Goal: Information Seeking & Learning: Learn about a topic

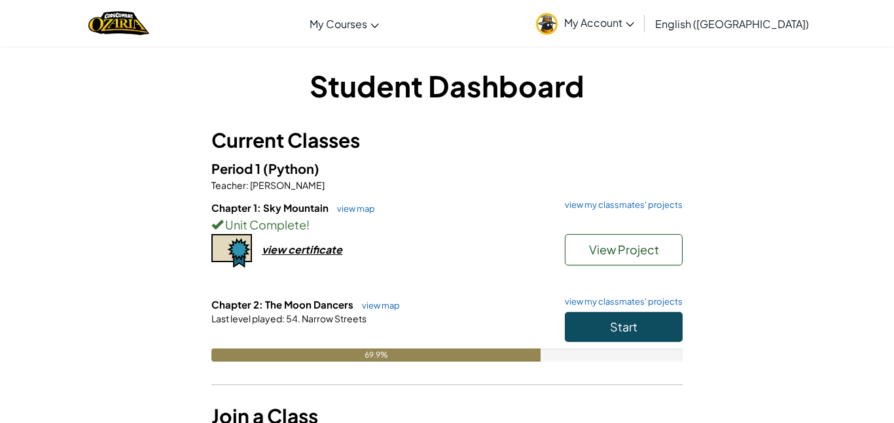
click at [643, 344] on div "Start" at bounding box center [617, 330] width 131 height 37
click at [638, 333] on button "Start" at bounding box center [624, 327] width 118 height 30
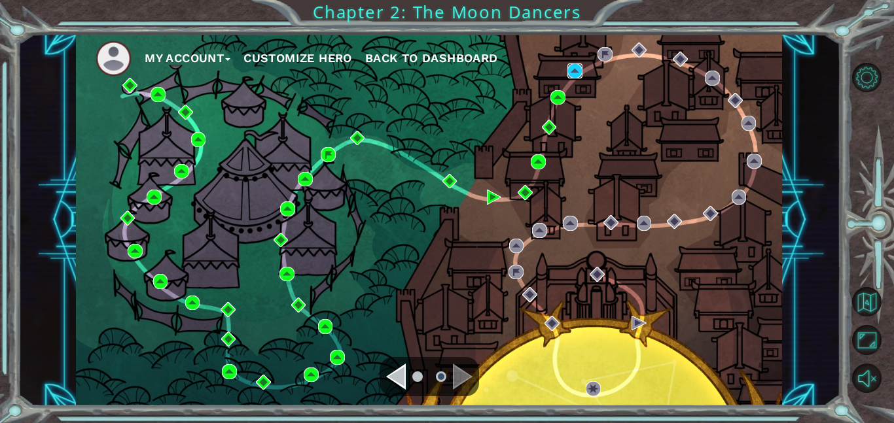
click at [576, 71] on img at bounding box center [574, 70] width 15 height 15
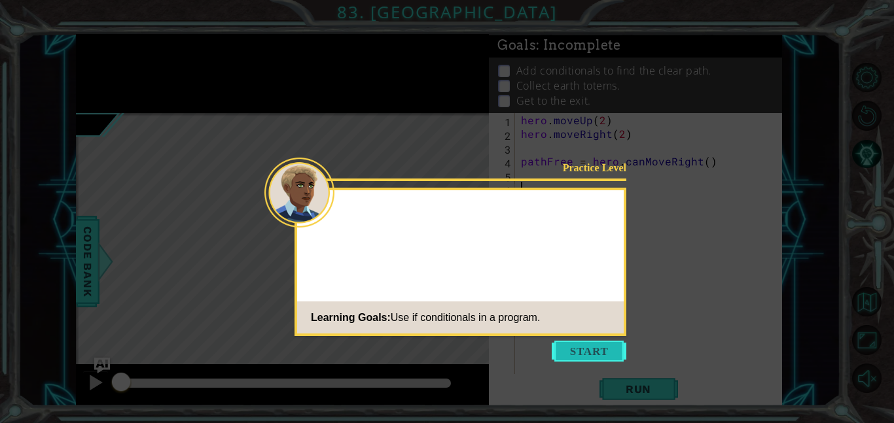
click at [613, 352] on button "Start" at bounding box center [589, 351] width 75 height 21
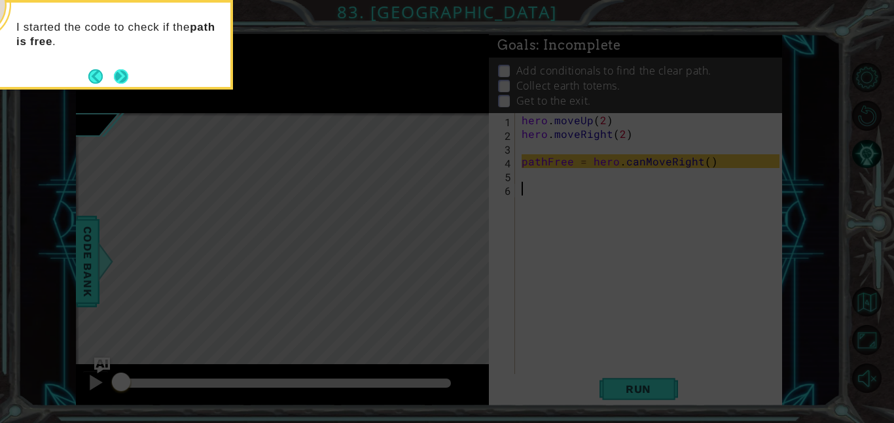
click at [124, 75] on button "Next" at bounding box center [121, 76] width 15 height 15
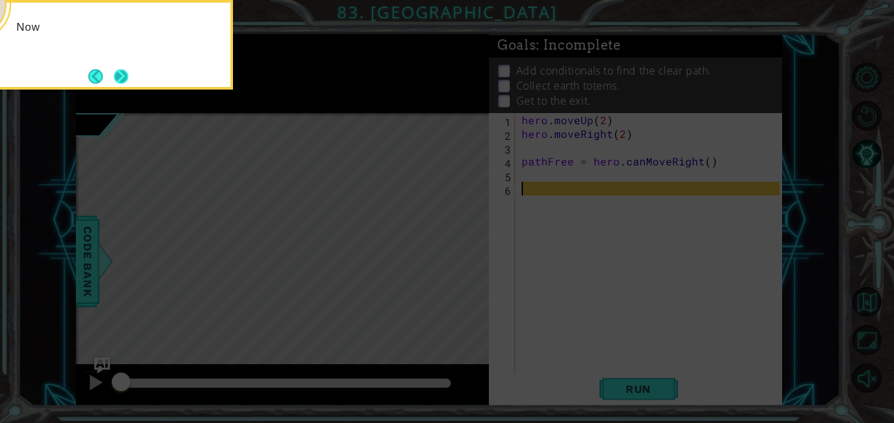
click at [120, 76] on button "Next" at bounding box center [121, 77] width 16 height 16
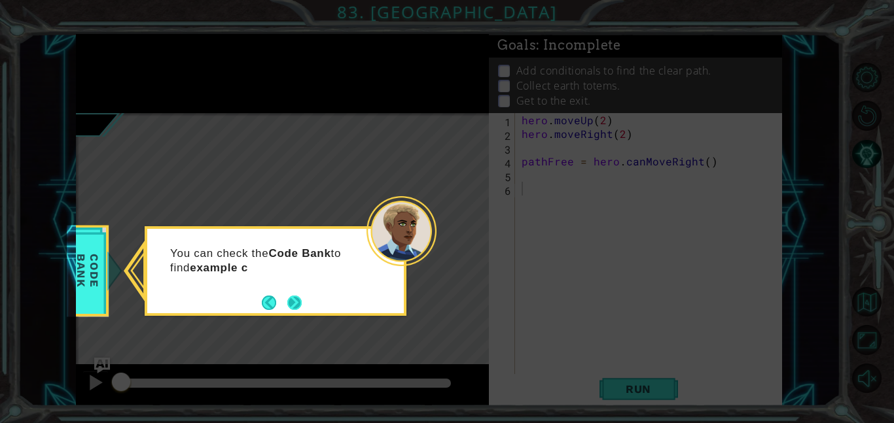
click at [293, 311] on button "Next" at bounding box center [294, 302] width 17 height 17
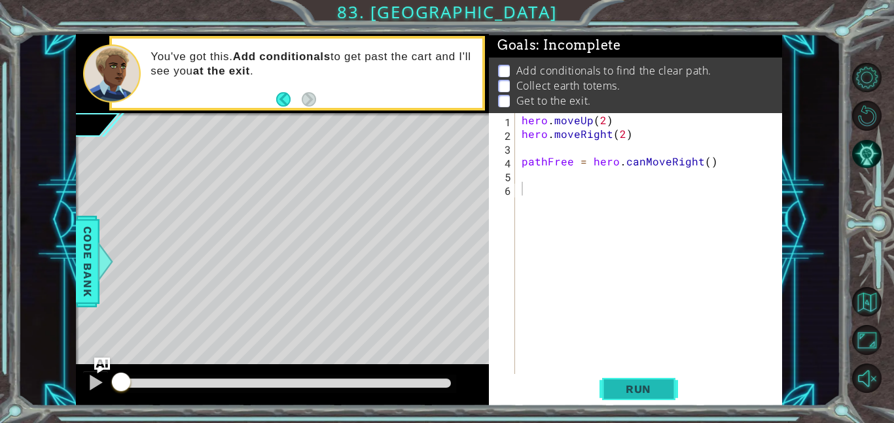
click at [653, 385] on span "Run" at bounding box center [638, 389] width 52 height 13
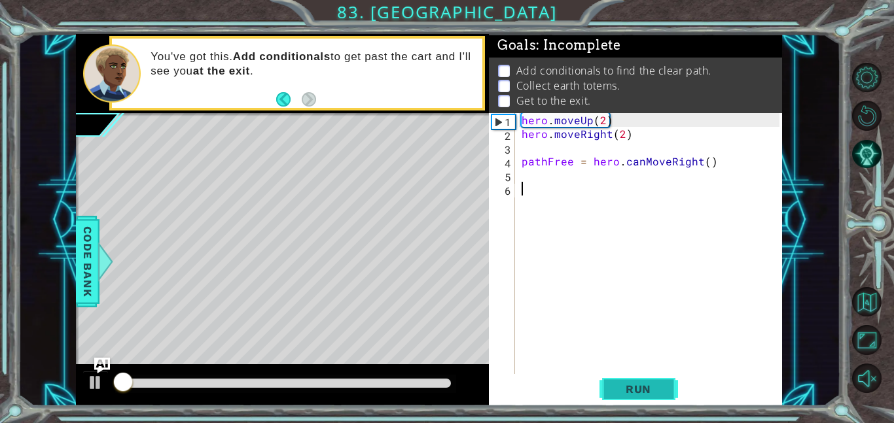
click at [663, 394] on button "Run" at bounding box center [638, 388] width 79 height 29
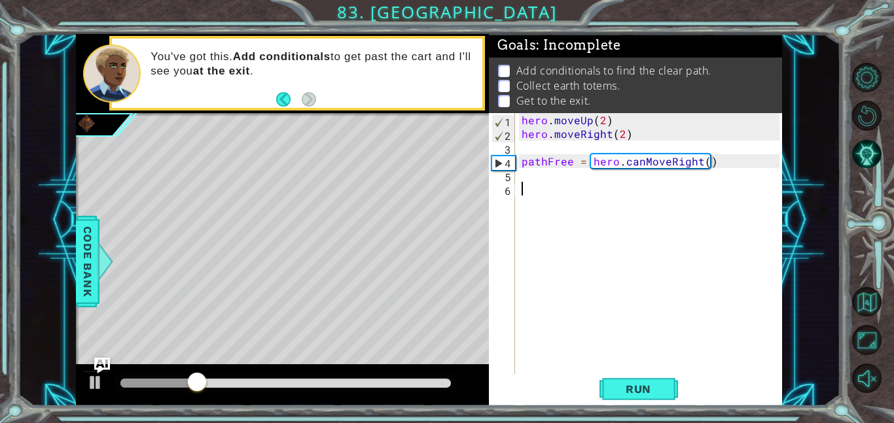
click at [705, 161] on div "hero . moveUp ( 2 ) hero . moveRight ( 2 ) pathFree = hero . canMoveRight ( )" at bounding box center [652, 257] width 267 height 289
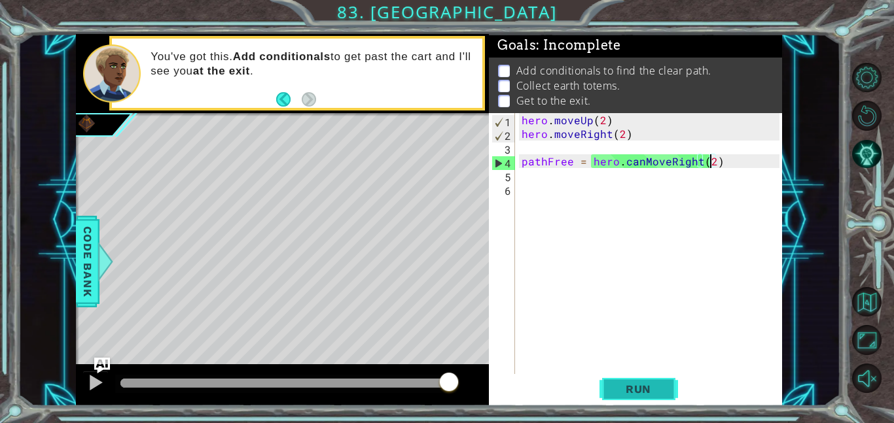
type textarea "pathFree = hero.canMoveRight(2)"
click at [631, 380] on button "Run" at bounding box center [638, 388] width 79 height 29
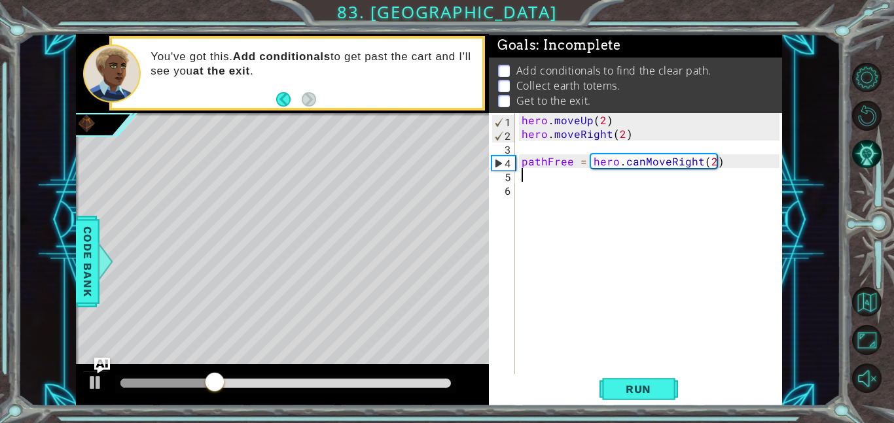
click at [520, 180] on div "hero . moveUp ( 2 ) hero . moveRight ( 2 ) pathFree = hero . canMoveRight ( 2 )" at bounding box center [652, 257] width 267 height 289
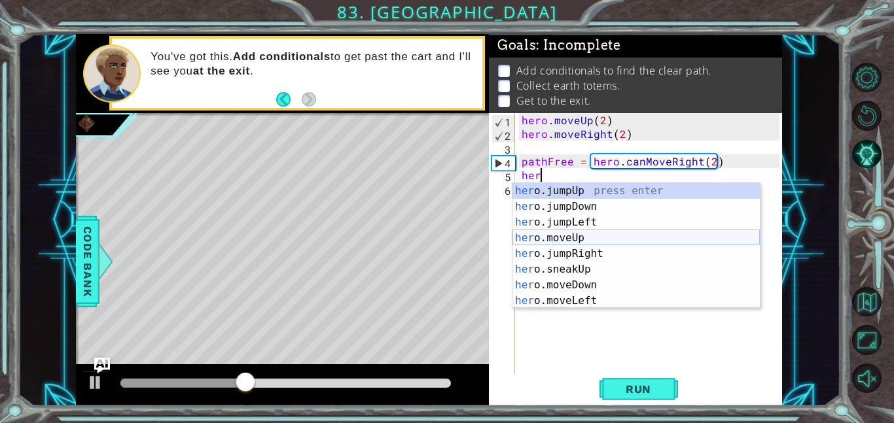
click at [565, 241] on div "her o.jumpUp press enter her o.jumpDown press enter her o.jumpLeft press enter …" at bounding box center [635, 261] width 247 height 157
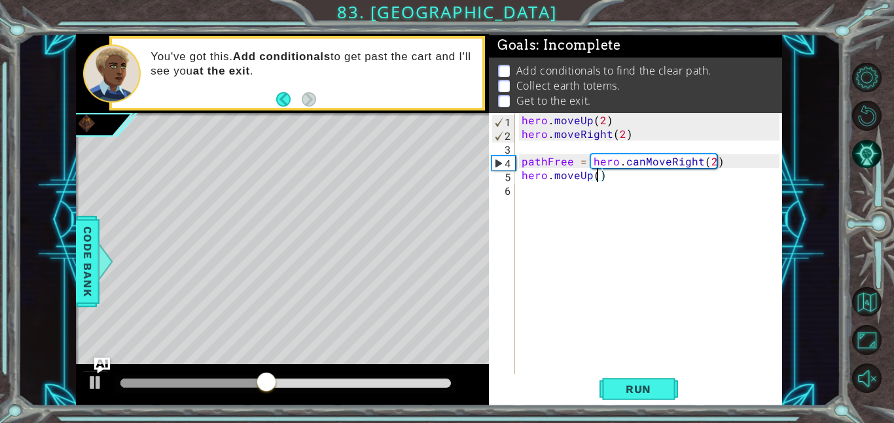
type textarea "hero.moveUp(2)"
click at [576, 198] on div "hero . moveUp ( 2 ) hero . moveRight ( 2 ) pathFree = hero . canMoveRight ( 2 )…" at bounding box center [652, 257] width 267 height 289
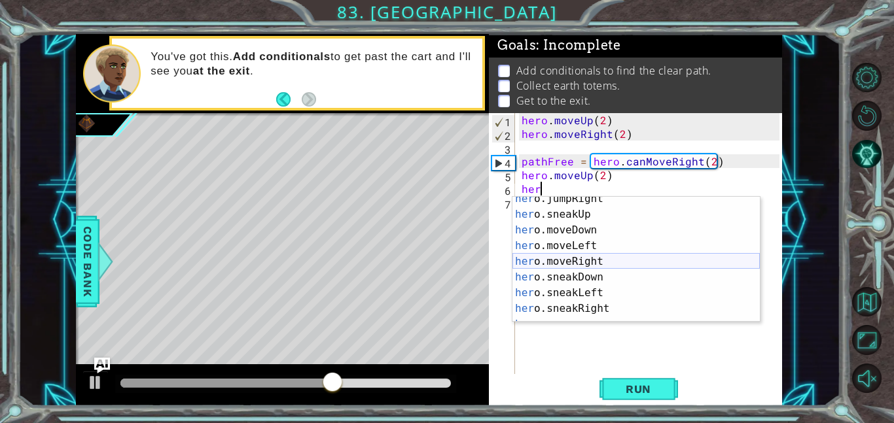
scroll to position [66, 0]
click at [573, 268] on div "her o.jumpRight press enter her o.sneakUp press enter her o.moveDown press ente…" at bounding box center [635, 272] width 247 height 157
type textarea "hero.moveRight(1)"
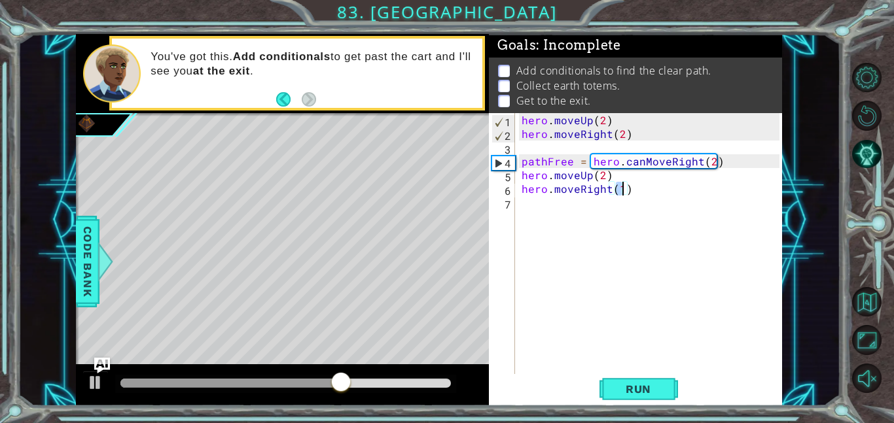
click at [573, 268] on div "hero . moveUp ( 2 ) hero . moveRight ( 2 ) pathFree = hero . canMoveRight ( 2 )…" at bounding box center [652, 257] width 267 height 289
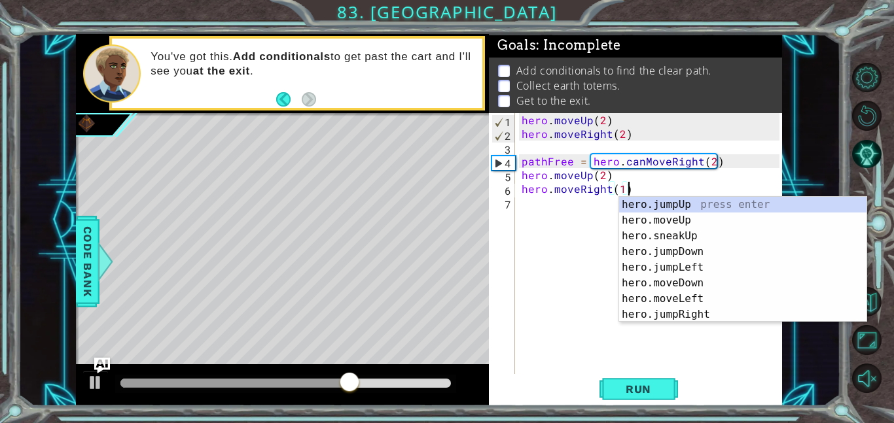
type textarea "hero.moveRight(1)2"
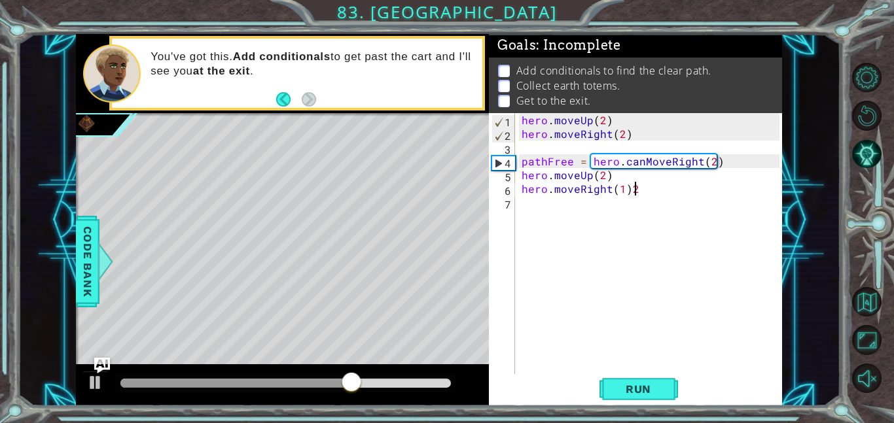
scroll to position [0, 6]
click at [561, 217] on div "hero . moveUp ( 2 ) hero . moveRight ( 2 ) pathFree = hero . canMoveRight ( 2 )…" at bounding box center [652, 257] width 267 height 289
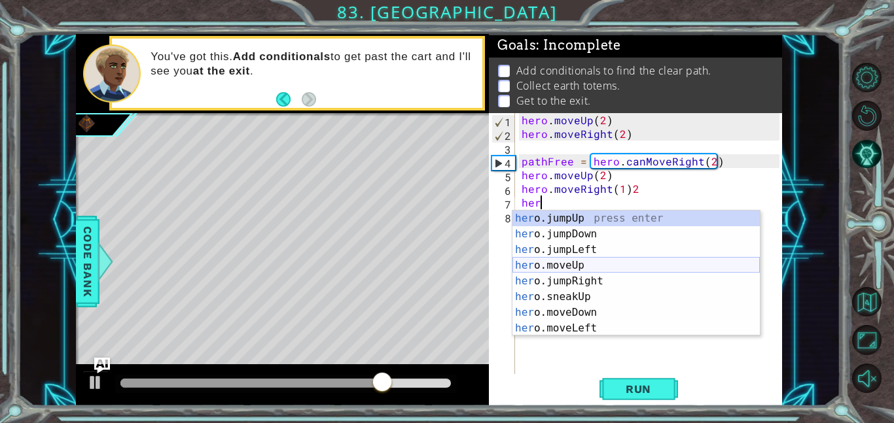
click at [578, 267] on div "her o.jumpUp press enter her o.jumpDown press enter her o.jumpLeft press enter …" at bounding box center [635, 289] width 247 height 157
type textarea "hero.moveUp(1)"
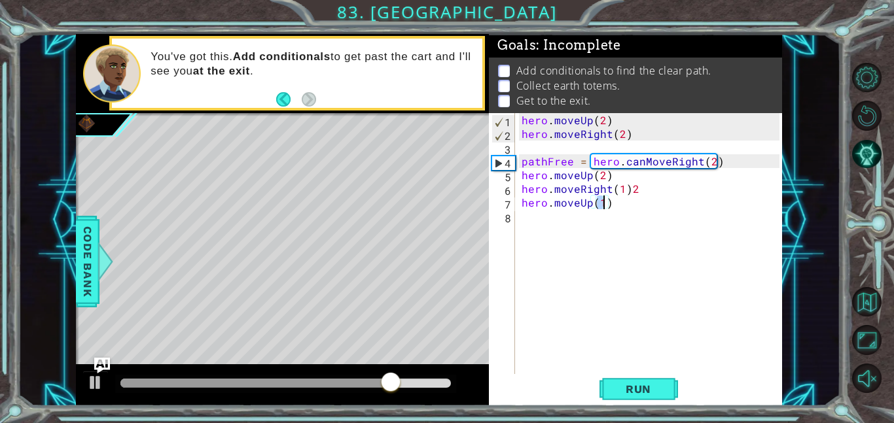
click at [552, 226] on div "hero . moveUp ( 2 ) hero . moveRight ( 2 ) pathFree = hero . canMoveRight ( 2 )…" at bounding box center [652, 257] width 267 height 289
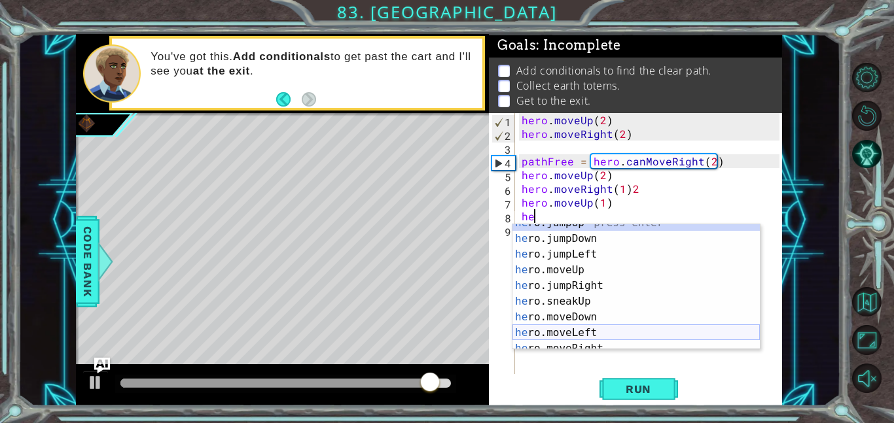
scroll to position [9, 0]
click at [573, 341] on div "he ro.jumpUp press enter he ro.jumpDown press enter he ro.jumpLeft press enter …" at bounding box center [635, 293] width 247 height 157
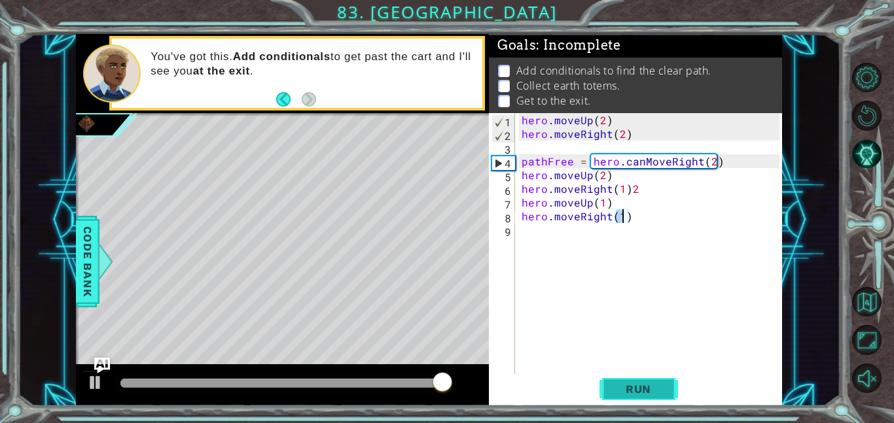
click at [616, 387] on span "Run" at bounding box center [638, 389] width 52 height 13
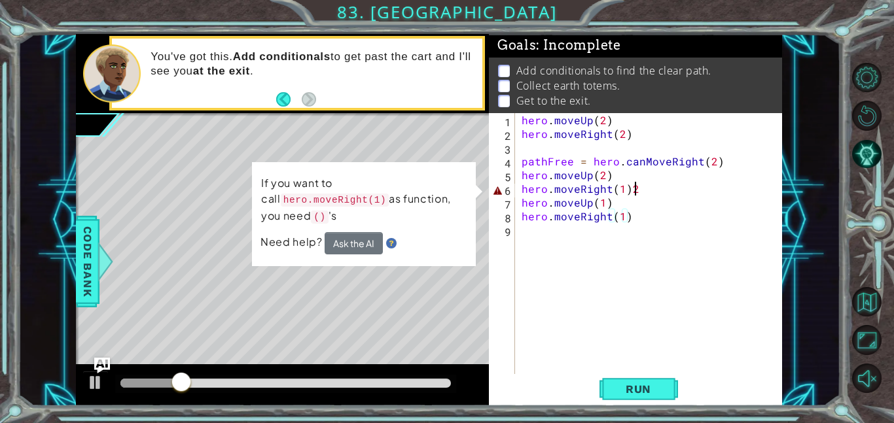
click at [641, 187] on div "hero . moveUp ( 2 ) hero . moveRight ( 2 ) pathFree = hero . canMoveRight ( 2 )…" at bounding box center [652, 257] width 267 height 289
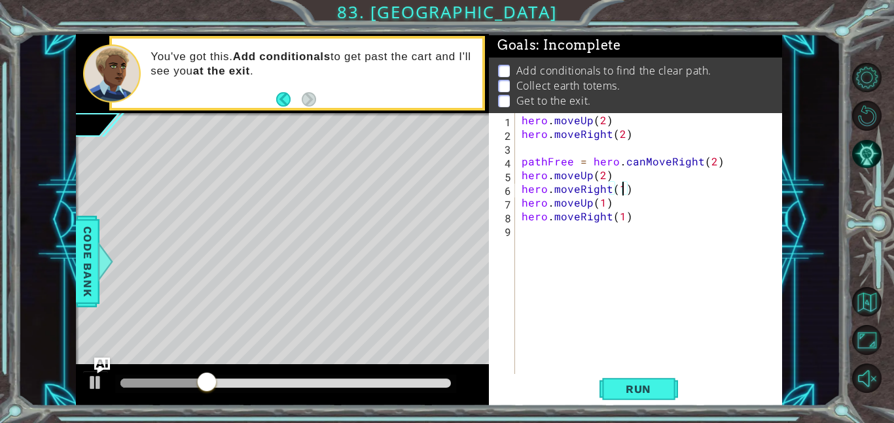
click at [619, 192] on div "hero . moveUp ( 2 ) hero . moveRight ( 2 ) pathFree = hero . canMoveRight ( 2 )…" at bounding box center [652, 257] width 267 height 289
type textarea "hero.moveRight(2)"
click at [609, 389] on button "Run" at bounding box center [638, 388] width 79 height 29
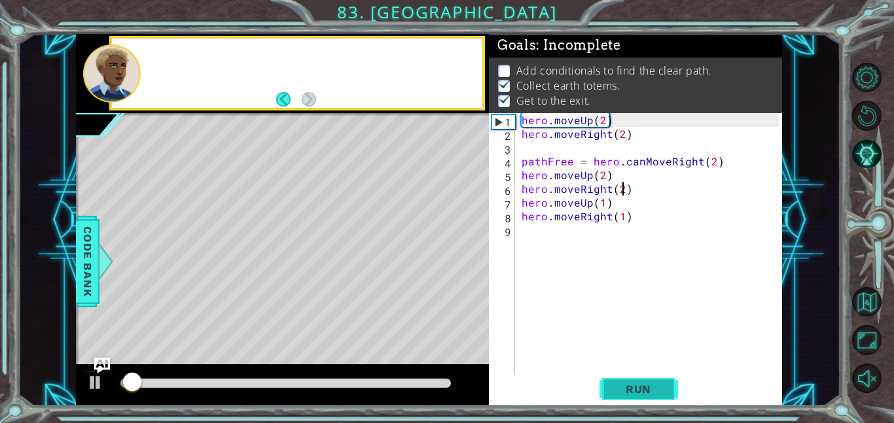
scroll to position [1, 0]
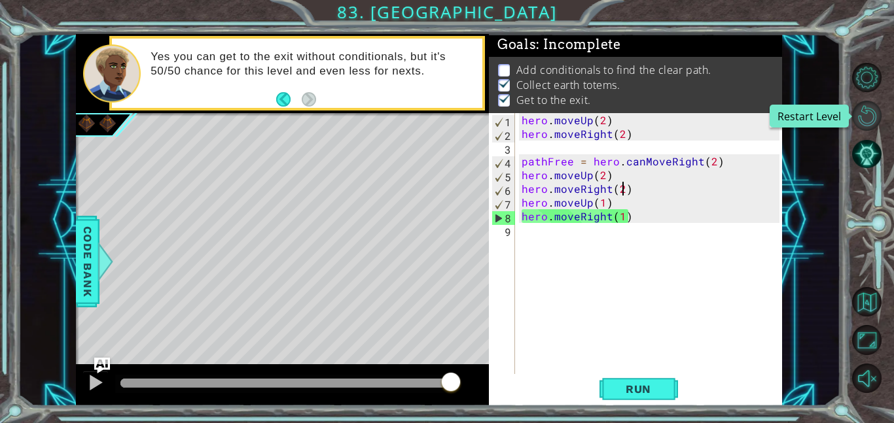
click at [875, 107] on button "Restart Level" at bounding box center [866, 115] width 29 height 29
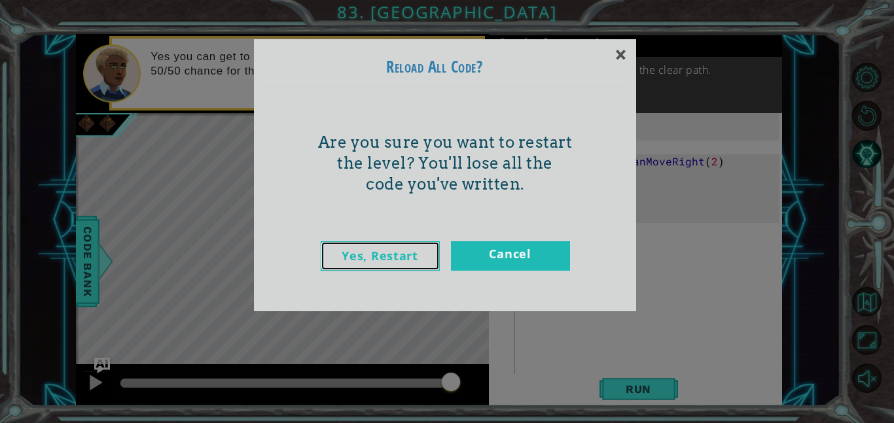
click at [407, 263] on link "Yes, Restart" at bounding box center [380, 255] width 119 height 29
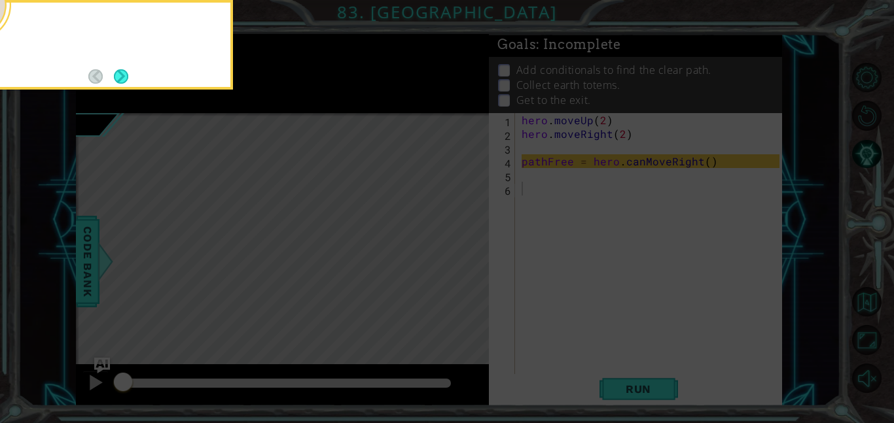
scroll to position [0, 0]
click at [666, 202] on icon at bounding box center [447, 64] width 894 height 720
click at [639, 183] on icon at bounding box center [447, 64] width 894 height 720
click at [123, 81] on button "Next" at bounding box center [121, 77] width 16 height 16
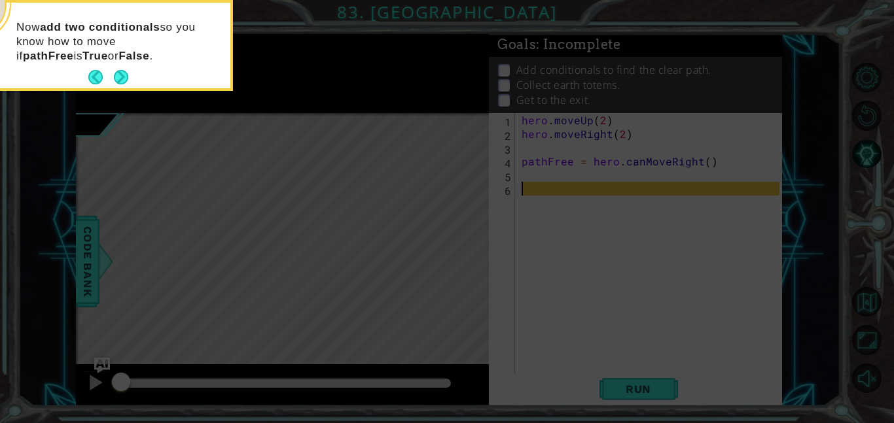
click at [124, 78] on button "Next" at bounding box center [121, 77] width 19 height 19
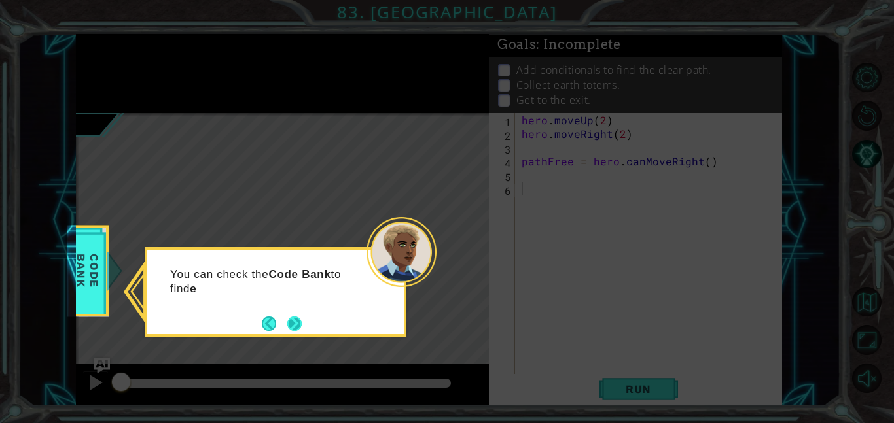
click at [293, 315] on button "Next" at bounding box center [294, 324] width 18 height 18
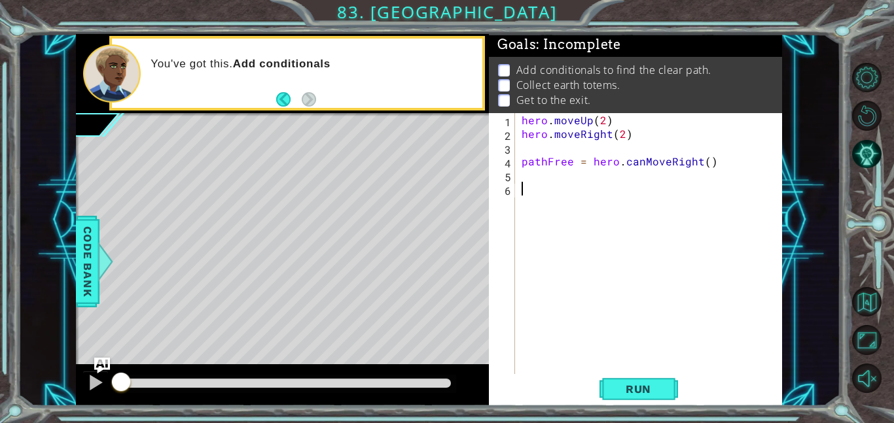
click at [597, 176] on div "hero . moveUp ( 2 ) hero . moveRight ( 2 ) pathFree = hero . canMoveRight ( )" at bounding box center [652, 257] width 267 height 289
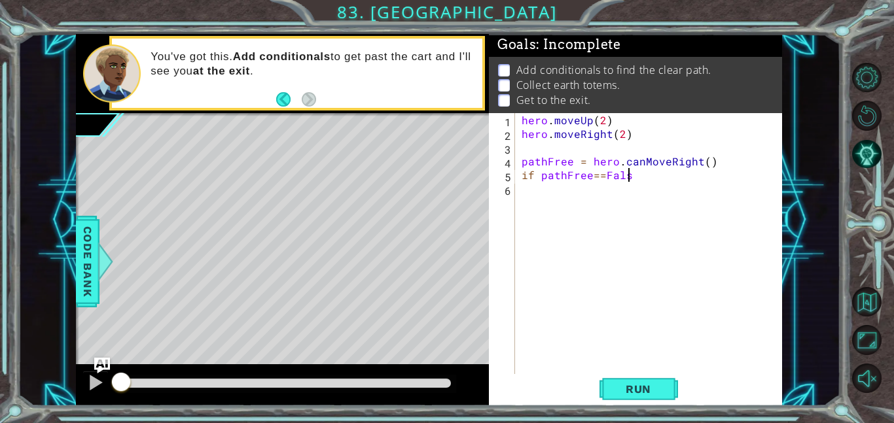
scroll to position [0, 6]
type textarea "if pathFree==False:"
click at [569, 213] on div "hero . moveUp ( 2 ) hero . moveRight ( 2 ) pathFree = hero . canMoveRight ( ) i…" at bounding box center [652, 257] width 267 height 289
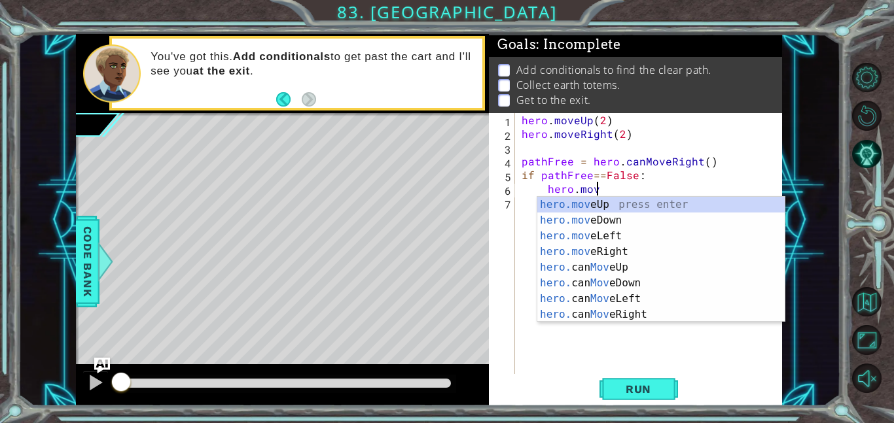
scroll to position [0, 4]
click at [642, 201] on div "hero.move Up press enter hero.move Down press enter hero.move Left press enter …" at bounding box center [660, 275] width 247 height 157
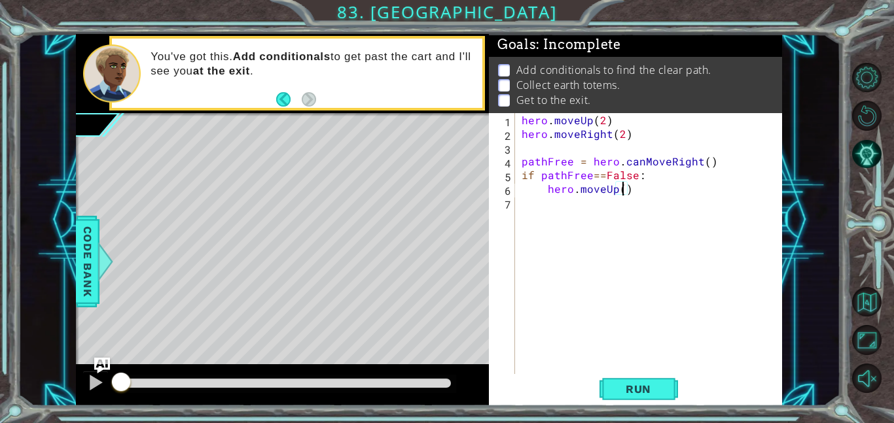
type textarea "hero.moveUp(2)"
click at [624, 200] on div "hero . moveUp ( 2 ) hero . moveRight ( 2 ) pathFree = hero . canMoveRight ( ) i…" at bounding box center [652, 257] width 267 height 289
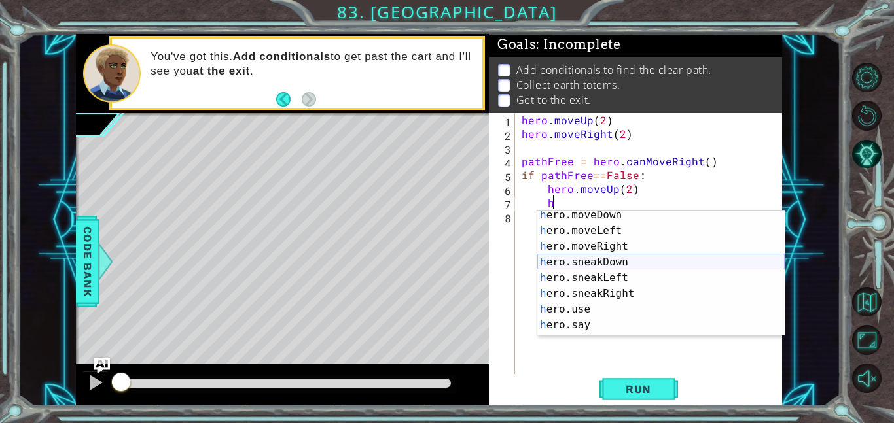
scroll to position [99, 0]
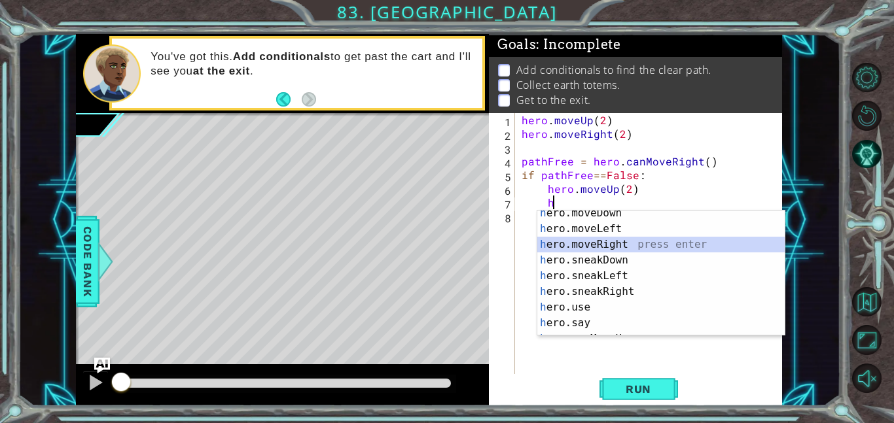
click at [633, 238] on div "h ero.moveDown press enter h ero.moveLeft press enter h ero.moveRight press ent…" at bounding box center [660, 283] width 247 height 157
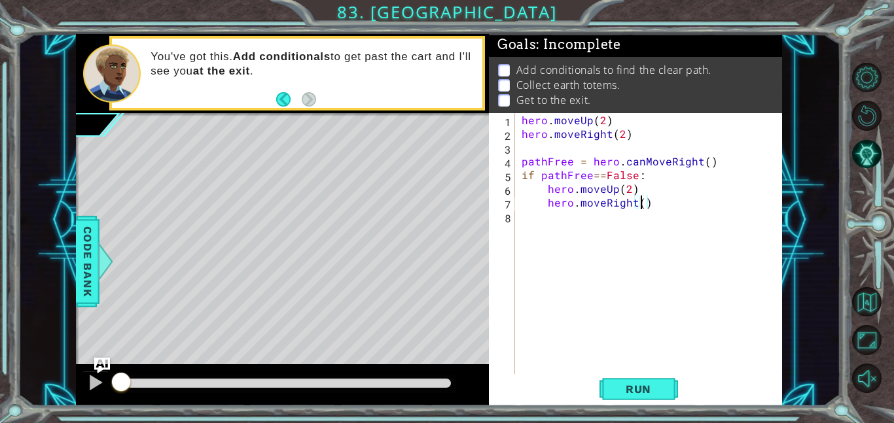
type textarea "hero.moveRight(2)"
click at [636, 232] on div "hero . moveUp ( 2 ) hero . moveRight ( 2 ) pathFree = hero . canMoveRight ( ) i…" at bounding box center [652, 257] width 267 height 289
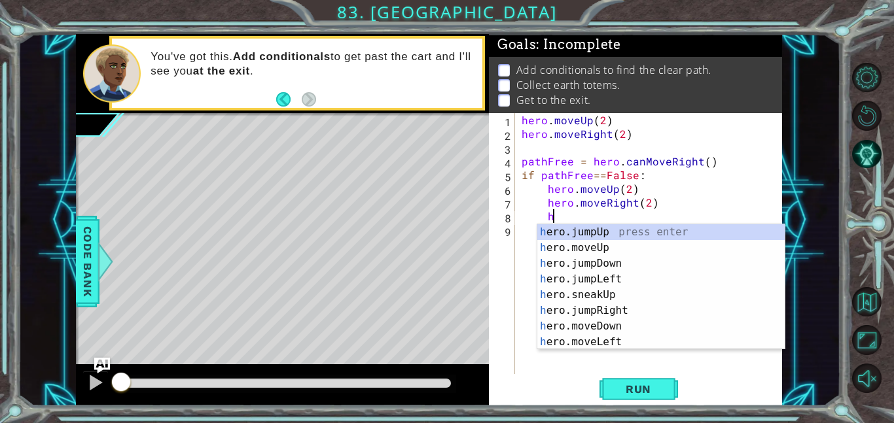
scroll to position [0, 0]
click at [612, 247] on div "h ero.jumpUp press enter h ero.moveUp press enter h ero.jumpDown press enter h …" at bounding box center [660, 302] width 247 height 157
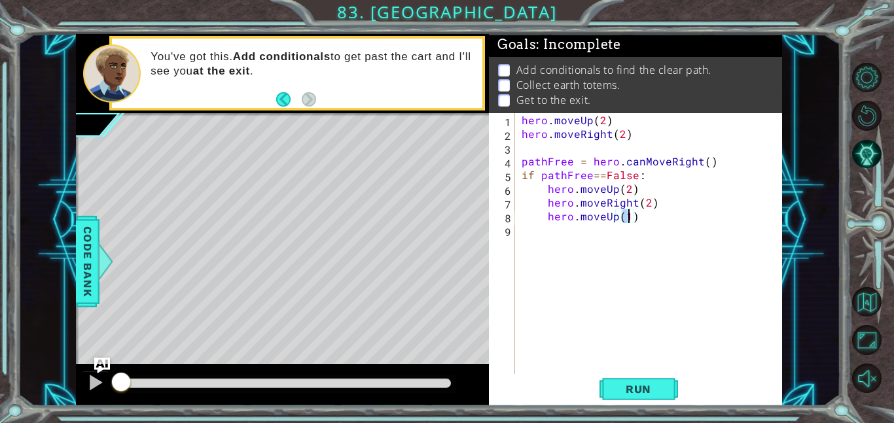
type textarea "hero.moveUp()"
click at [571, 224] on div "hero . moveUp ( 2 ) hero . moveRight ( 2 ) pathFree = hero . canMoveRight ( ) i…" at bounding box center [652, 257] width 267 height 289
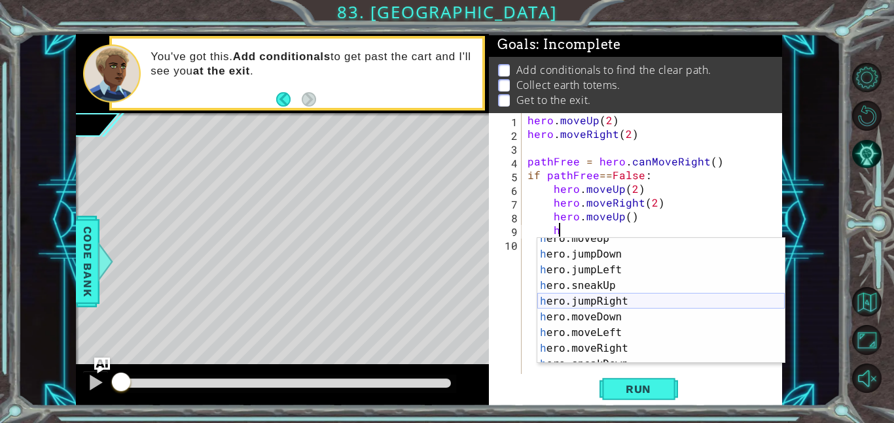
scroll to position [30, 0]
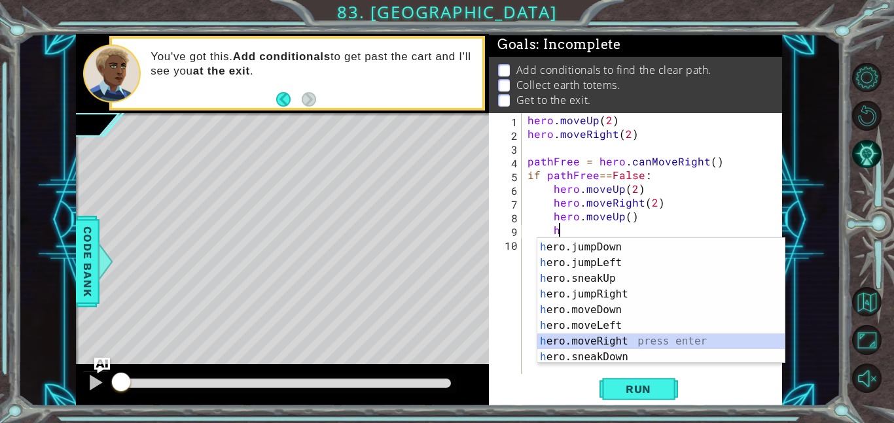
click at [646, 342] on div "h ero.moveUp press enter h ero.jumpDown press enter h ero.jumpLeft press enter …" at bounding box center [660, 302] width 247 height 157
type textarea "hero.moveRight(1)"
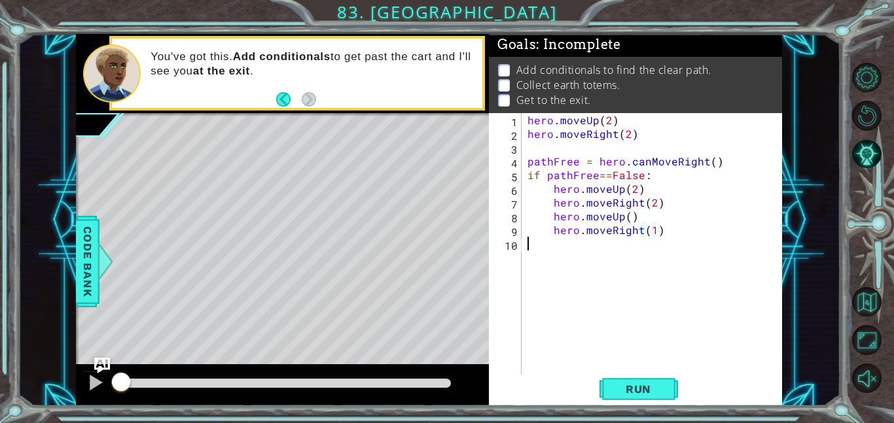
click at [610, 294] on div "hero . moveUp ( 2 ) hero . moveRight ( 2 ) pathFree = hero . canMoveRight ( ) i…" at bounding box center [655, 257] width 261 height 289
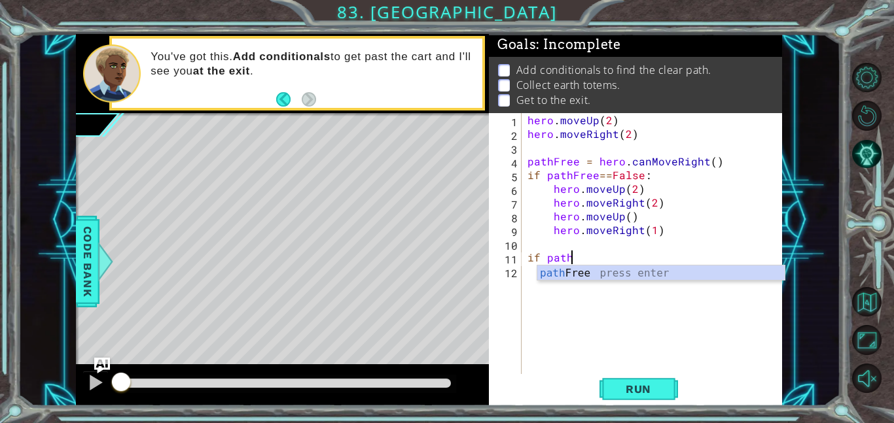
scroll to position [0, 2]
click at [614, 279] on div "path Free press enter" at bounding box center [660, 289] width 247 height 47
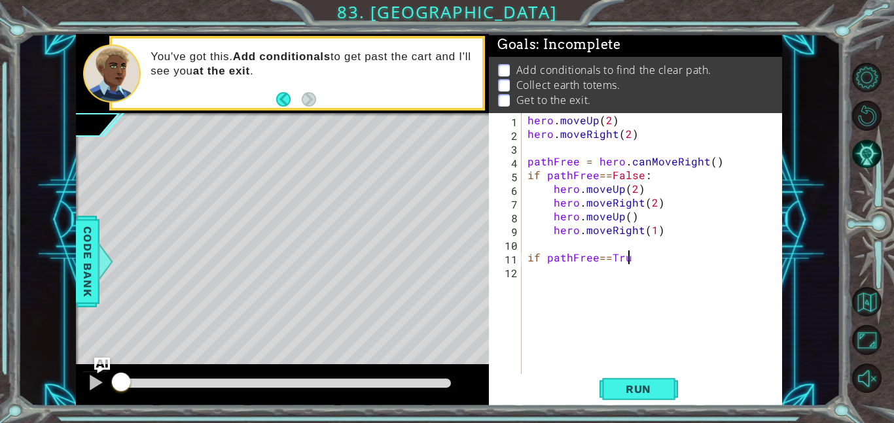
type textarea "if pathFree==True"
click at [605, 277] on div "hero . moveUp ( 2 ) hero . moveRight ( 2 ) pathFree = hero . canMoveRight ( ) i…" at bounding box center [655, 257] width 261 height 289
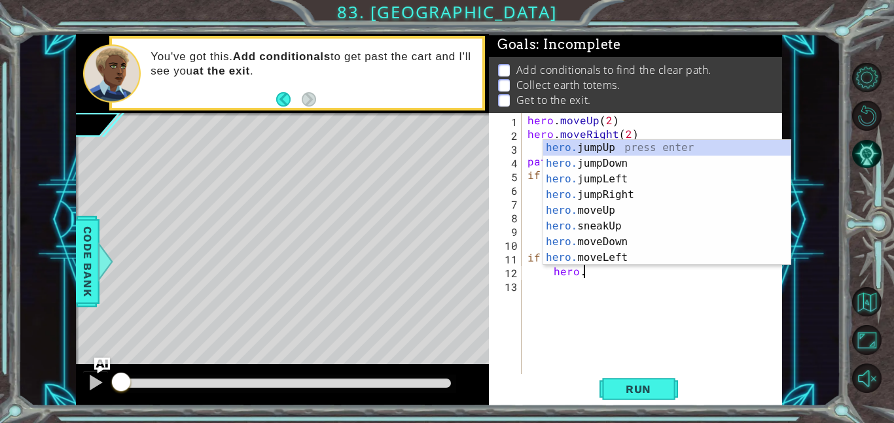
scroll to position [0, 3]
click at [613, 196] on div "hero.m oveUp press enter hero.m oveDown press enter hero.m oveLeft press enter …" at bounding box center [666, 218] width 247 height 157
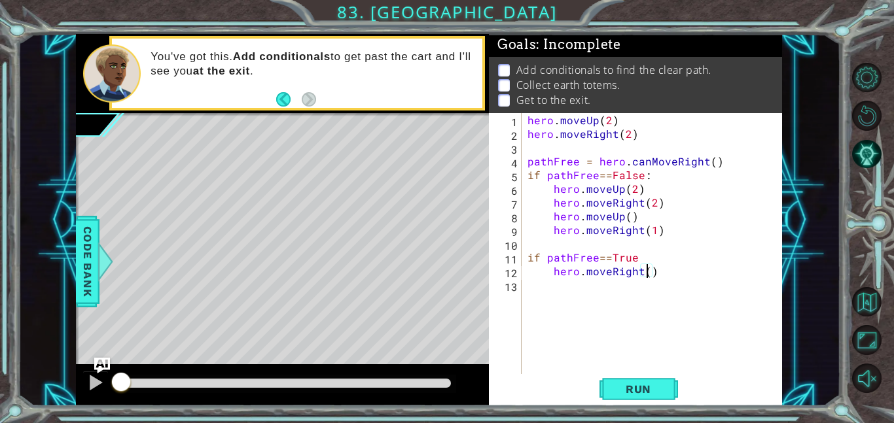
type textarea "hero.moveRight(2)"
click at [591, 315] on div "hero . moveUp ( 2 ) hero . moveRight ( 2 ) pathFree = hero . canMoveRight ( ) i…" at bounding box center [655, 257] width 261 height 289
type textarea "1"
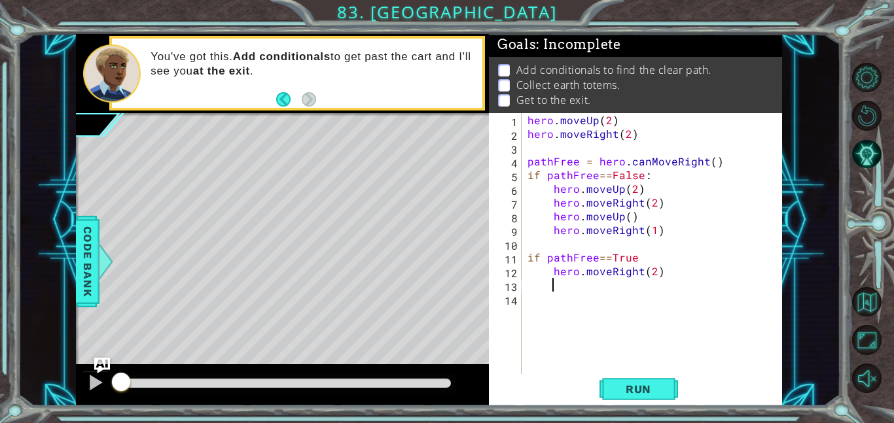
scroll to position [0, 1]
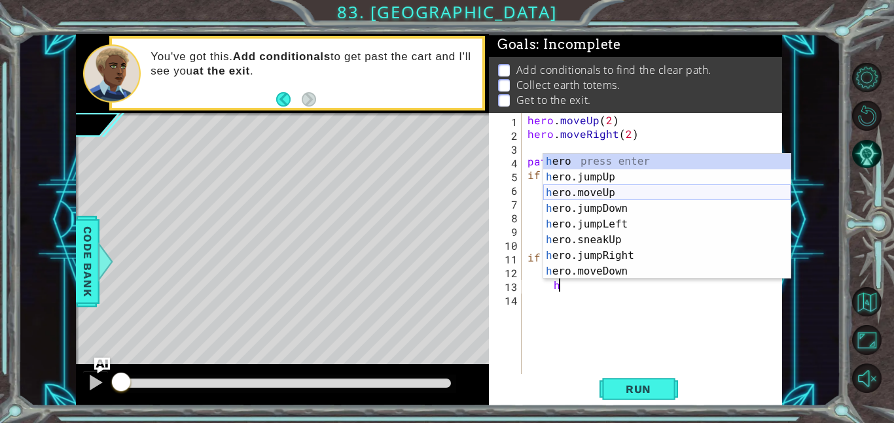
click at [593, 194] on div "h ero press enter h ero.jumpUp press enter h ero.moveUp press enter h ero.jumpD…" at bounding box center [666, 232] width 247 height 157
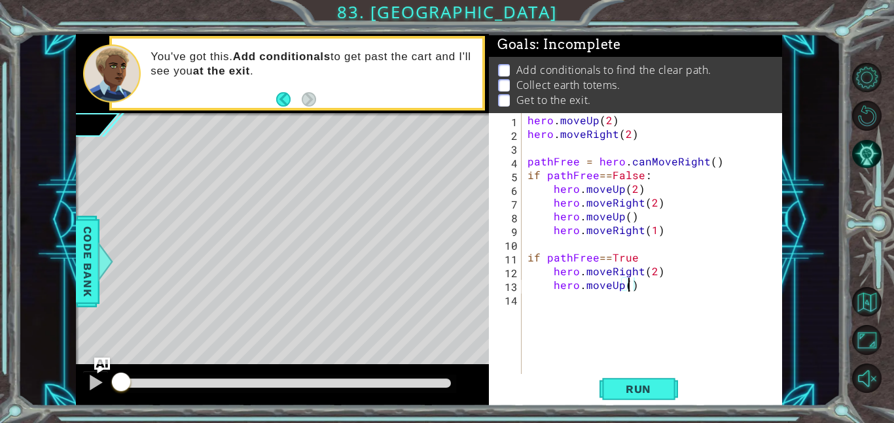
type textarea "hero.moveUp(3)"
click at [537, 319] on div "hero . moveUp ( 2 ) hero . moveRight ( 2 ) pathFree = hero . canMoveRight ( ) i…" at bounding box center [655, 257] width 261 height 289
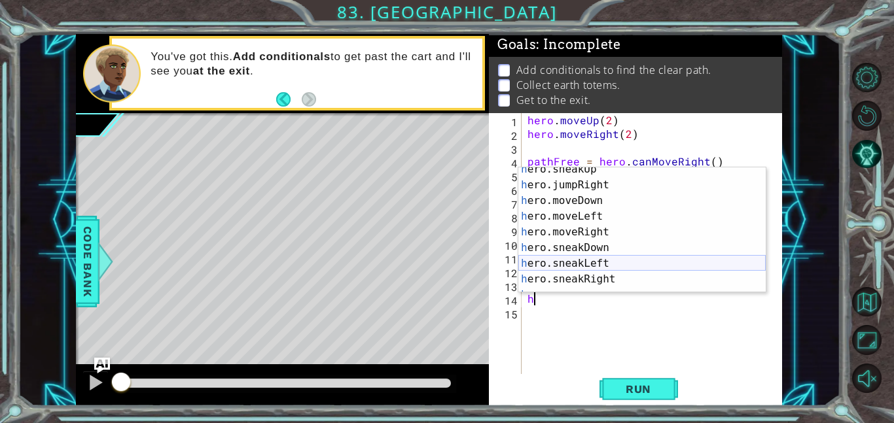
scroll to position [84, 0]
click at [626, 236] on div "h ero.sneakUp press enter h ero.jumpRight press enter h ero.moveDown press ente…" at bounding box center [641, 240] width 247 height 157
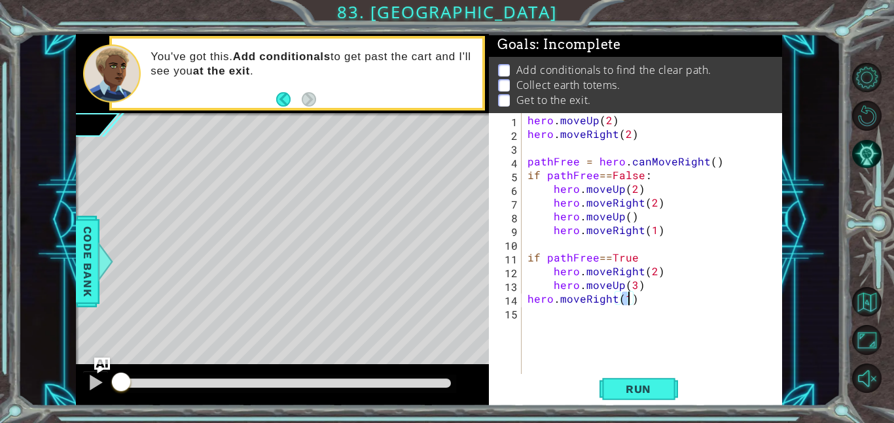
click at [527, 298] on div "hero . moveUp ( 2 ) hero . moveRight ( 2 ) pathFree = hero . canMoveRight ( ) i…" at bounding box center [655, 257] width 261 height 289
click at [657, 383] on span "Run" at bounding box center [638, 389] width 52 height 13
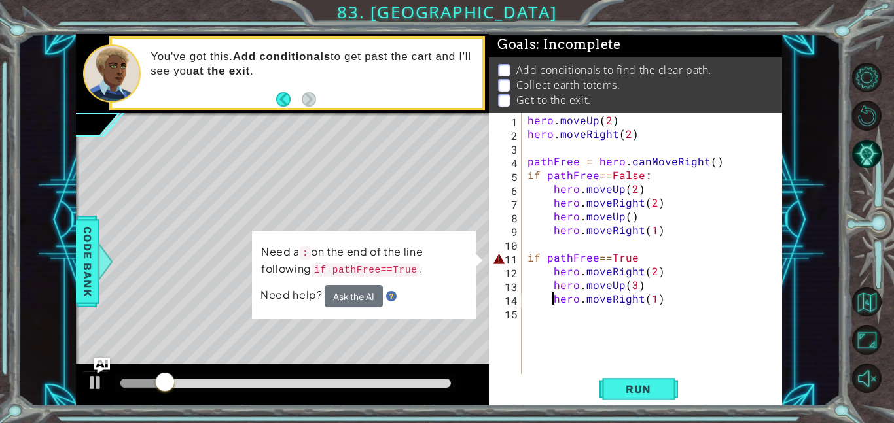
click at [643, 260] on div "hero . moveUp ( 2 ) hero . moveRight ( 2 ) pathFree = hero . canMoveRight ( ) i…" at bounding box center [655, 257] width 261 height 289
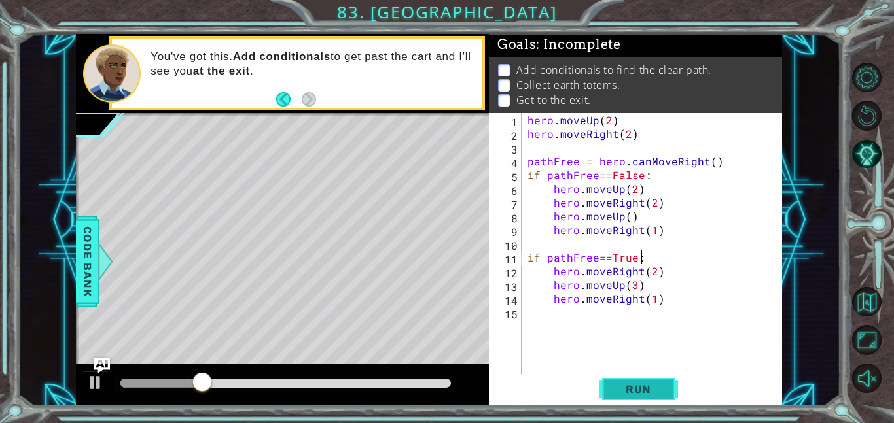
type textarea "if pathFree==True:"
click at [635, 385] on span "Run" at bounding box center [638, 389] width 52 height 13
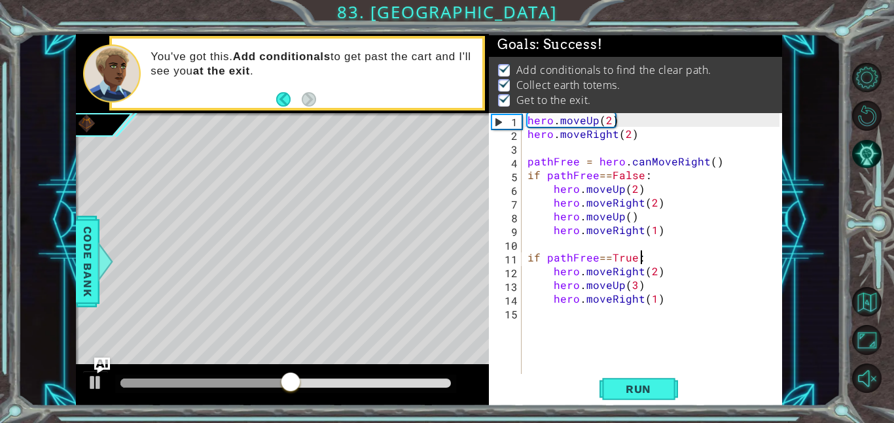
click at [430, 385] on div at bounding box center [285, 383] width 330 height 9
click at [97, 397] on button at bounding box center [95, 384] width 26 height 27
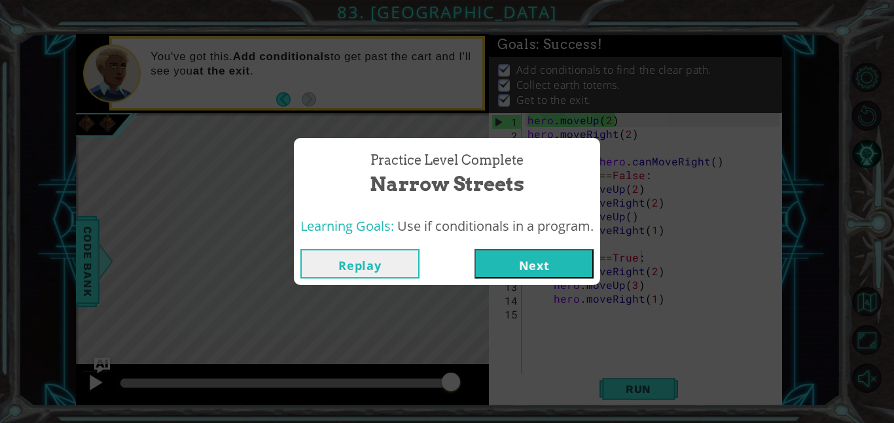
click at [550, 277] on button "Next" at bounding box center [533, 263] width 119 height 29
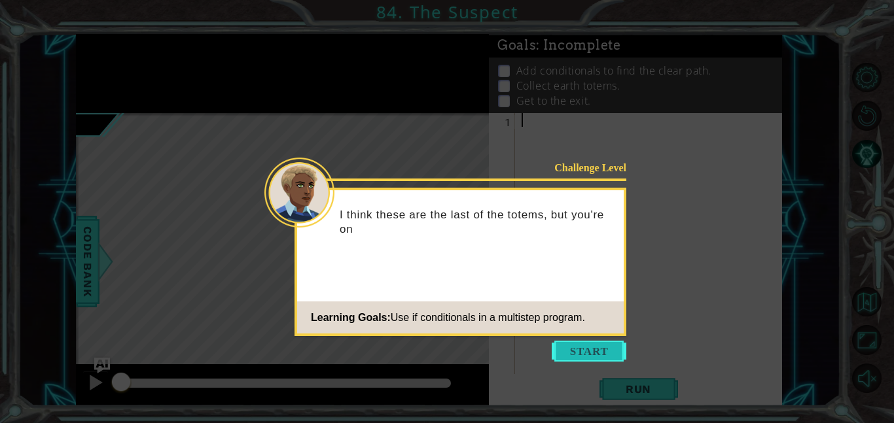
click at [581, 341] on button "Start" at bounding box center [589, 351] width 75 height 21
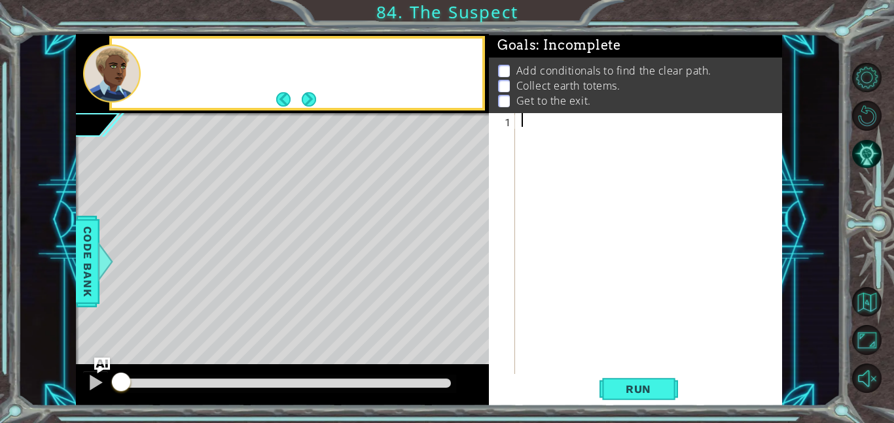
click at [570, 343] on div at bounding box center [652, 257] width 267 height 289
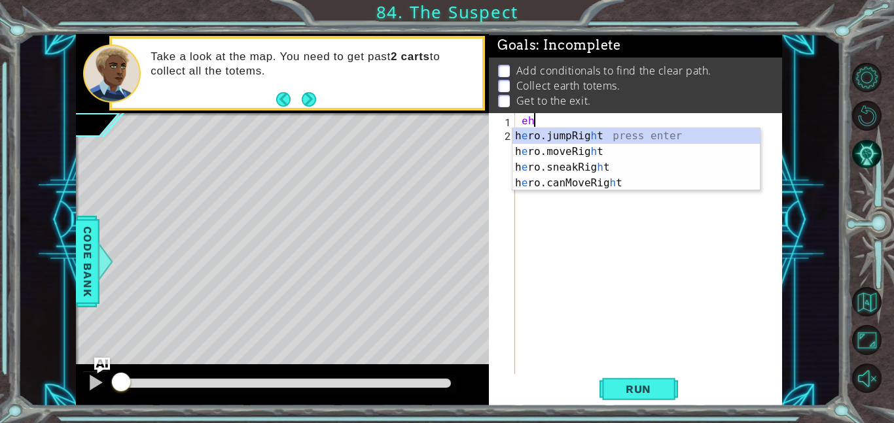
type textarea "e"
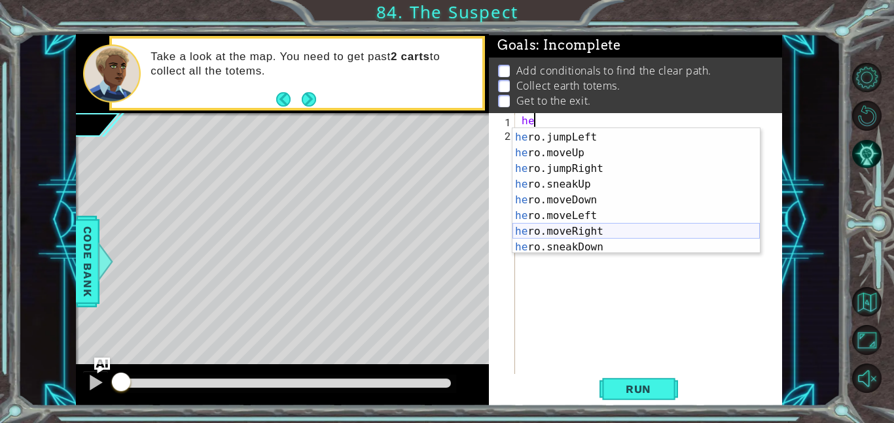
scroll to position [28, 0]
click at [574, 228] on div "he ro.jumpDown press enter he ro.jumpLeft press enter he ro.moveUp press enter …" at bounding box center [635, 194] width 247 height 157
type textarea "hero.moveRight(1)"
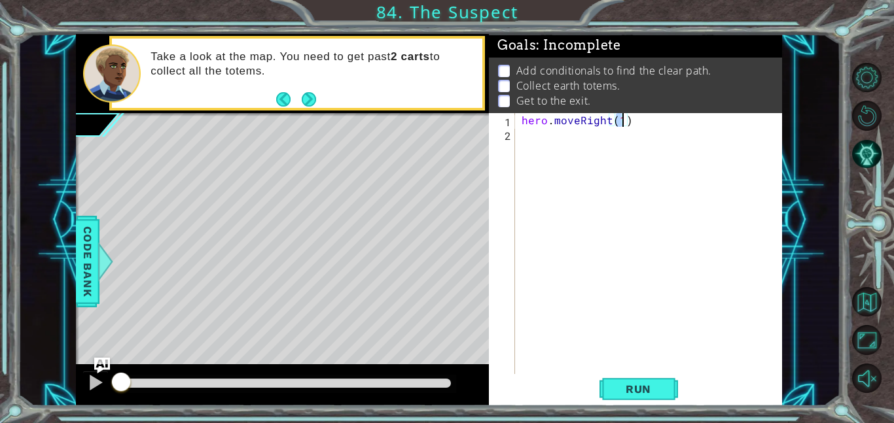
click at [532, 147] on div "hero . moveRight ( 1 )" at bounding box center [652, 257] width 267 height 289
type textarea "p"
click at [611, 387] on button "Run" at bounding box center [638, 388] width 79 height 29
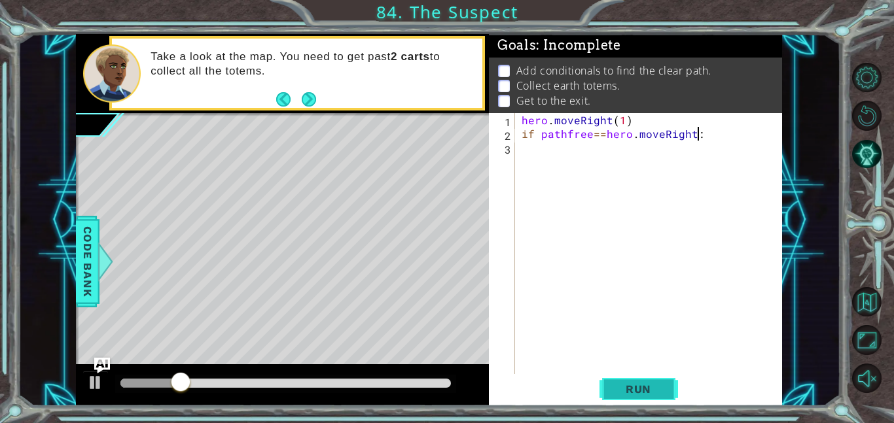
type textarea "if pathfree==hero.moveRight:"
click at [627, 376] on button "Run" at bounding box center [638, 388] width 79 height 29
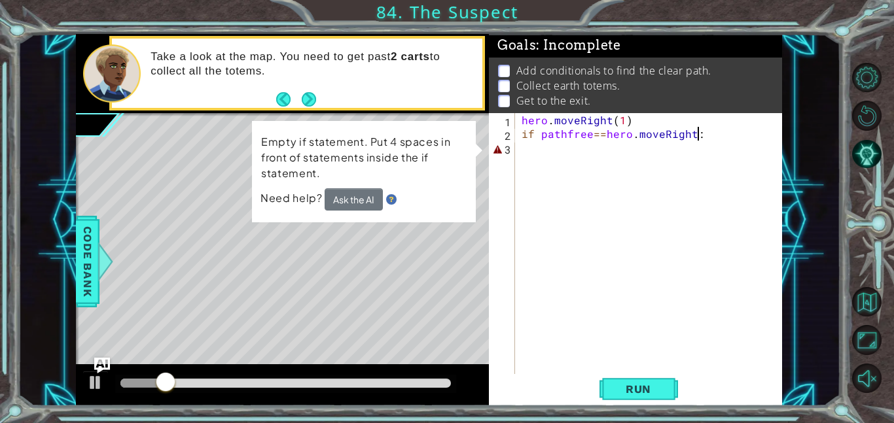
click at [539, 159] on div "hero . moveRight ( 1 ) if pathfree == hero . moveRight :" at bounding box center [652, 257] width 267 height 289
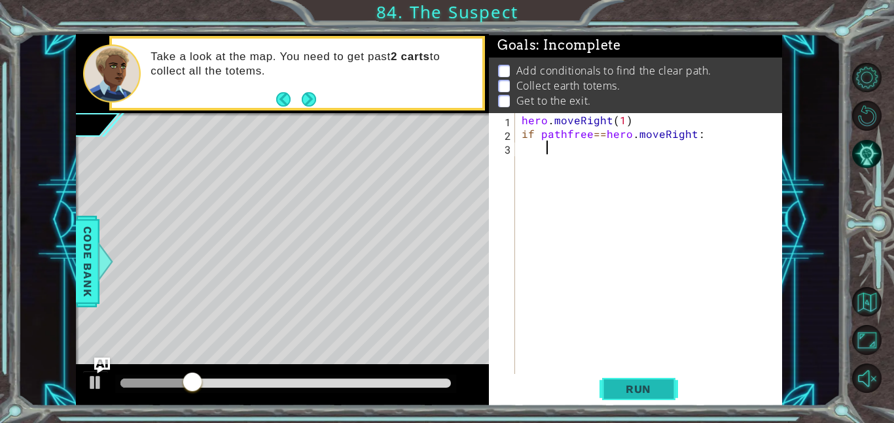
click at [621, 392] on span "Run" at bounding box center [638, 389] width 52 height 13
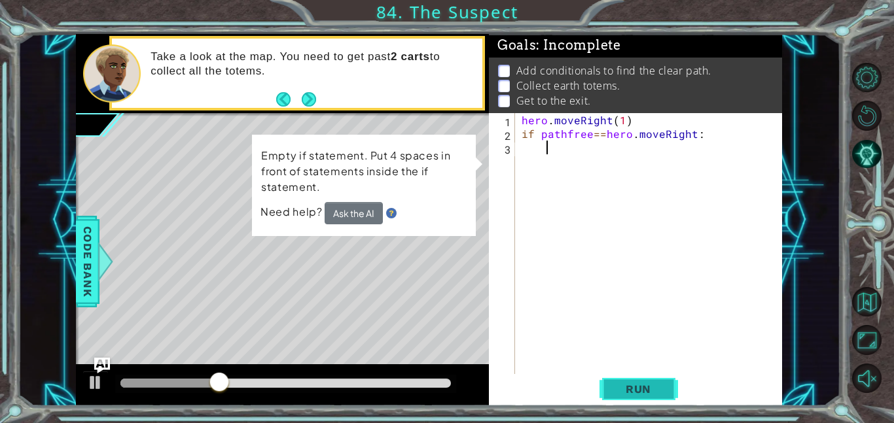
click at [626, 393] on span "Run" at bounding box center [638, 389] width 52 height 13
click at [521, 133] on div "hero . moveRight ( 1 ) if pathfree == hero . moveRight :" at bounding box center [652, 257] width 267 height 289
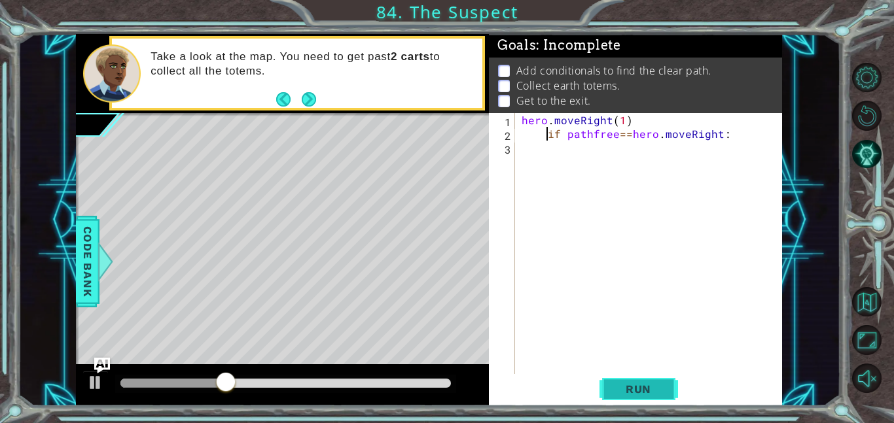
click at [669, 375] on button "Run" at bounding box center [638, 388] width 79 height 29
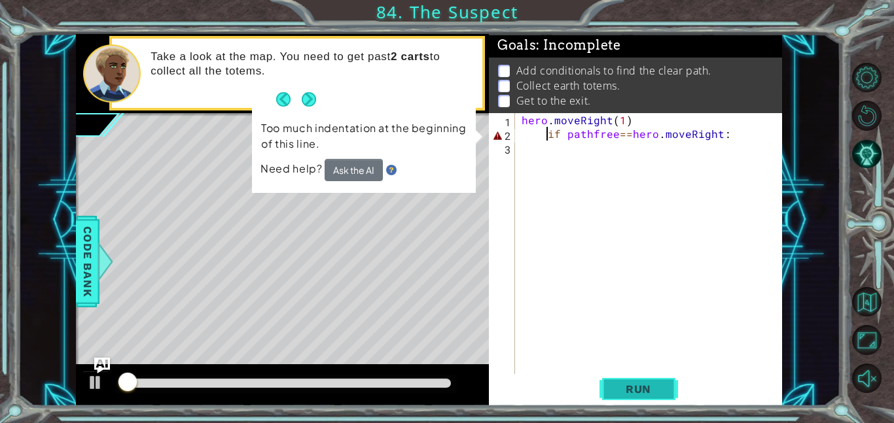
type textarea "if pathfree==hero.moveRight:"
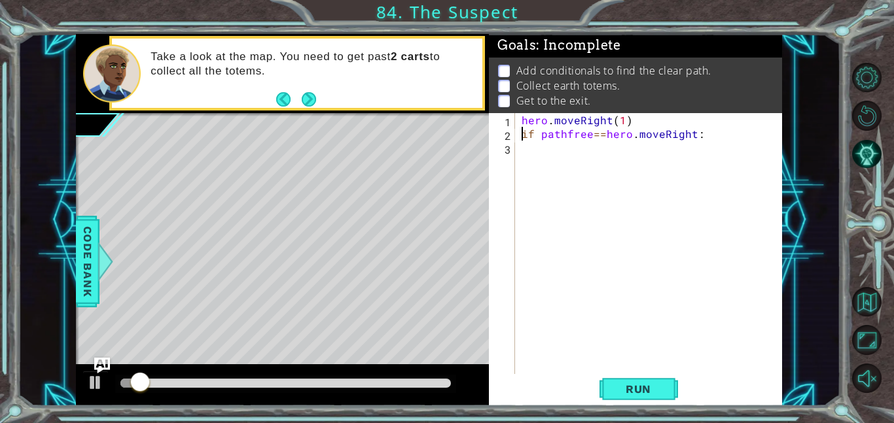
click at [544, 144] on div "hero . moveRight ( 1 ) if pathfree == hero . moveRight :" at bounding box center [652, 257] width 267 height 289
click at [626, 393] on span "Run" at bounding box center [638, 389] width 52 height 13
click at [519, 131] on div "hero . moveRight ( 1 ) if pathfree == hero . moveRight :" at bounding box center [652, 257] width 267 height 289
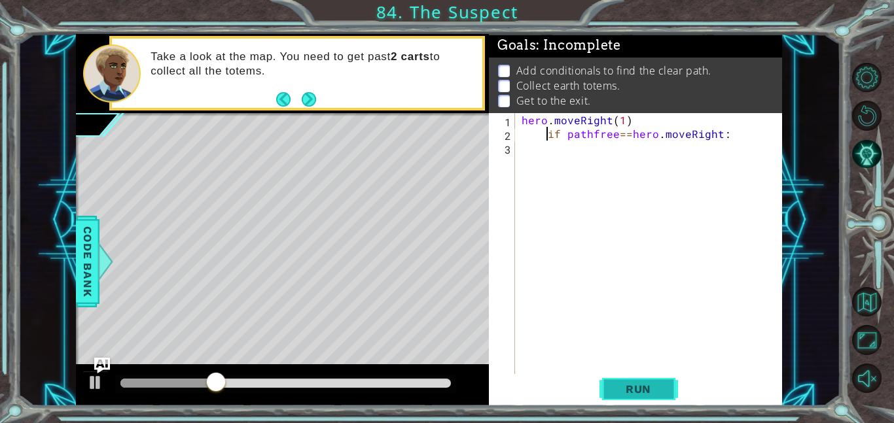
click at [614, 390] on span "Run" at bounding box center [638, 389] width 52 height 13
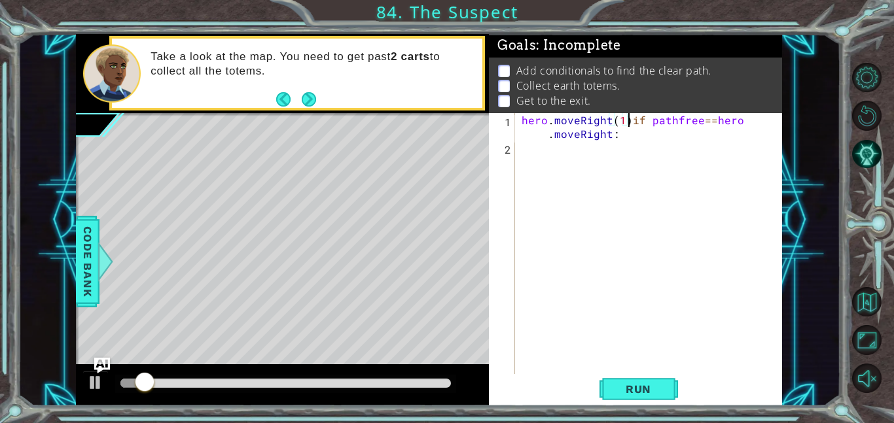
type textarea "if pathfree==hero.moveRight:"
click at [521, 151] on div "hero . moveRight ( 1 ) if pathfree == hero . moveRight :" at bounding box center [652, 257] width 267 height 289
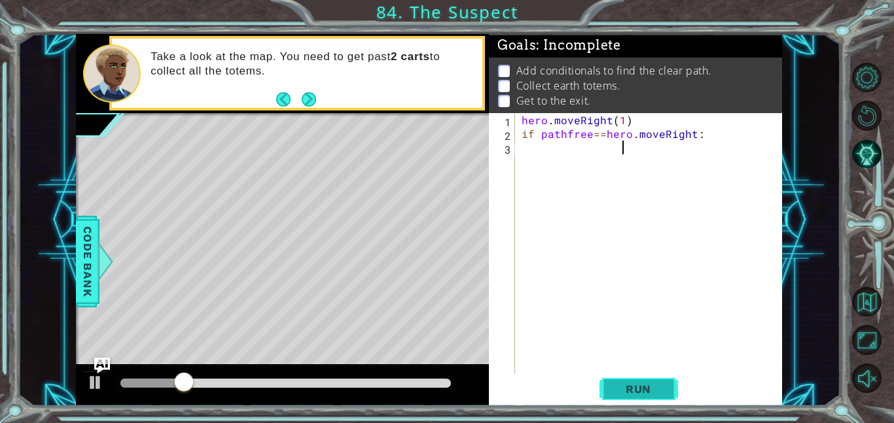
click at [635, 393] on span "Run" at bounding box center [638, 389] width 52 height 13
type textarea "if pathfree==hero.moveRight:"
click at [650, 381] on button "Run" at bounding box center [638, 388] width 79 height 29
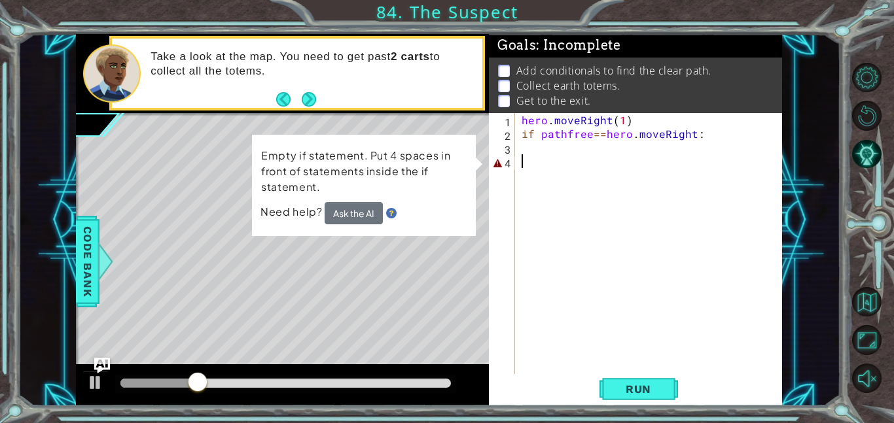
click at [597, 173] on div "hero . moveRight ( 1 ) if pathfree == hero . moveRight :" at bounding box center [652, 257] width 267 height 289
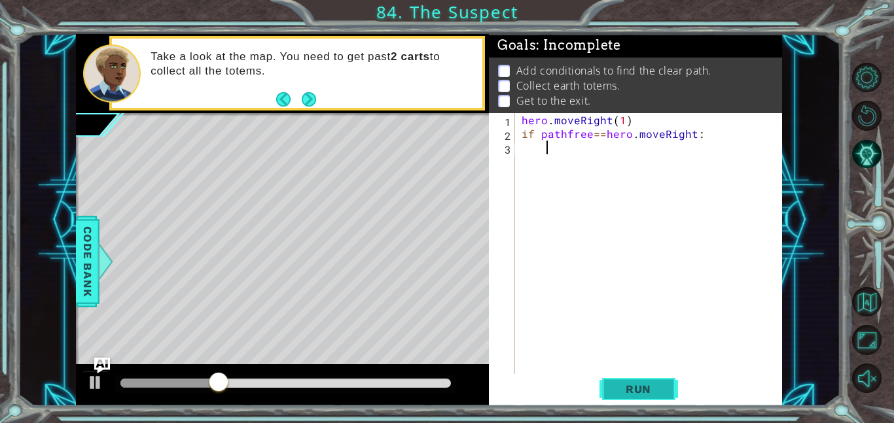
click at [619, 400] on button "Run" at bounding box center [638, 388] width 79 height 29
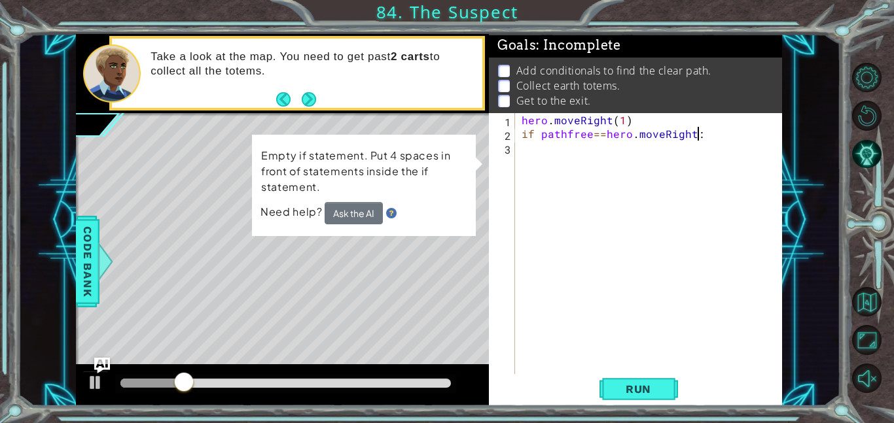
click at [711, 135] on div "hero . moveRight ( 1 ) if pathfree == hero . moveRight :" at bounding box center [652, 257] width 267 height 289
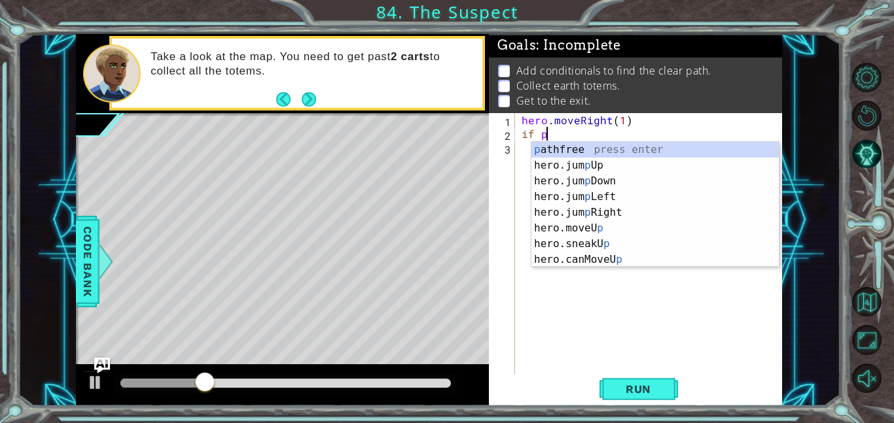
type textarea "i"
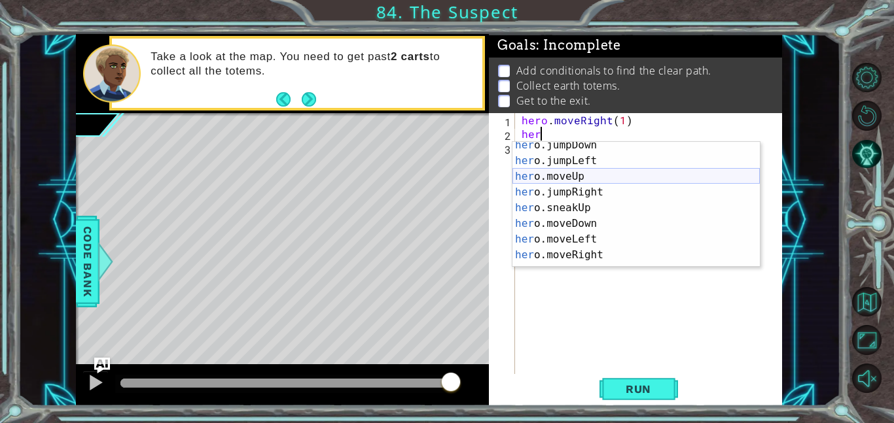
scroll to position [24, 0]
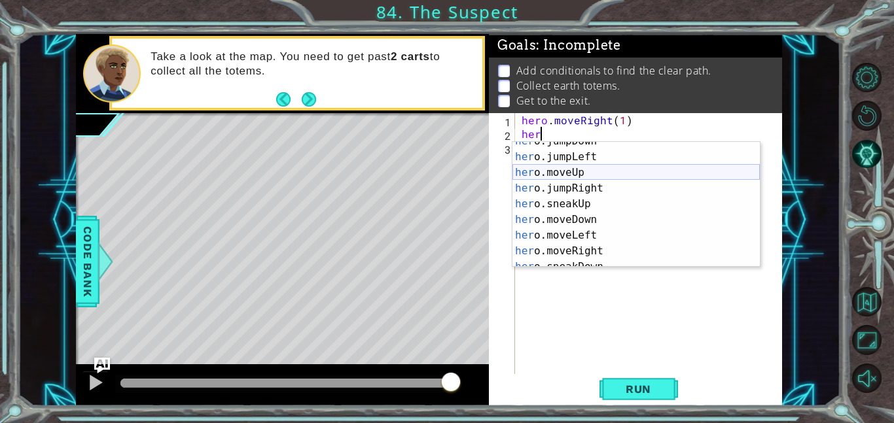
click at [576, 169] on div "her o.jumpDown press enter her o.jumpLeft press enter her o.moveUp press enter …" at bounding box center [635, 211] width 247 height 157
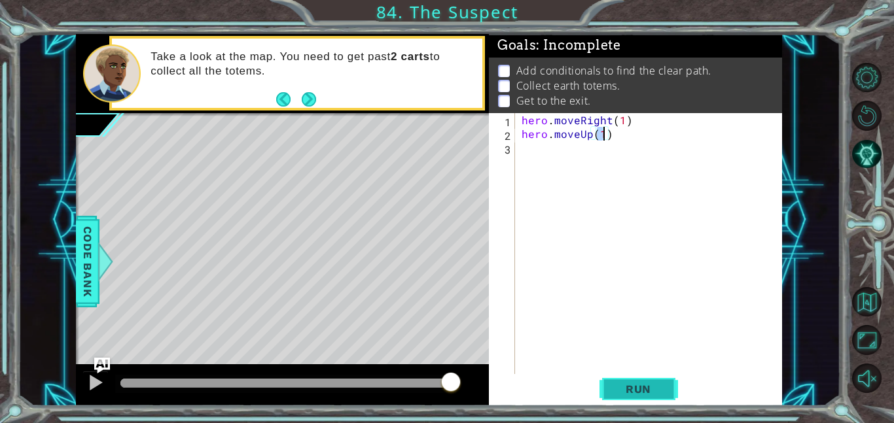
click at [620, 394] on span "Run" at bounding box center [638, 389] width 52 height 13
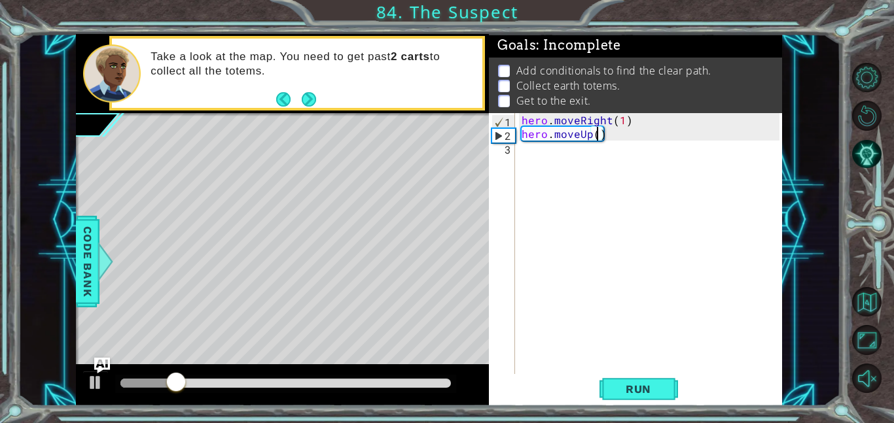
type textarea "hero.moveUp(2)"
click at [588, 150] on div "hero . moveRight ( 1 ) hero . moveUp ( 2 )" at bounding box center [652, 257] width 267 height 289
type textarea "\"
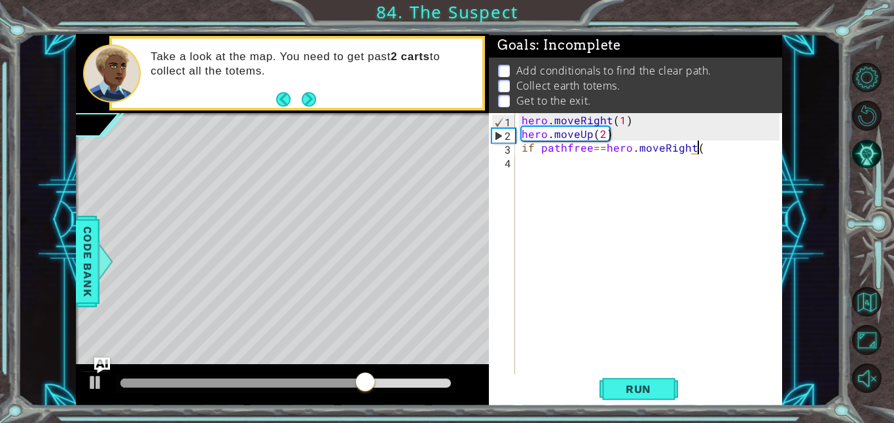
scroll to position [0, 10]
click at [666, 387] on button "Run" at bounding box center [638, 388] width 79 height 29
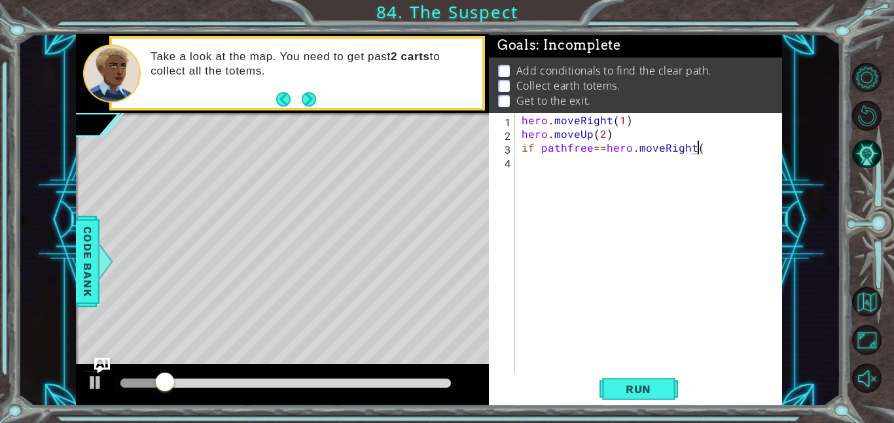
scroll to position [0, 10]
type textarea "if pathfree==hero.moveRight:"
click at [662, 379] on button "Run" at bounding box center [638, 388] width 79 height 29
click at [638, 397] on button "Run" at bounding box center [638, 388] width 79 height 29
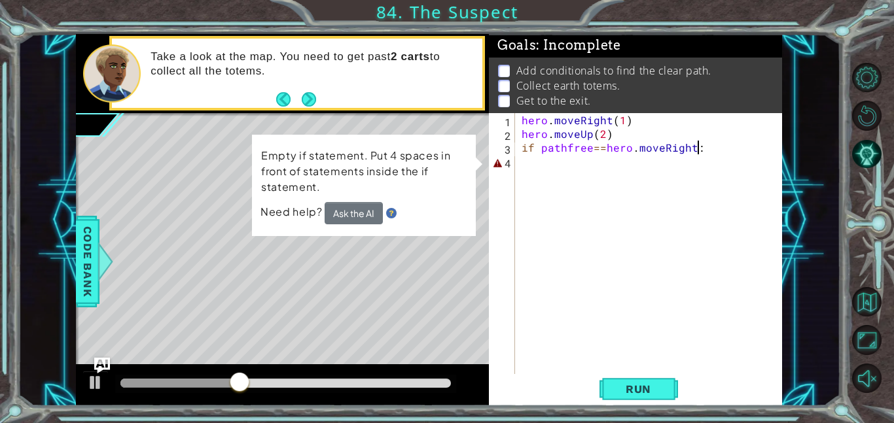
click at [539, 167] on div "hero . moveRight ( 1 ) hero . moveUp ( 2 ) if pathfree == hero . moveRight :" at bounding box center [652, 257] width 267 height 289
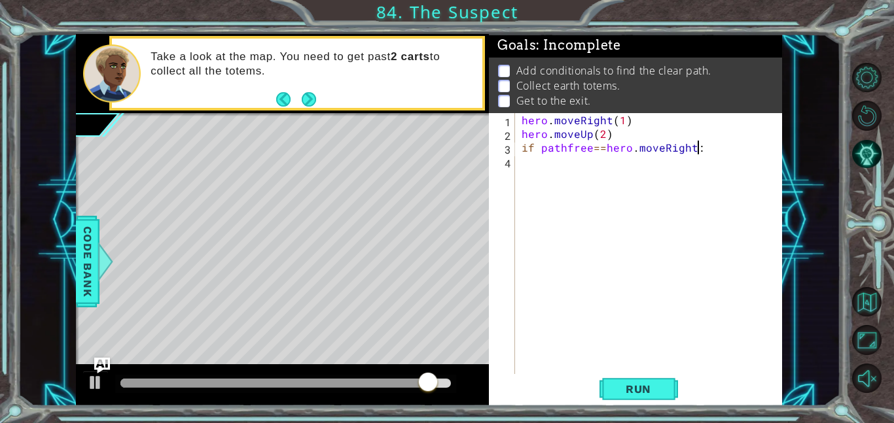
click at [707, 150] on div "hero . moveRight ( 1 ) hero . moveUp ( 2 ) if pathfree == hero . moveRight :" at bounding box center [652, 257] width 267 height 289
click at [639, 391] on span "Run" at bounding box center [638, 389] width 52 height 13
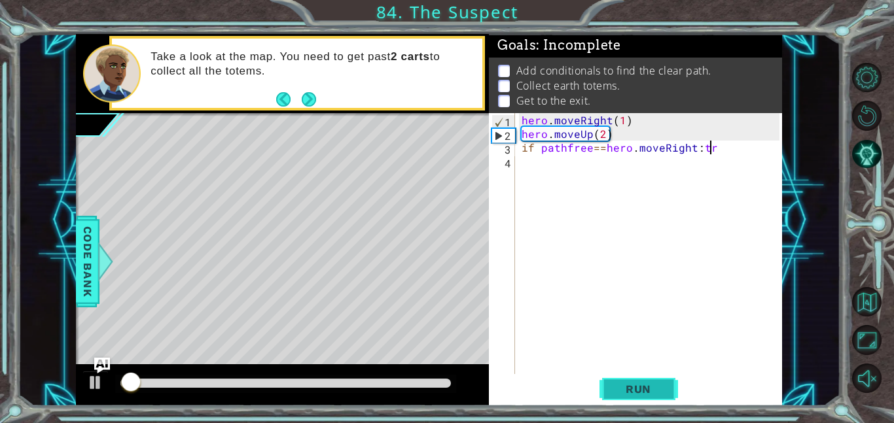
scroll to position [0, 10]
click at [646, 398] on button "Run" at bounding box center [638, 388] width 79 height 29
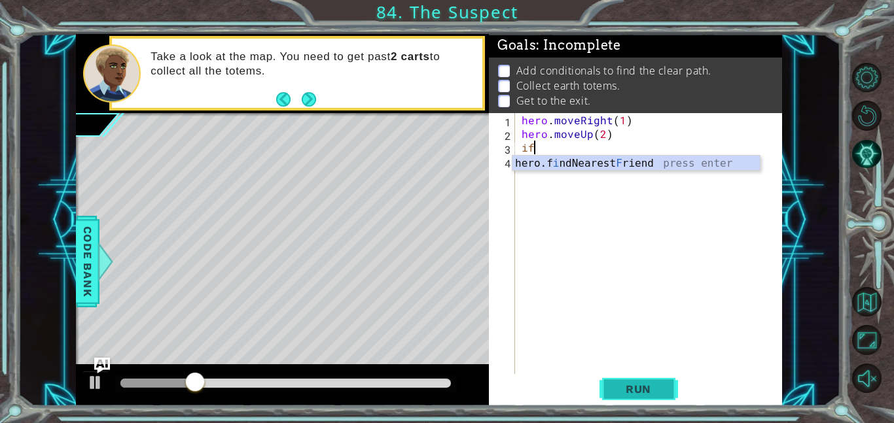
scroll to position [0, 0]
type textarea "i"
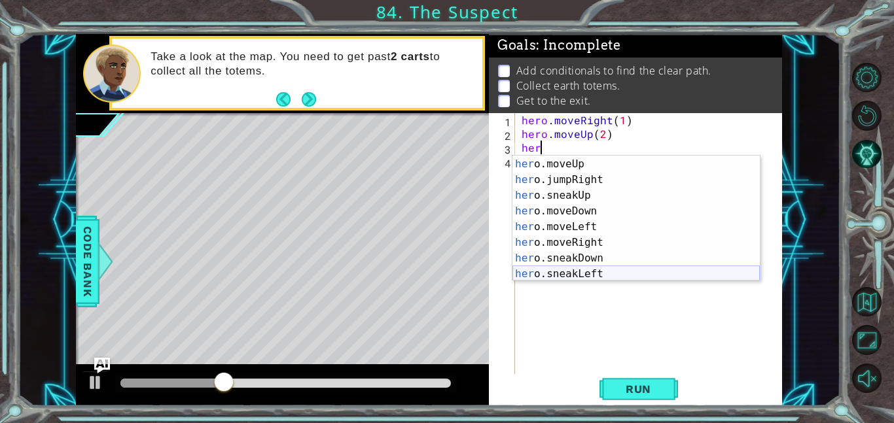
scroll to position [46, 0]
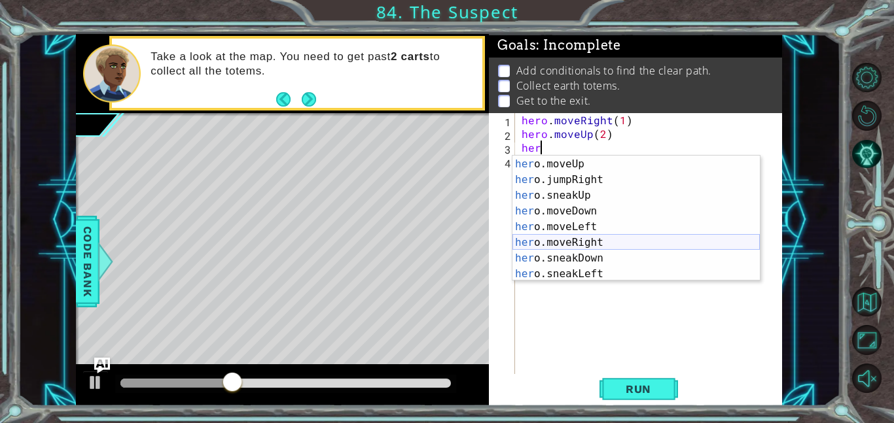
click at [571, 241] on div "her o.jumpLeft press enter her o.moveUp press enter her o.jumpRight press enter…" at bounding box center [635, 219] width 247 height 157
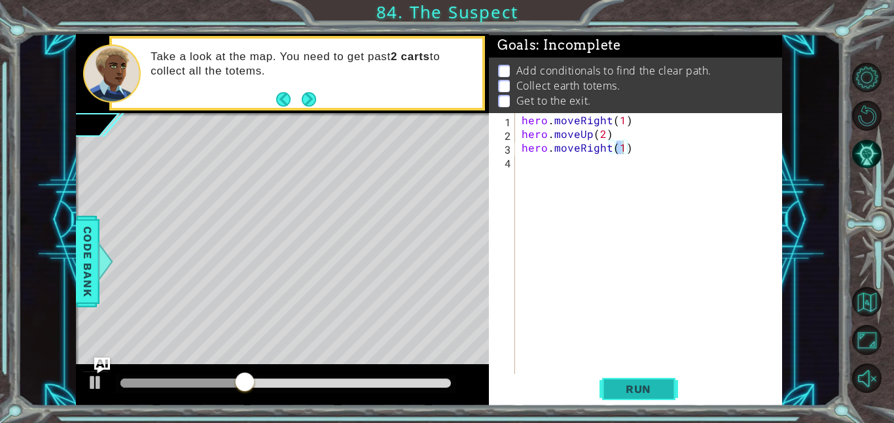
click at [657, 385] on span "Run" at bounding box center [638, 389] width 52 height 13
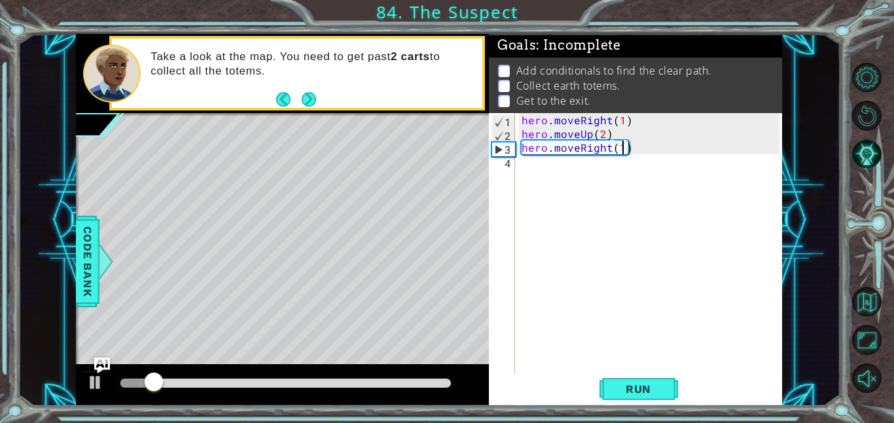
click at [623, 132] on div "hero . moveRight ( 1 ) hero . moveUp ( 2 ) hero . moveRight ( 1 )" at bounding box center [652, 257] width 267 height 289
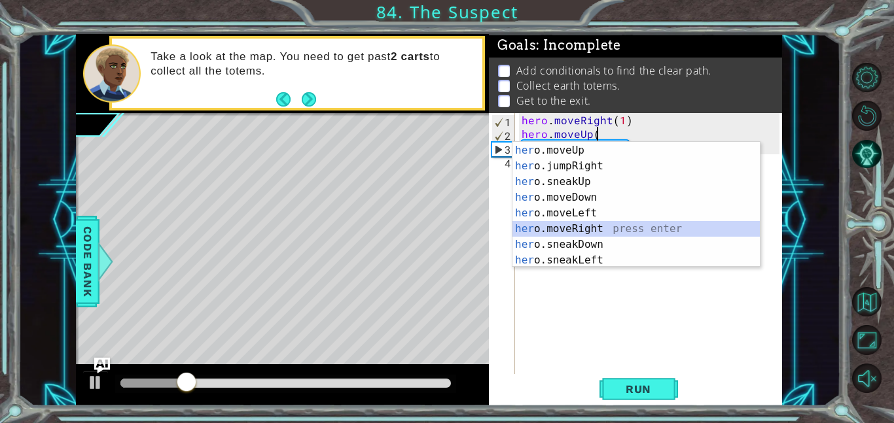
type textarea "h"
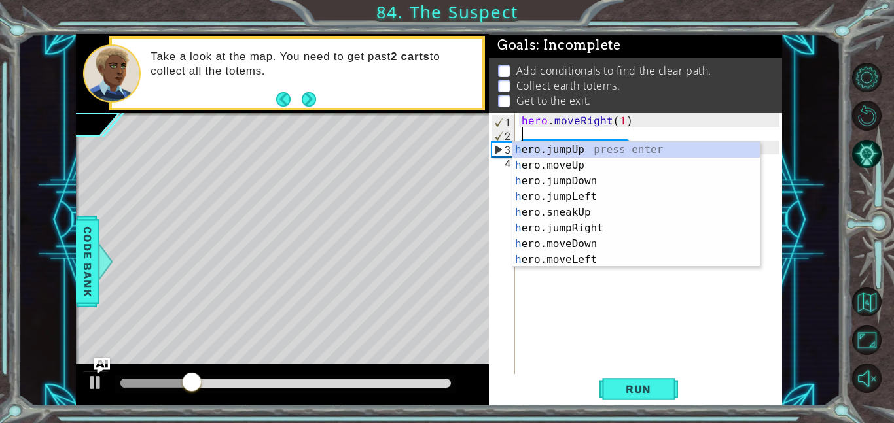
scroll to position [0, 0]
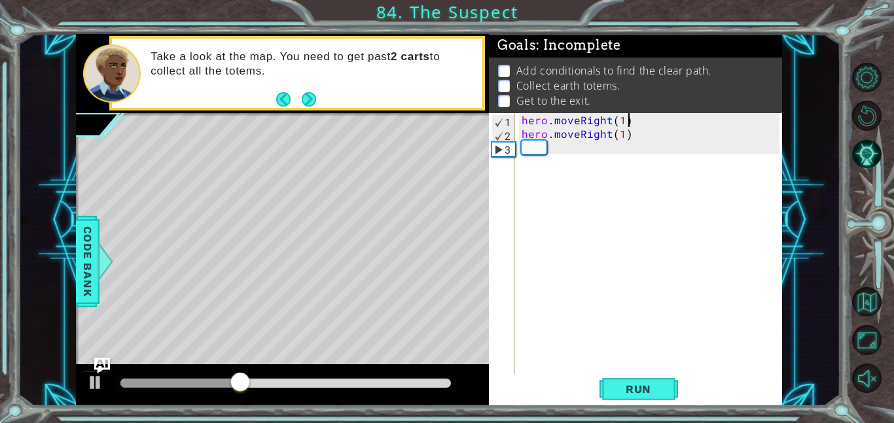
click at [623, 138] on div "hero . moveRight ( 1 ) hero . moveRight ( 1 )" at bounding box center [652, 257] width 267 height 289
type textarea "hero.moveRight(3)"
click at [657, 385] on span "Run" at bounding box center [638, 389] width 52 height 13
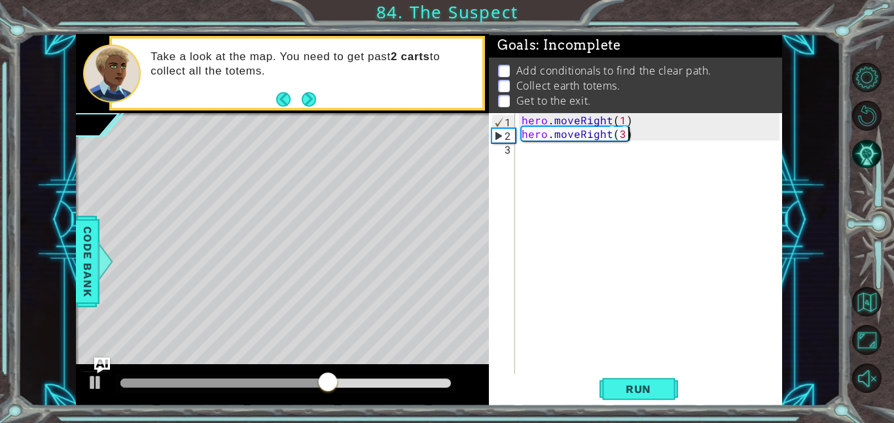
scroll to position [0, 1]
click at [317, 102] on button "Next" at bounding box center [308, 99] width 23 height 23
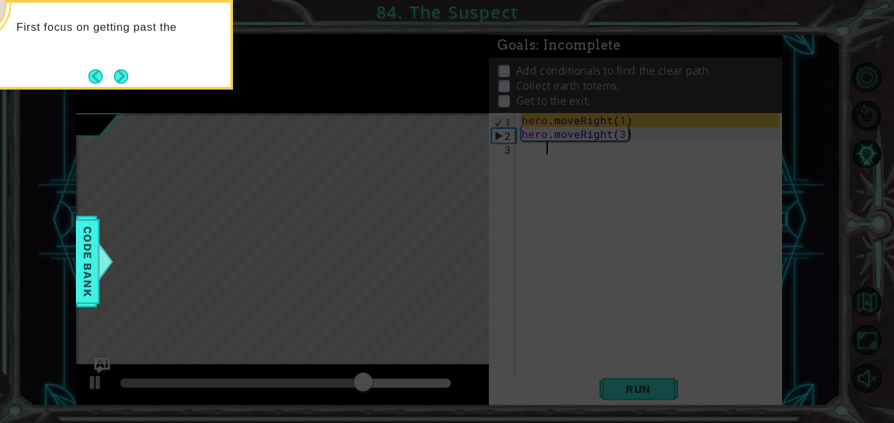
click at [120, 62] on div "First focus on getting past the" at bounding box center [102, 45] width 262 height 90
click at [120, 67] on footer at bounding box center [108, 77] width 40 height 20
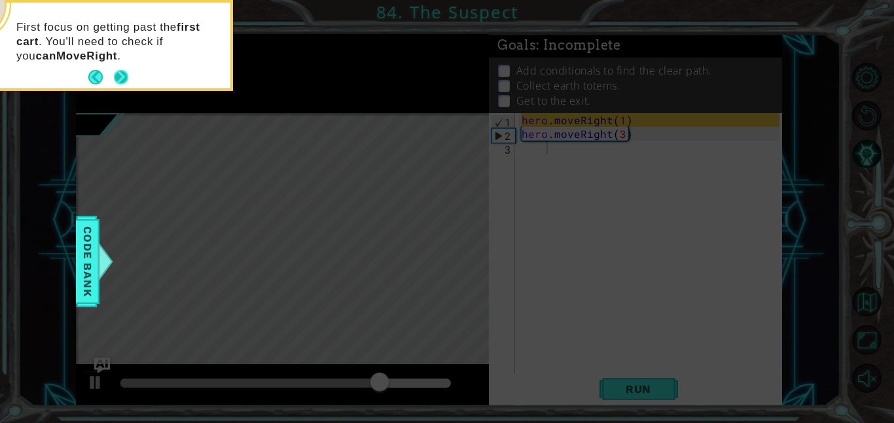
click at [121, 75] on button "Next" at bounding box center [121, 77] width 16 height 16
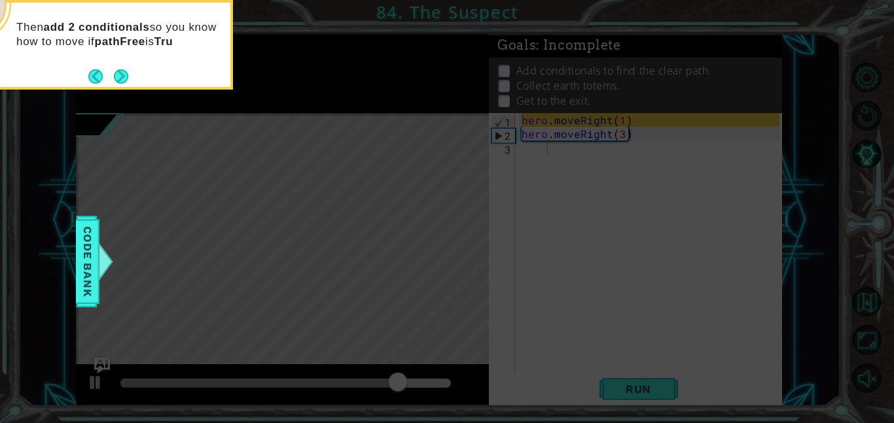
click at [121, 75] on button "Next" at bounding box center [121, 76] width 15 height 15
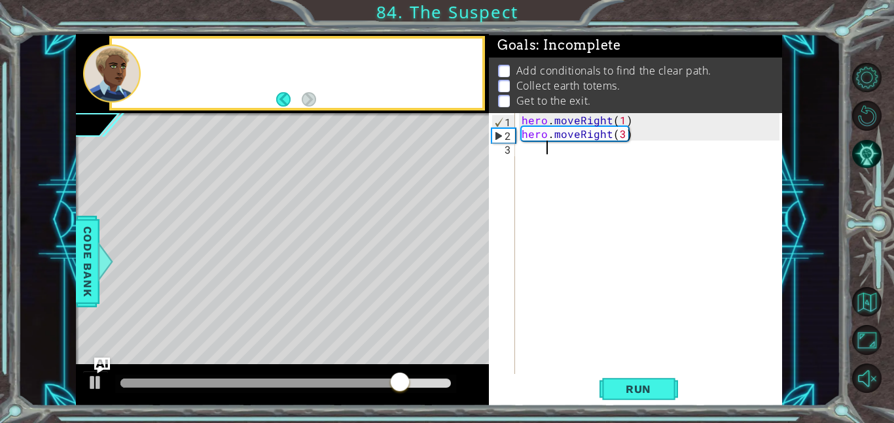
click at [121, 75] on div at bounding box center [112, 73] width 58 height 58
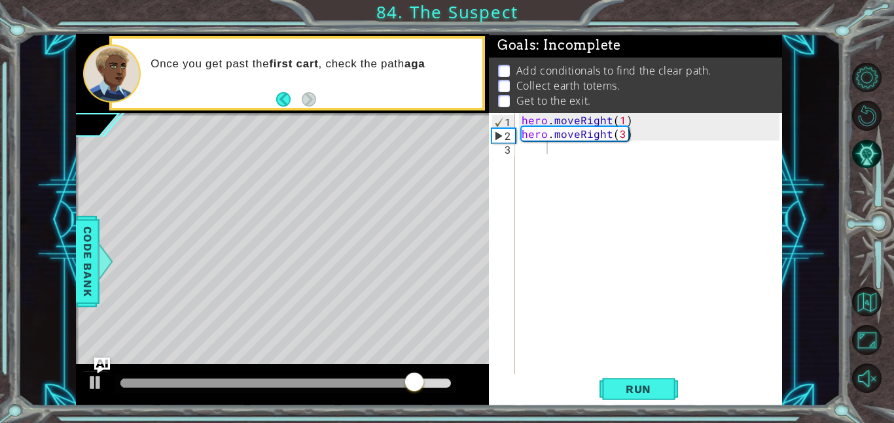
click at [643, 109] on div "Add conditionals to find the clear path. Collect earth totems. Get to the exit." at bounding box center [635, 87] width 293 height 58
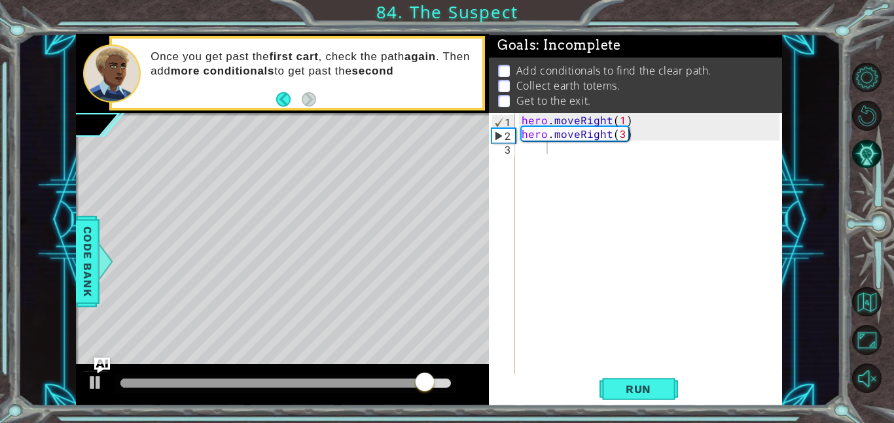
click at [641, 133] on div "hero . moveRight ( 1 ) hero . moveRight ( 3 )" at bounding box center [652, 257] width 267 height 289
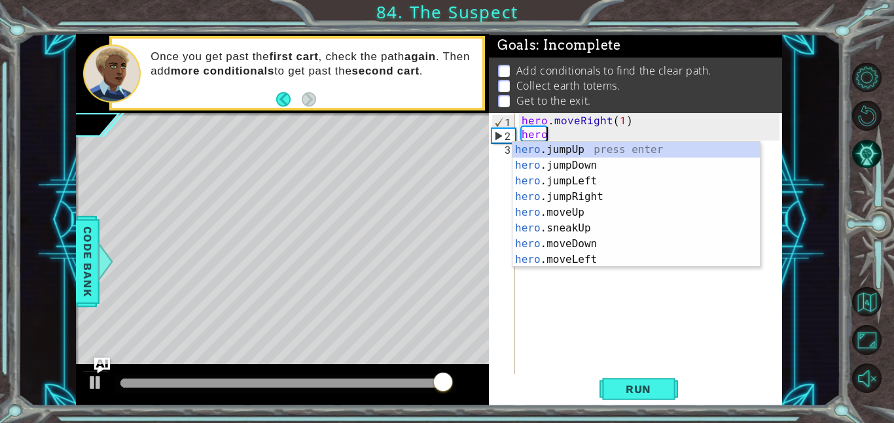
type textarea "h"
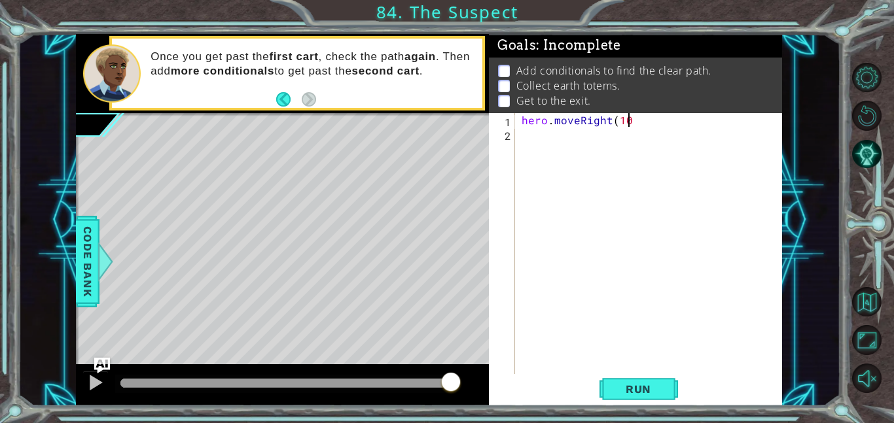
scroll to position [0, 6]
type textarea "hero.moveRight(1)"
type textarea "pathfree==hero.moveRight"
click at [635, 383] on span "Run" at bounding box center [638, 389] width 52 height 13
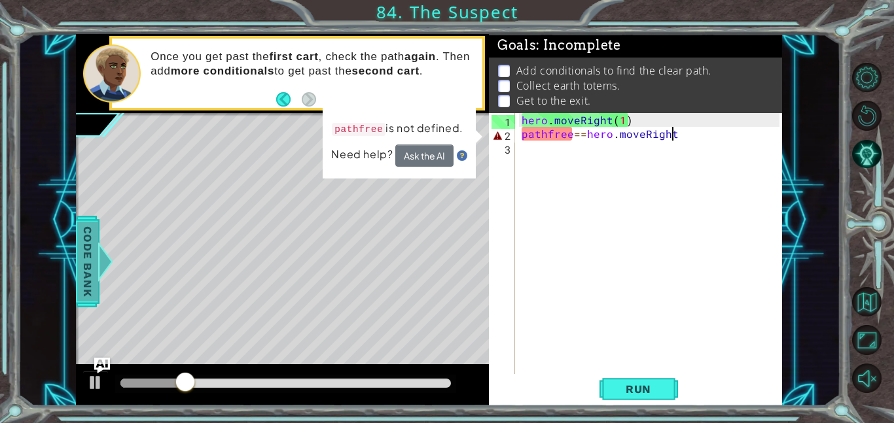
click at [96, 289] on span "Code Bank" at bounding box center [87, 262] width 21 height 80
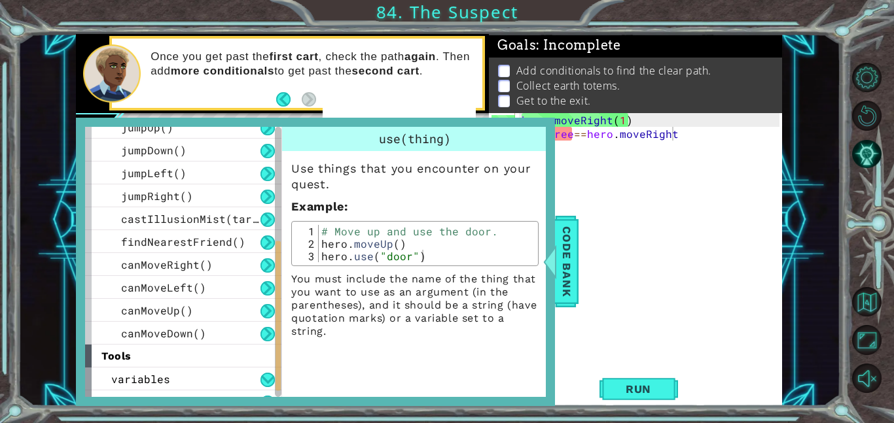
scroll to position [279, 0]
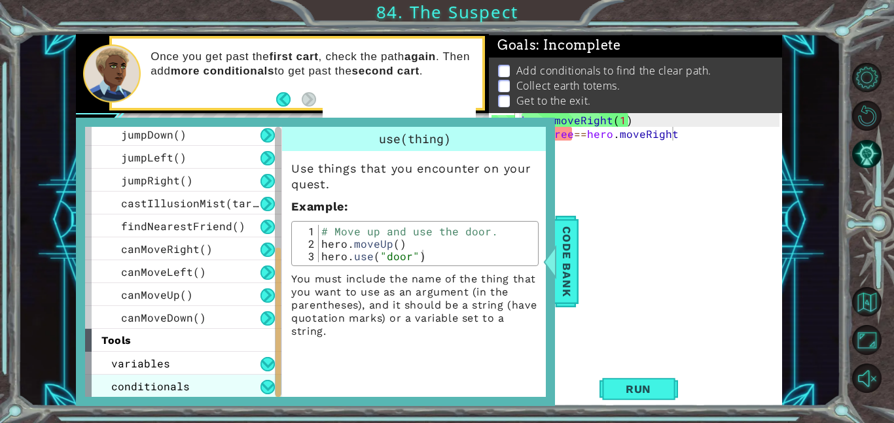
click at [155, 389] on span "conditionals" at bounding box center [150, 387] width 79 height 14
click at [272, 391] on button at bounding box center [267, 387] width 14 height 14
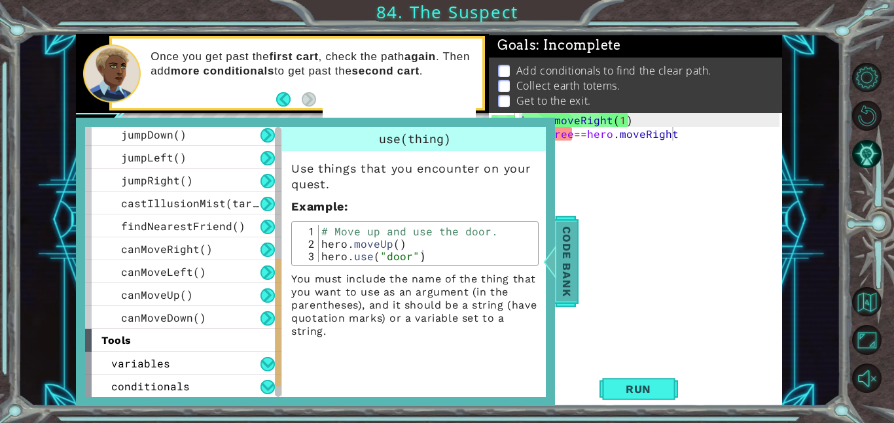
click at [556, 257] on div at bounding box center [550, 261] width 16 height 39
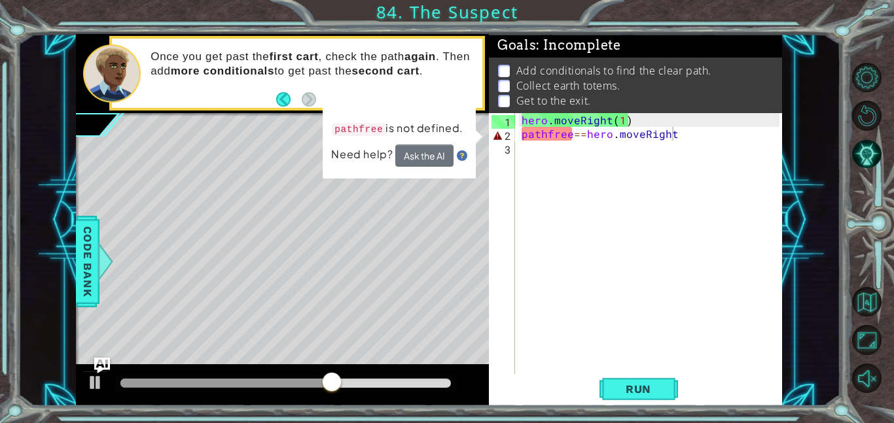
click at [712, 145] on div "hero . moveRight ( 1 ) pathfree == hero . moveRight" at bounding box center [652, 257] width 267 height 289
click at [708, 138] on div "hero . moveRight ( 1 ) pathfree == hero . moveRight" at bounding box center [652, 257] width 267 height 289
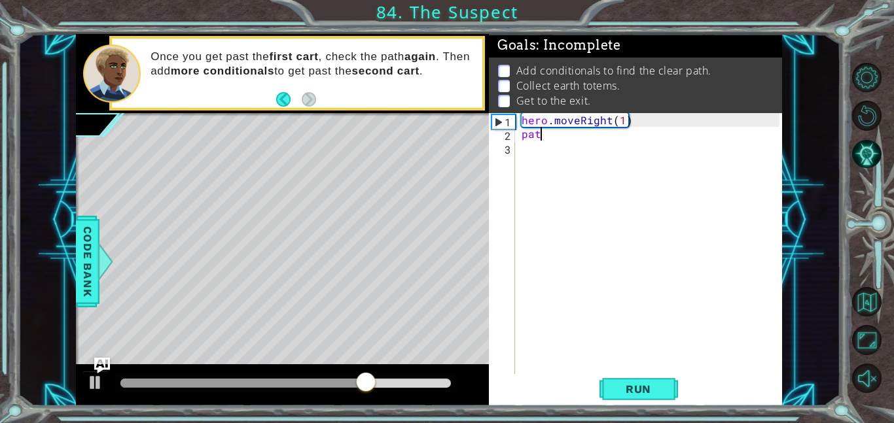
scroll to position [0, 0]
type textarea "p"
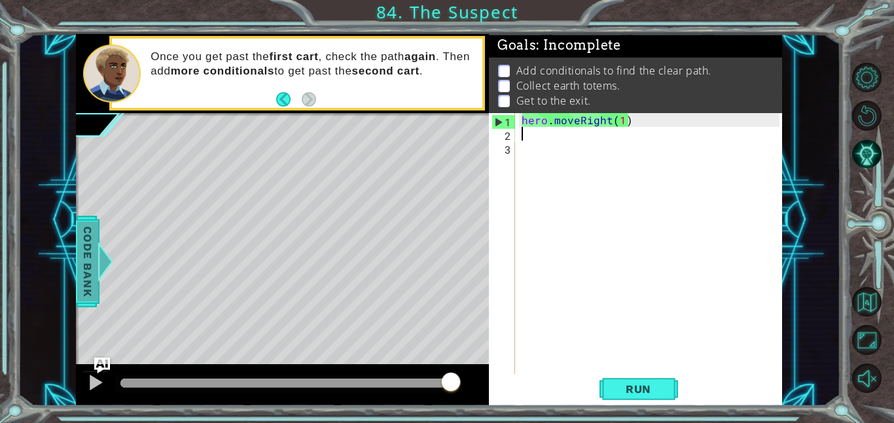
click at [90, 249] on span "Code Bank" at bounding box center [87, 262] width 21 height 80
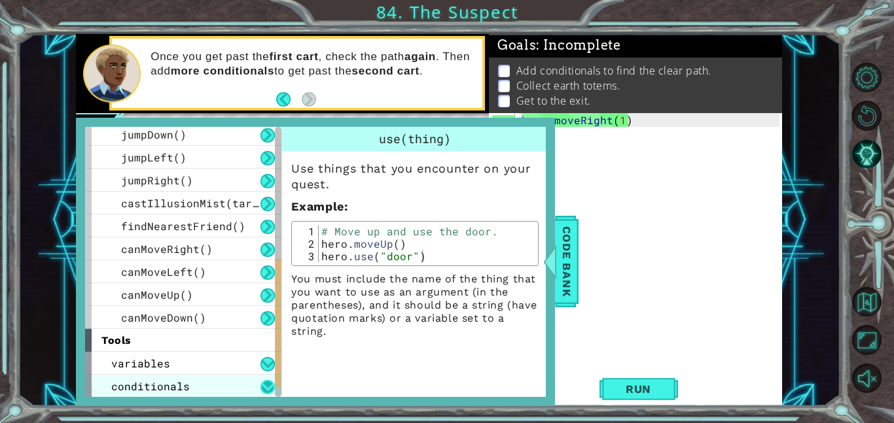
click at [262, 387] on button at bounding box center [267, 387] width 14 height 14
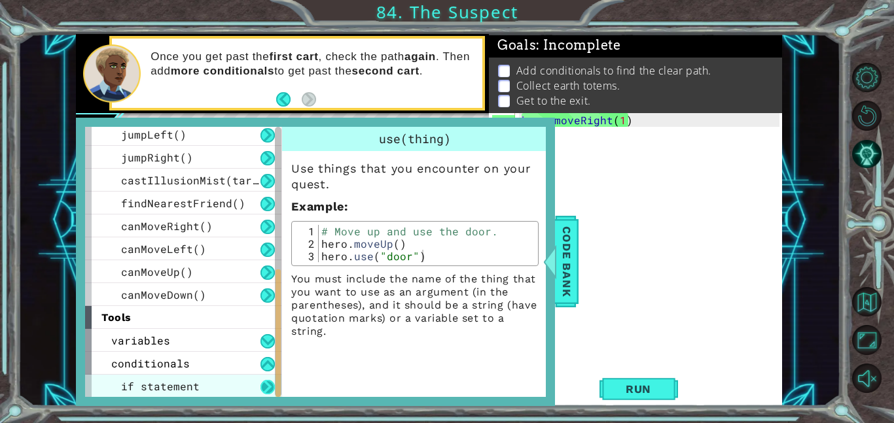
click at [264, 387] on button at bounding box center [267, 387] width 14 height 14
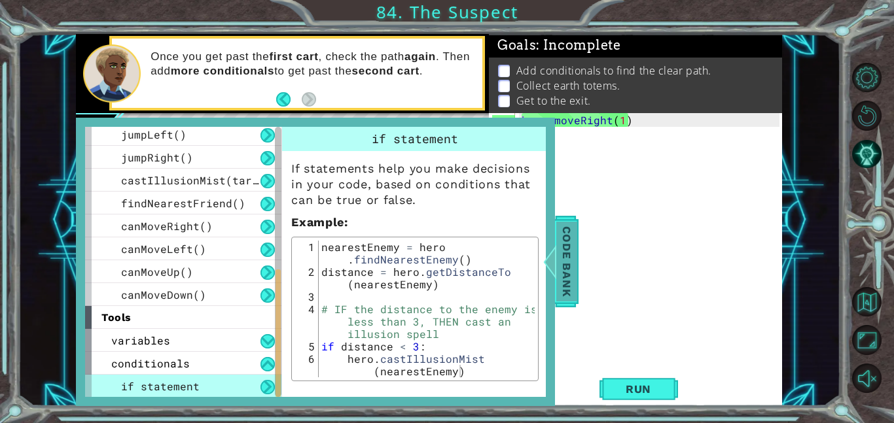
click at [553, 260] on div at bounding box center [550, 261] width 16 height 39
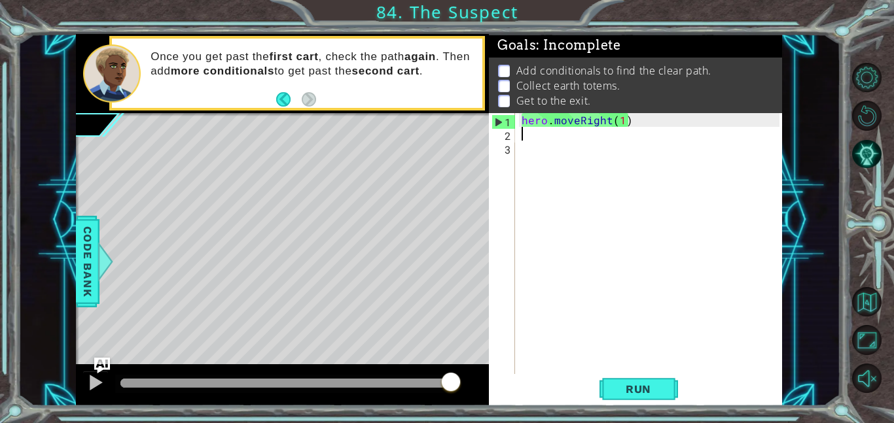
click at [710, 151] on div "hero . moveRight ( 1 )" at bounding box center [652, 257] width 267 height 289
click at [709, 127] on div "hero . moveRight ( 1 )" at bounding box center [652, 257] width 267 height 289
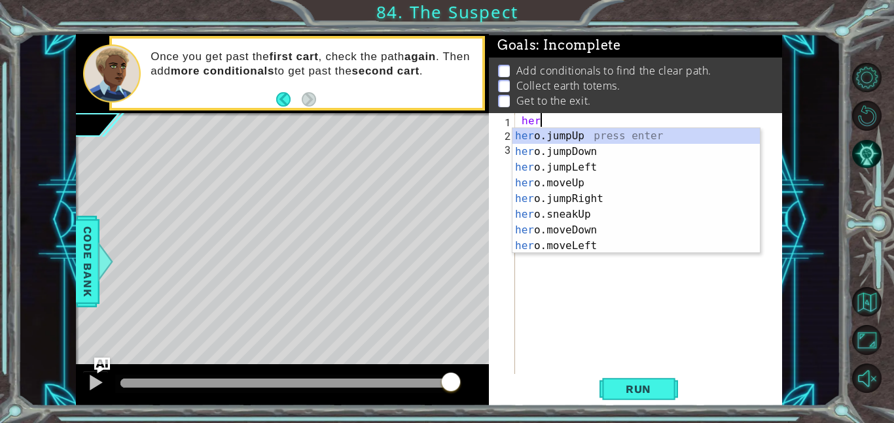
scroll to position [0, 0]
type textarea "h"
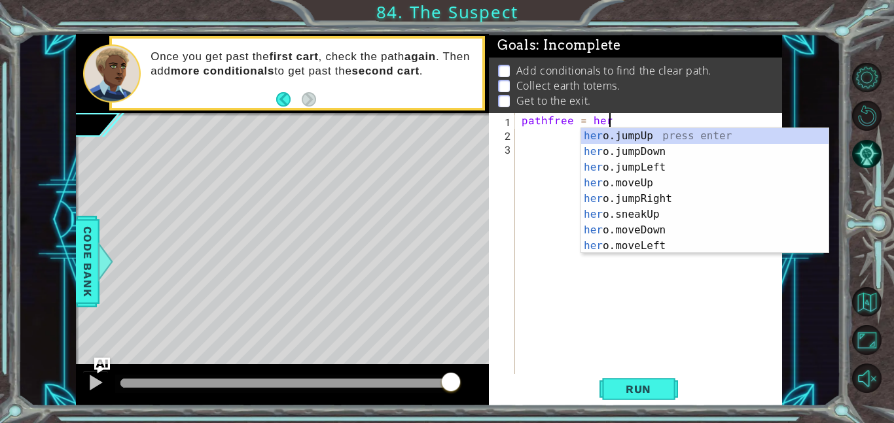
scroll to position [0, 5]
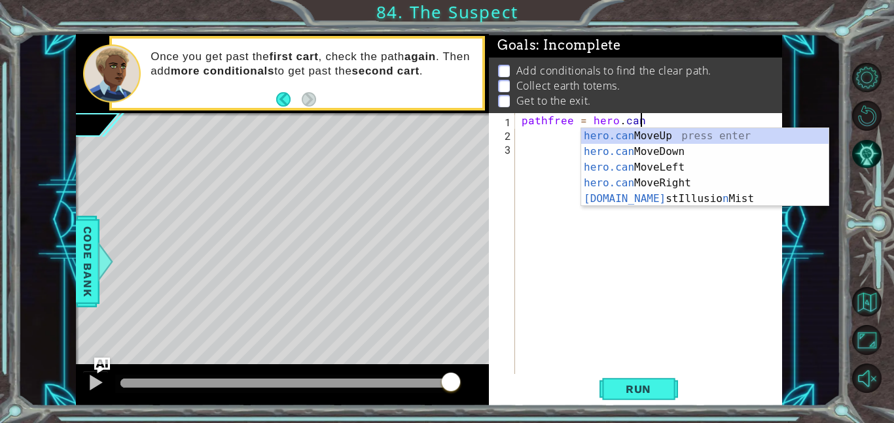
type textarea "pathfree = hero.canM"
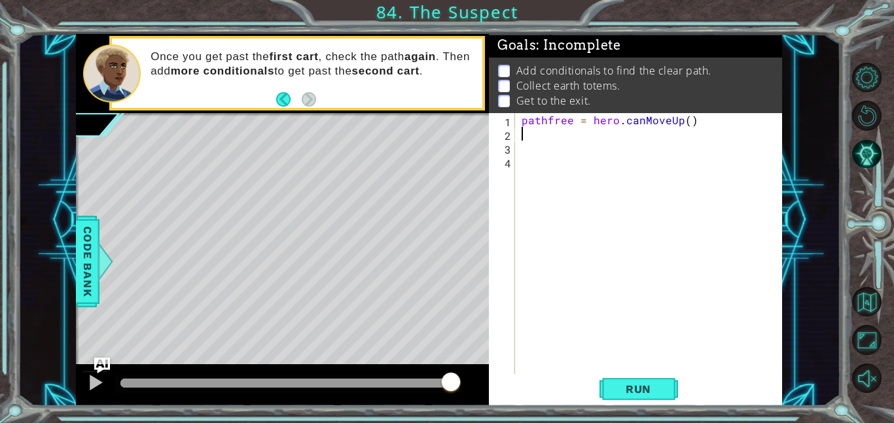
click at [676, 121] on div "pathfree = hero . [GEOGRAPHIC_DATA] ( )" at bounding box center [652, 257] width 267 height 289
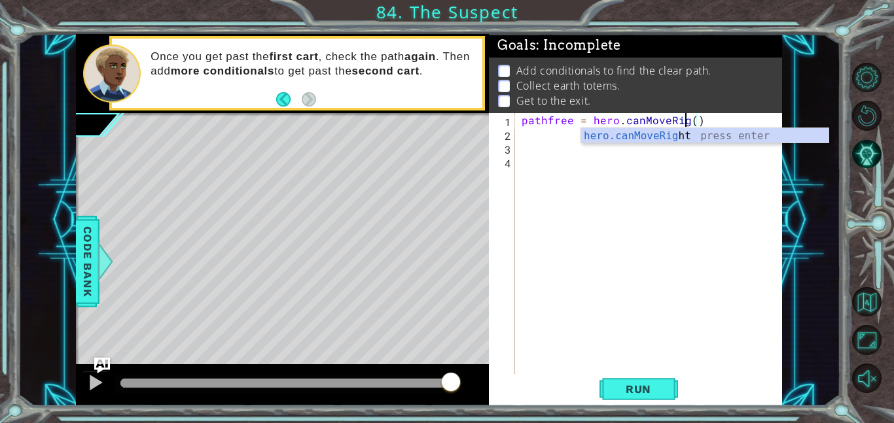
scroll to position [0, 10]
type textarea "pathfree = hero.canMoveRight()"
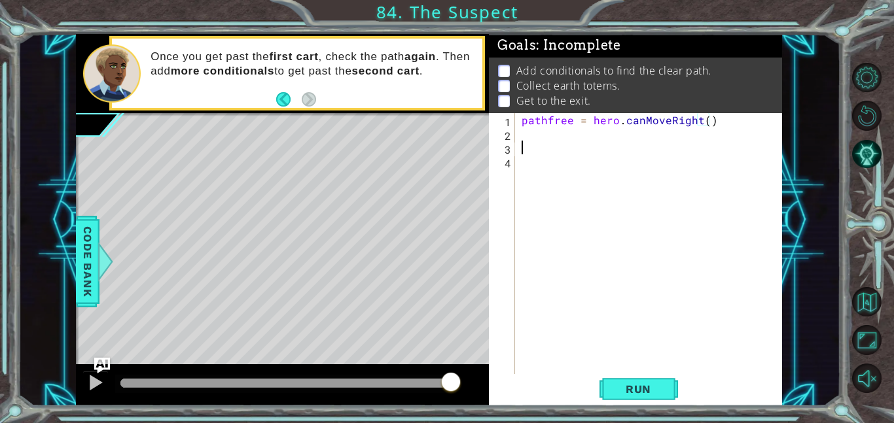
click at [552, 144] on div "pathfree = hero . canMoveRight ( )" at bounding box center [652, 257] width 267 height 289
click at [559, 143] on div "pathfree = hero . canMoveRight ( )" at bounding box center [652, 257] width 267 height 289
click at [556, 134] on div "pathfree = hero . canMoveRight ( )" at bounding box center [652, 257] width 267 height 289
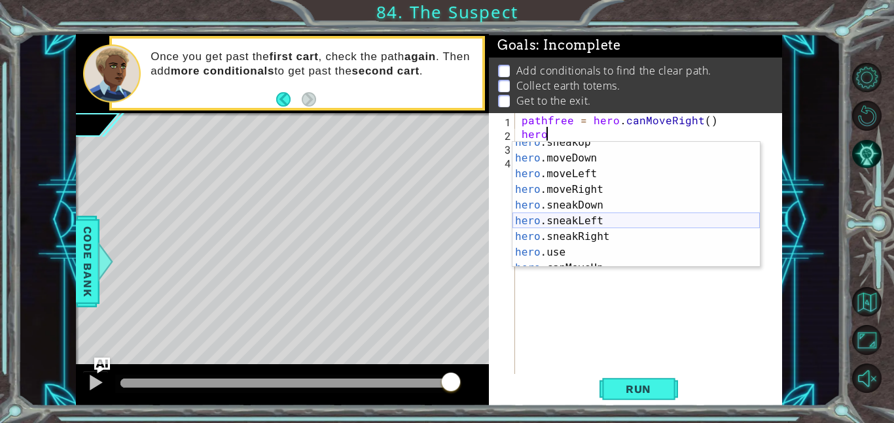
scroll to position [86, 0]
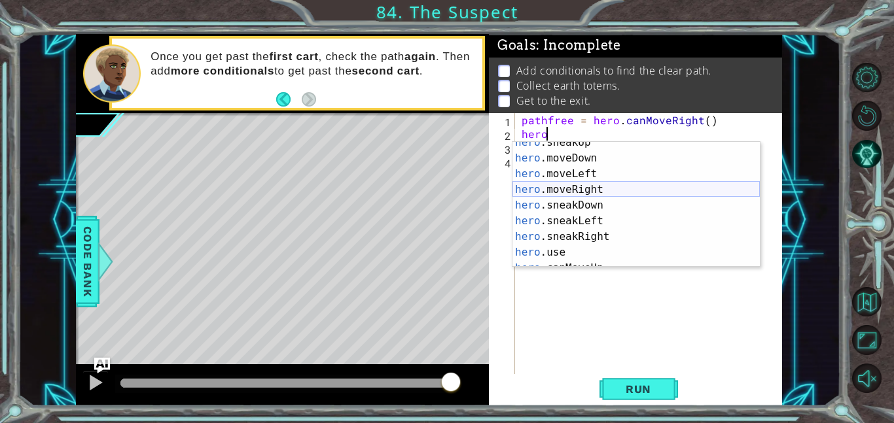
click at [559, 188] on div "hero .sneakUp press enter hero .moveDown press enter hero .moveLeft press enter…" at bounding box center [635, 213] width 247 height 157
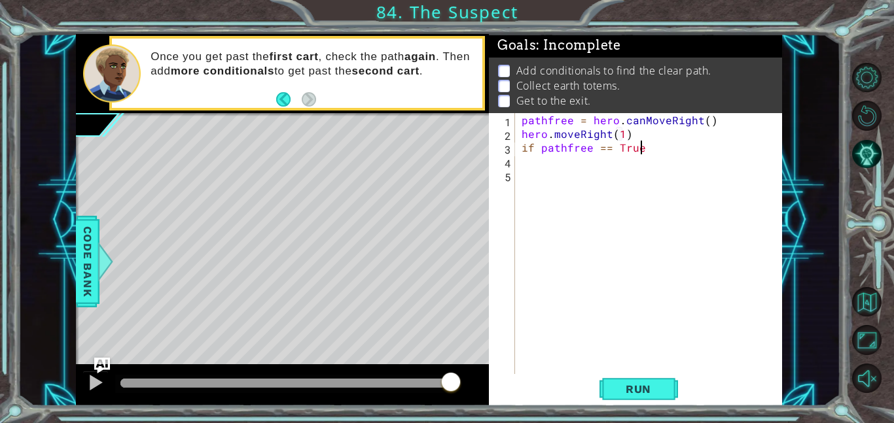
scroll to position [0, 7]
type textarea "if pathfree == True:"
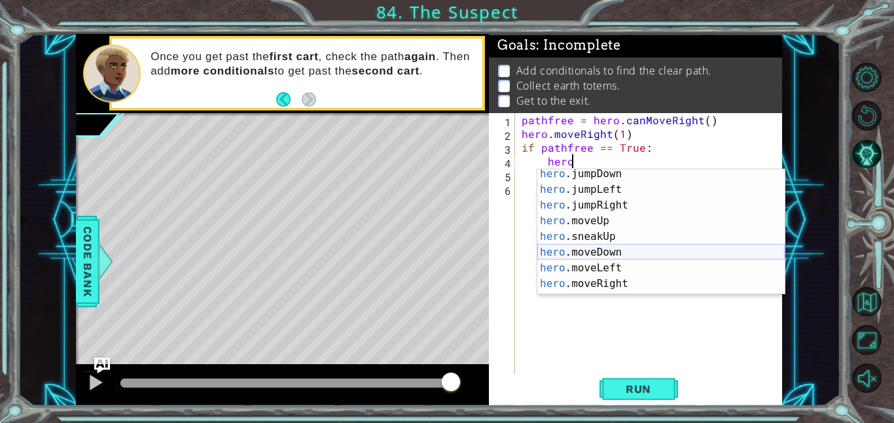
scroll to position [21, 0]
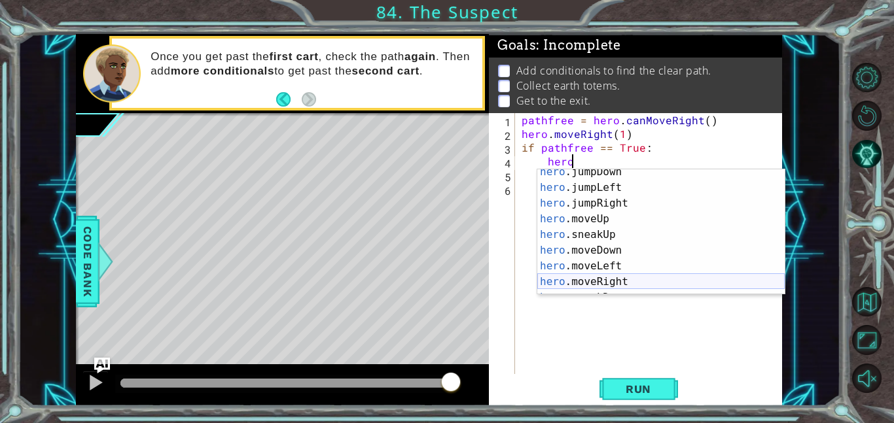
click at [594, 279] on div "hero .jumpDown press enter hero .jumpLeft press enter hero .jumpRight press ent…" at bounding box center [660, 242] width 247 height 157
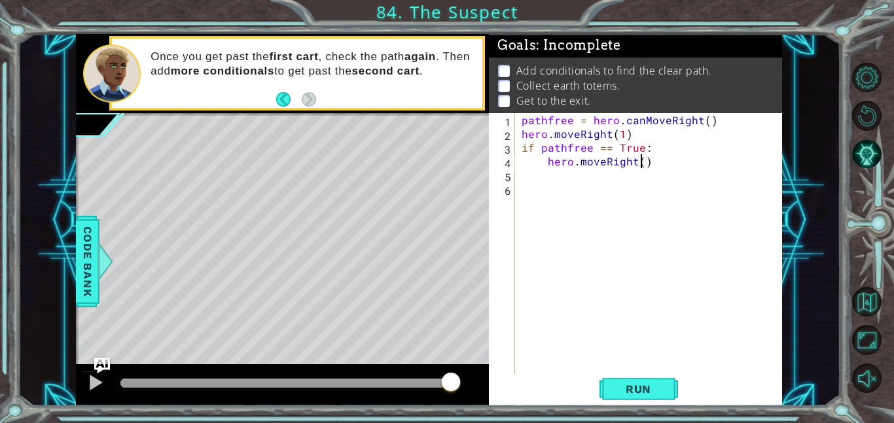
type textarea "hero.moveRight(3)"
click at [527, 174] on div "pathfree = hero . canMoveRight ( ) hero . moveRight ( 1 ) if pathfree == True :…" at bounding box center [652, 257] width 267 height 289
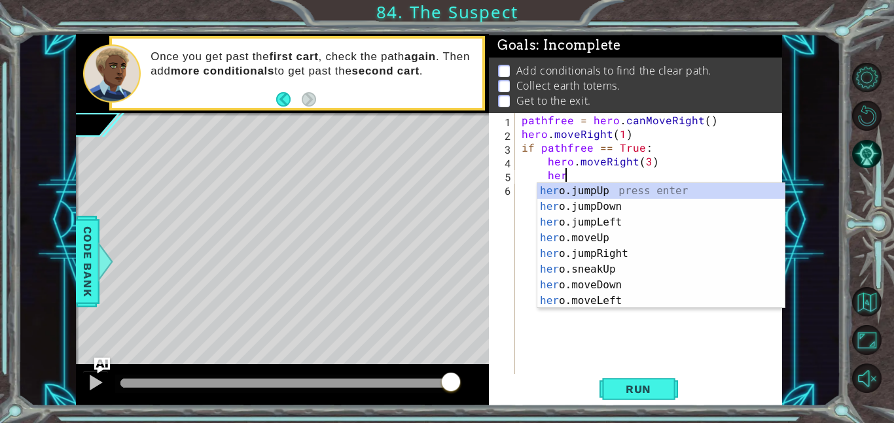
scroll to position [0, 2]
click at [597, 235] on div "her o.jumpUp press enter her o.jumpDown press enter her o.jumpLeft press enter …" at bounding box center [660, 261] width 247 height 157
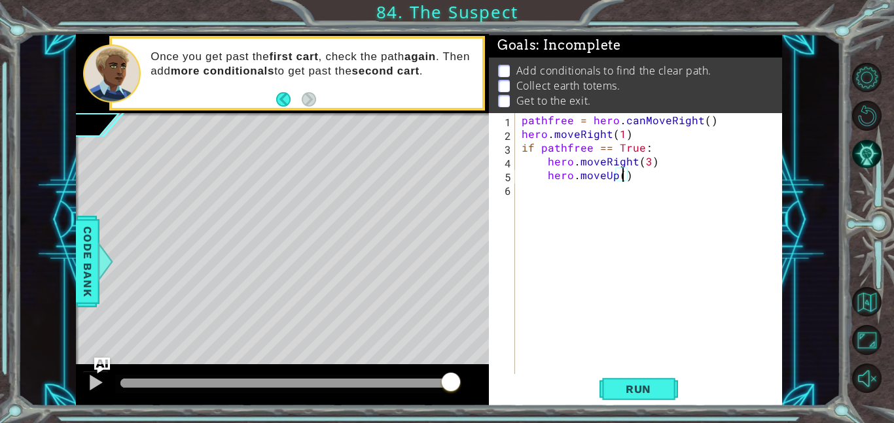
scroll to position [0, 6]
type textarea "hero.moveUp(2)"
click at [641, 397] on button "Run" at bounding box center [638, 388] width 79 height 29
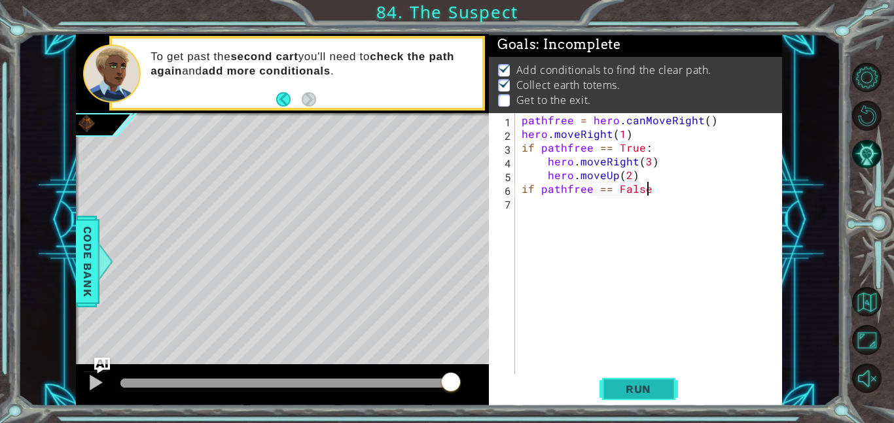
scroll to position [0, 7]
type textarea "if pathfree == False:"
click at [571, 200] on div "pathfree = hero . canMoveRight ( ) hero . moveRight ( 1 ) if pathfree == True :…" at bounding box center [652, 257] width 267 height 289
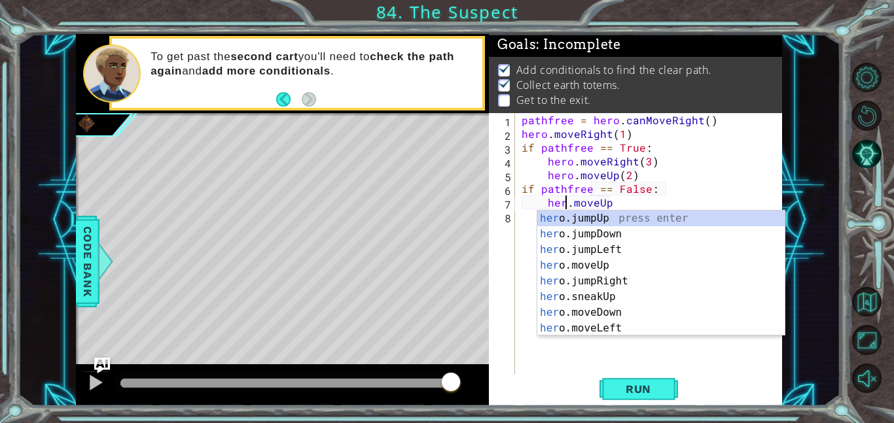
scroll to position [0, 3]
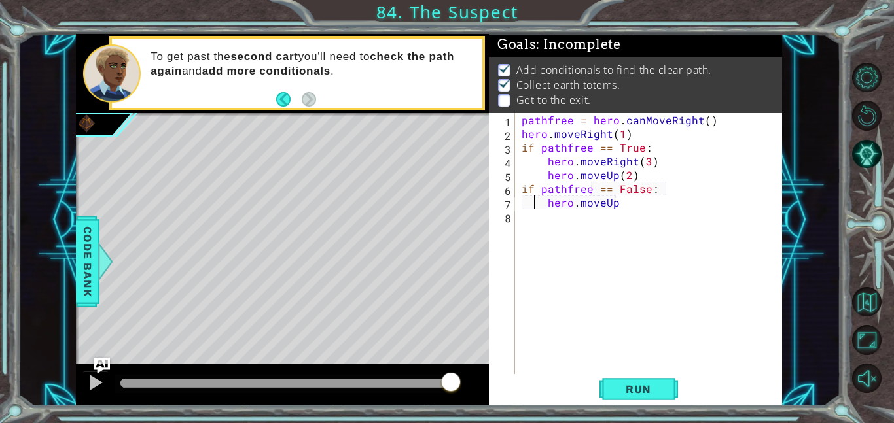
click at [536, 203] on div "pathfree = hero . canMoveRight ( ) hero . moveRight ( 1 ) if pathfree == True :…" at bounding box center [652, 257] width 267 height 289
click at [618, 203] on div "pathfree = hero . canMoveRight ( ) hero . moveRight ( 1 ) if pathfree == True :…" at bounding box center [652, 257] width 267 height 289
type textarea "hero.moveUp(2)"
click at [544, 211] on div "pathfree = hero . canMoveRight ( ) hero . moveRight ( 1 ) if pathfree == True :…" at bounding box center [652, 257] width 267 height 289
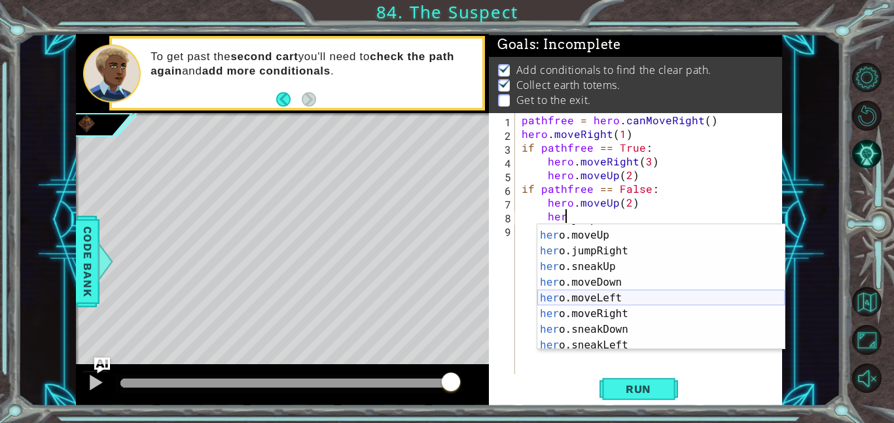
scroll to position [44, 0]
click at [586, 313] on div "her o.jumpLeft press enter her o.moveUp press enter her o.jumpRight press enter…" at bounding box center [660, 290] width 247 height 157
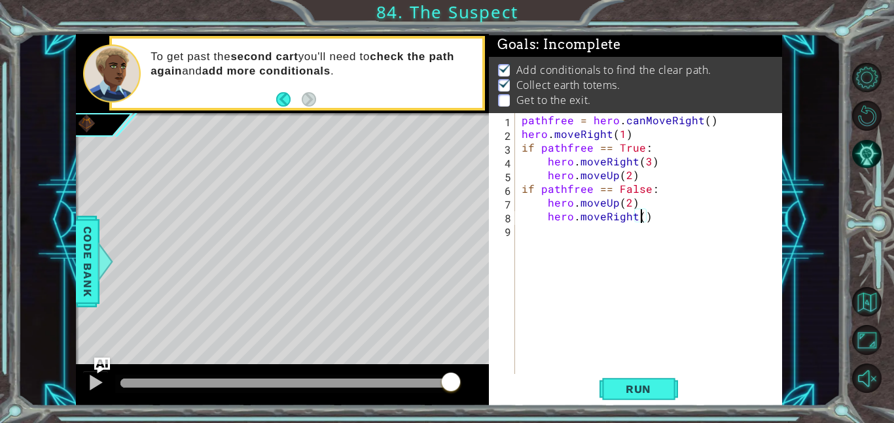
type textarea "hero.moveRight(3)"
click at [566, 249] on div "pathfree = hero . canMoveRight ( ) hero . moveRight ( 1 ) if pathfree == True :…" at bounding box center [652, 257] width 267 height 289
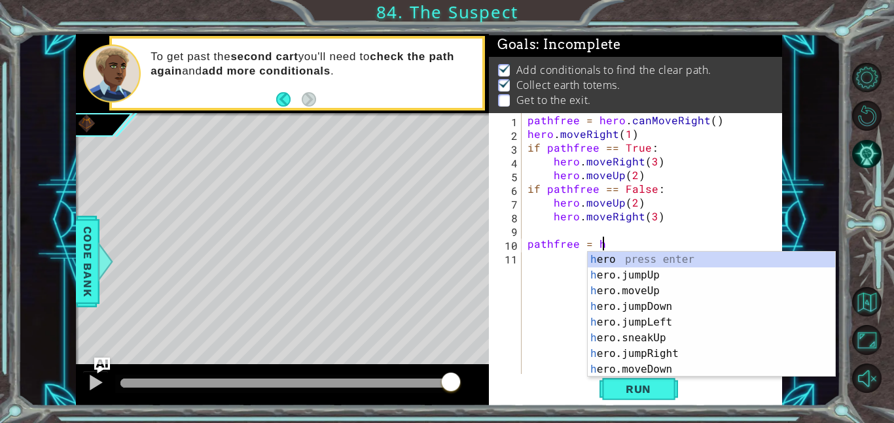
scroll to position [0, 0]
type textarea "pathfree = her"
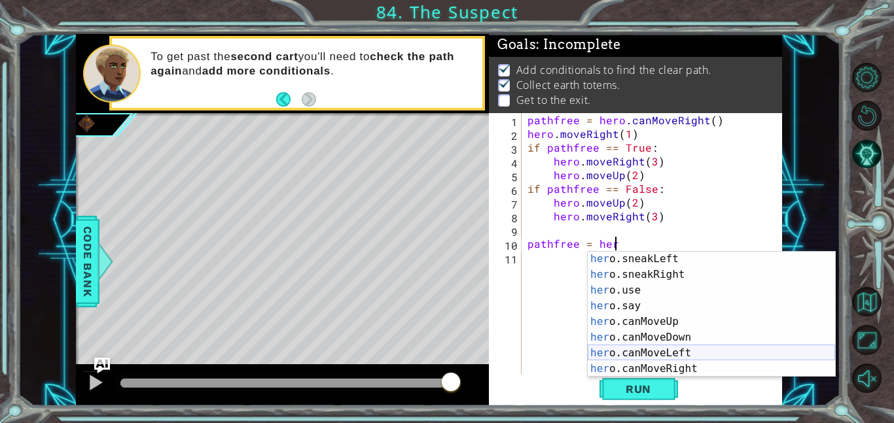
scroll to position [204, 0]
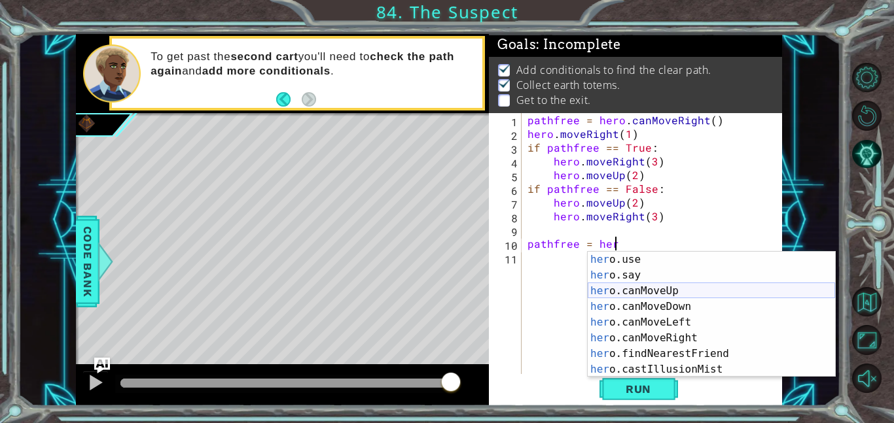
click at [669, 292] on div "her o.use press enter her o.say press enter her o.canMoveUp press enter her o.c…" at bounding box center [711, 330] width 247 height 157
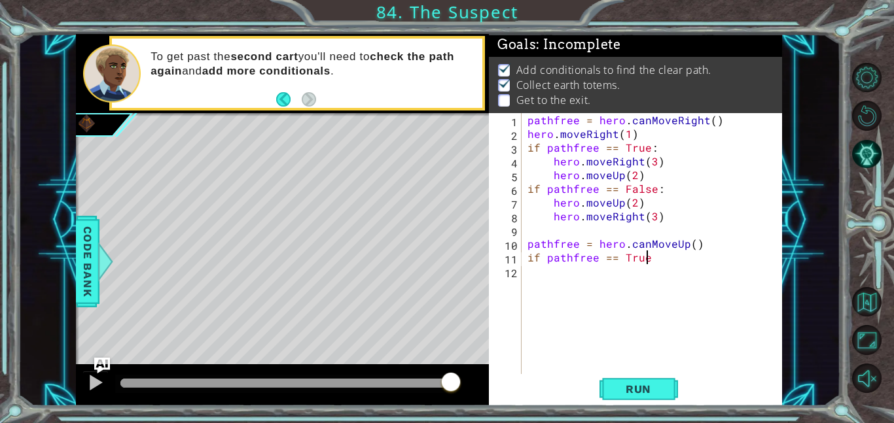
scroll to position [0, 7]
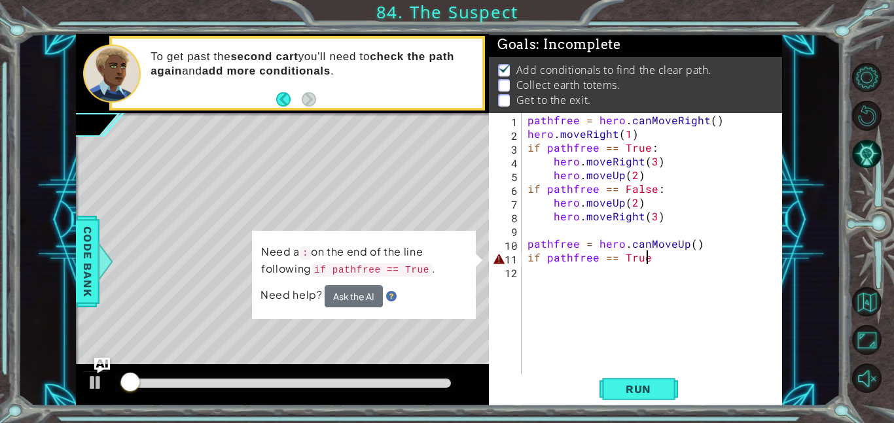
type textarea "if pathfree == True:"
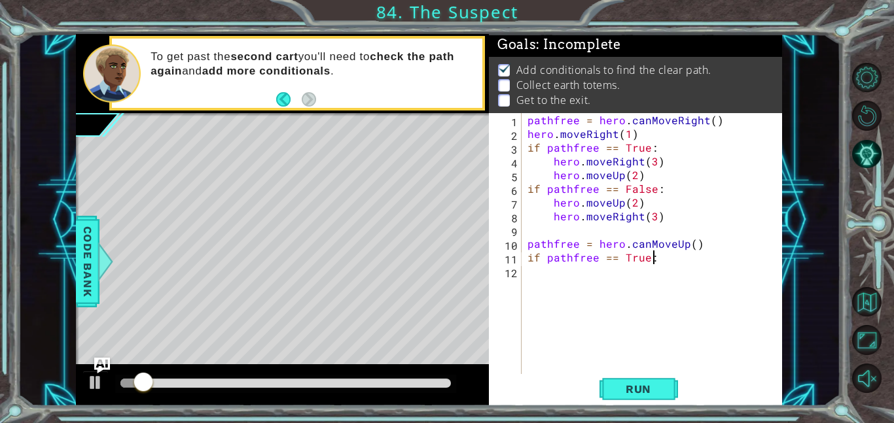
click at [603, 279] on div "pathfree = hero . canMoveRight ( ) hero . moveRight ( 1 ) if pathfree == True :…" at bounding box center [655, 257] width 261 height 289
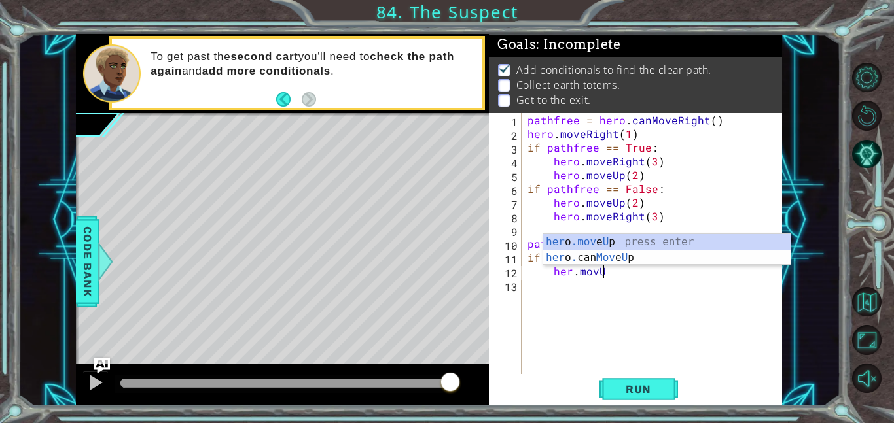
scroll to position [0, 4]
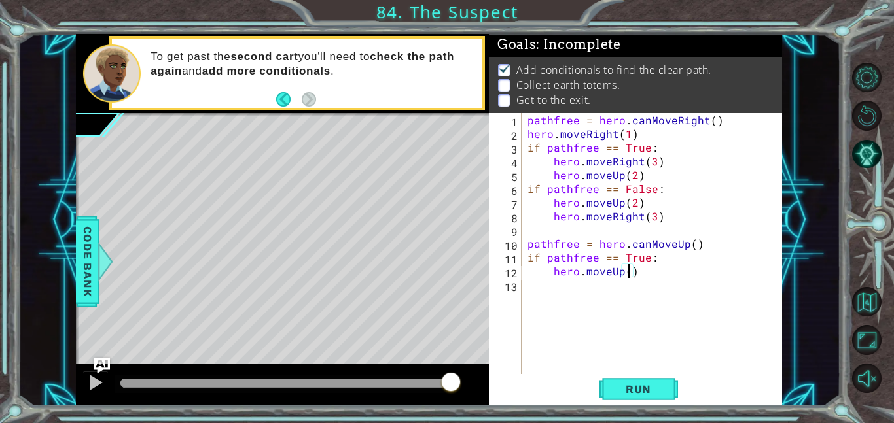
type textarea "hero.moveUp(2)"
click at [581, 288] on div "pathfree = hero . canMoveRight ( ) hero . moveRight ( 1 ) if pathfree == True :…" at bounding box center [655, 257] width 261 height 289
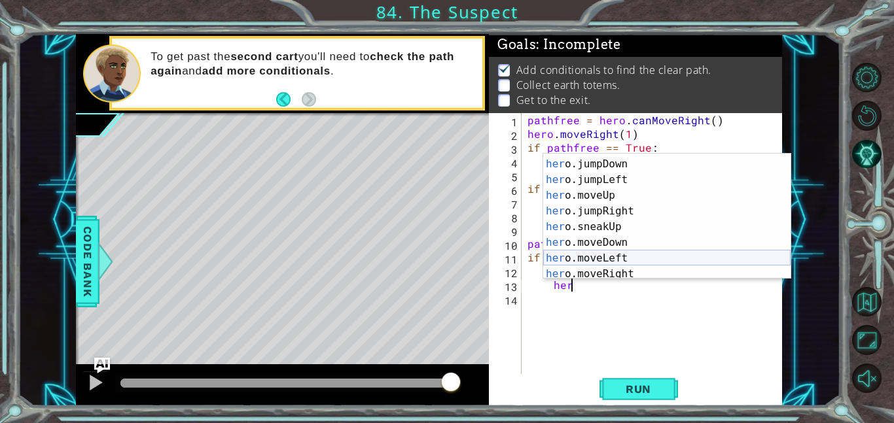
scroll to position [27, 0]
click at [610, 274] on div "her o.jumpUp press enter her o.jumpDown press enter her o.jumpLeft press enter …" at bounding box center [666, 221] width 247 height 157
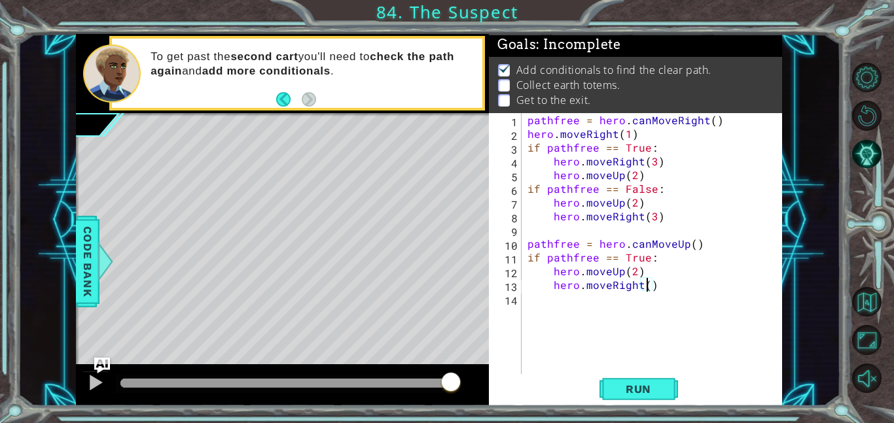
type textarea "hero.moveRight(3)"
click at [594, 306] on div "pathfree = hero . canMoveRight ( ) hero . moveRight ( 1 ) if pathfree == True :…" at bounding box center [655, 257] width 261 height 289
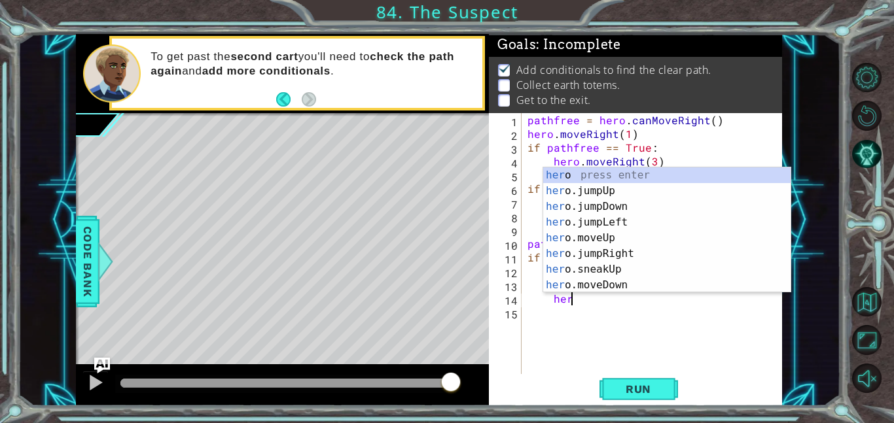
scroll to position [0, 2]
click at [595, 241] on div "her o press enter her o.jumpUp press enter her o.jumpDown press enter her o.jum…" at bounding box center [666, 246] width 247 height 157
type textarea "hero.moveUp(1)"
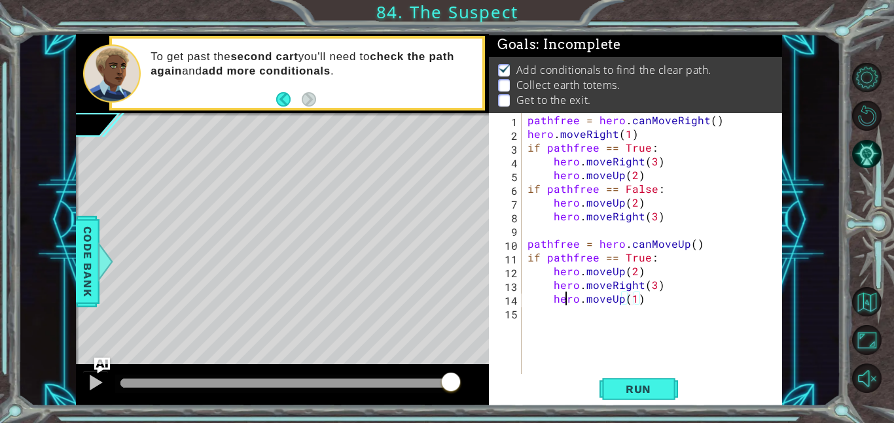
click at [565, 306] on div "pathfree = hero . canMoveRight ( ) hero . moveRight ( 1 ) if pathfree == True :…" at bounding box center [655, 257] width 261 height 289
click at [569, 313] on div "pathfree = hero . canMoveRight ( ) hero . moveRight ( 1 ) if pathfree == True :…" at bounding box center [655, 257] width 261 height 289
type textarea "if pathfree == False:"
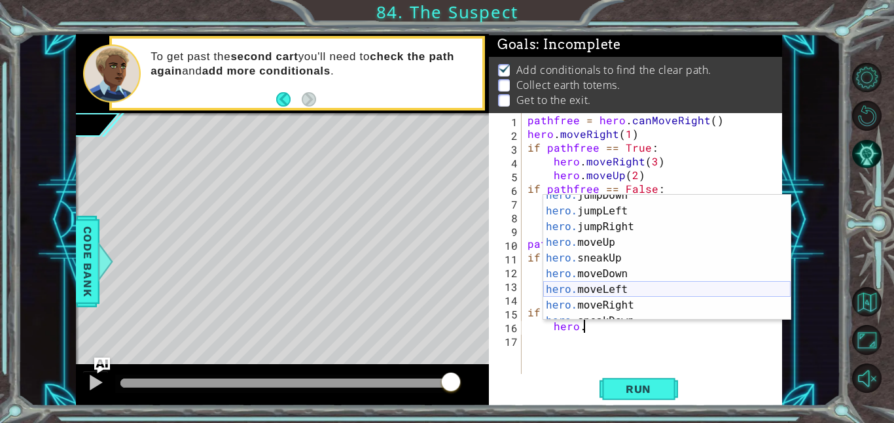
scroll to position [24, 0]
click at [583, 300] on div "hero. jumpDown press enter hero. jumpLeft press enter hero. jumpRight press ent…" at bounding box center [666, 265] width 247 height 157
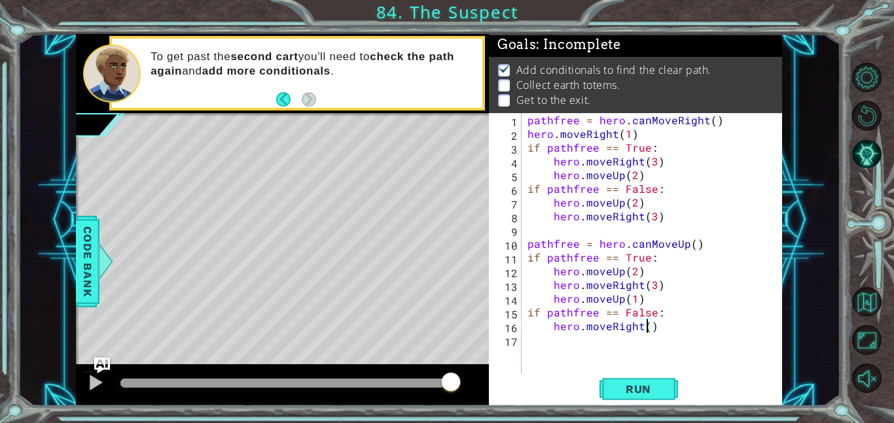
type textarea "hero.moveRight(2)"
click at [587, 335] on div "pathfree = hero . canMoveRight ( ) hero . moveRight ( 1 ) if pathfree == True :…" at bounding box center [655, 257] width 261 height 289
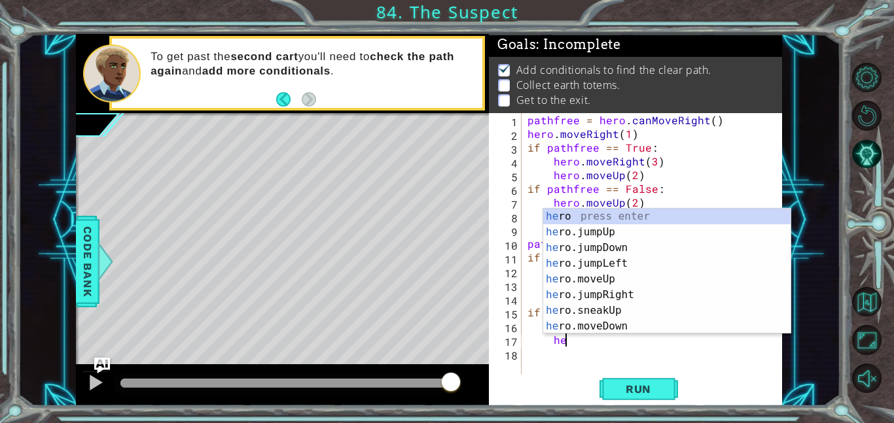
scroll to position [0, 0]
click at [600, 275] on div "her o press enter her o.jumpUp press enter her o.jumpDown press enter her o.jum…" at bounding box center [666, 287] width 247 height 157
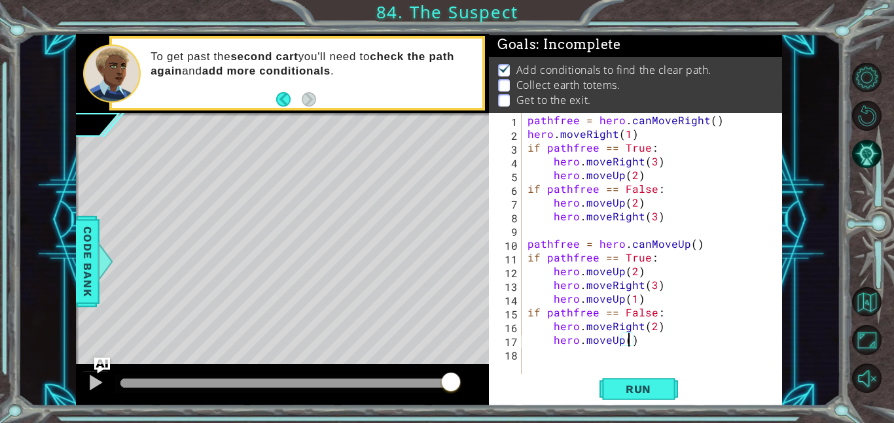
type textarea "hero.moveUp(2)"
click at [597, 356] on div "pathfree = hero . canMoveRight ( ) hero . moveRight ( 1 ) if pathfree == True :…" at bounding box center [655, 257] width 261 height 289
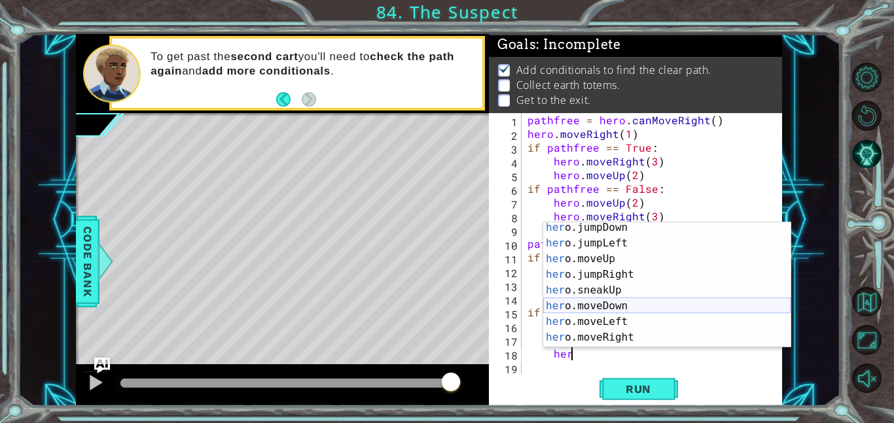
scroll to position [30, 0]
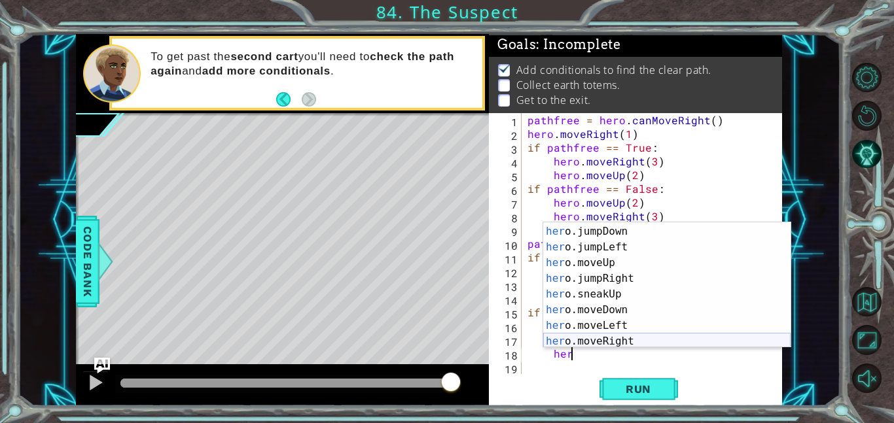
click at [630, 338] on div "her o.jumpUp press enter her o.jumpDown press enter her o.jumpLeft press enter …" at bounding box center [666, 286] width 247 height 157
type textarea "hero.moveRight(1)"
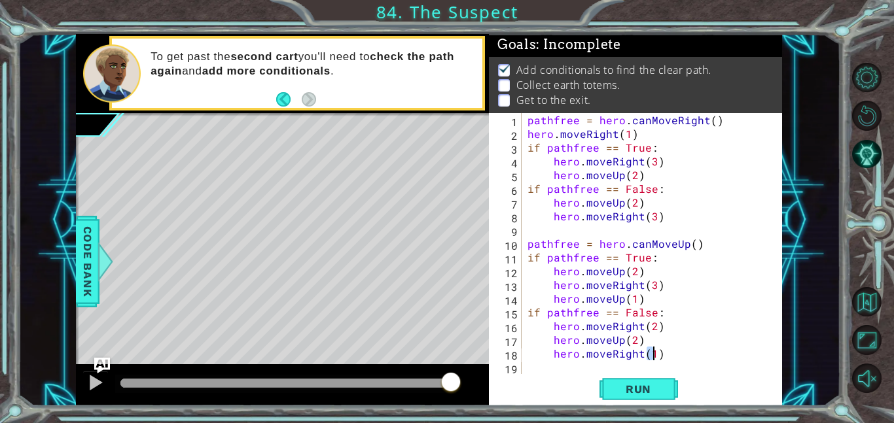
scroll to position [0, 0]
click at [556, 367] on div "pathfree = hero . canMoveRight ( ) hero . moveRight ( 1 ) if pathfree == True :…" at bounding box center [655, 257] width 261 height 289
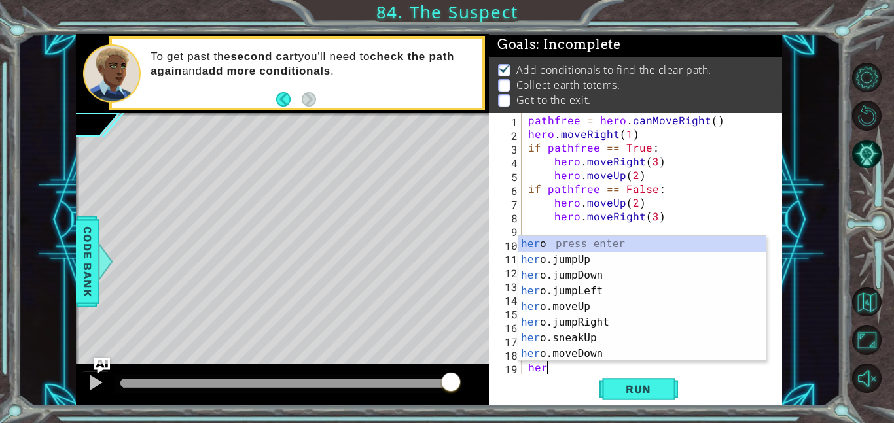
click at [571, 306] on div "her o press enter her o.jumpUp press enter her o.jumpDown press enter her o.jum…" at bounding box center [641, 314] width 247 height 157
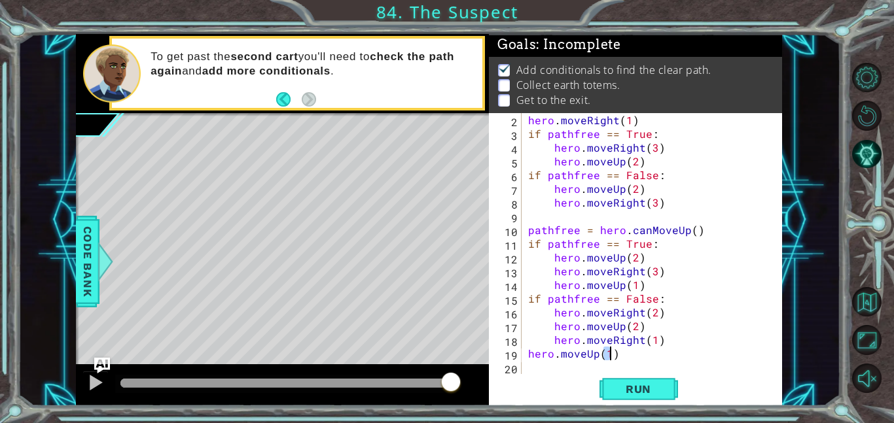
scroll to position [14, 0]
click at [648, 392] on span "Run" at bounding box center [638, 389] width 52 height 13
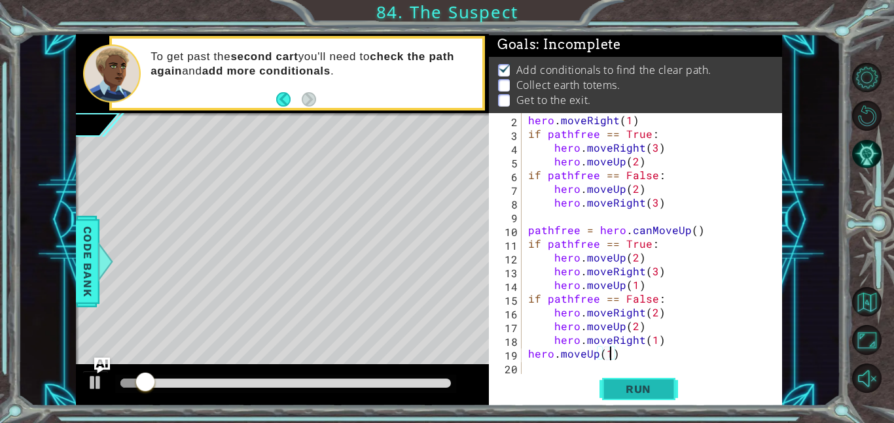
click at [648, 392] on span "Run" at bounding box center [638, 389] width 52 height 13
click at [527, 353] on div "hero . moveRight ( 1 ) if pathfree == True : hero . moveRight ( 3 ) hero . move…" at bounding box center [655, 257] width 260 height 289
type textarea "hero.moveUp(1)"
click at [620, 387] on span "Run" at bounding box center [638, 389] width 52 height 13
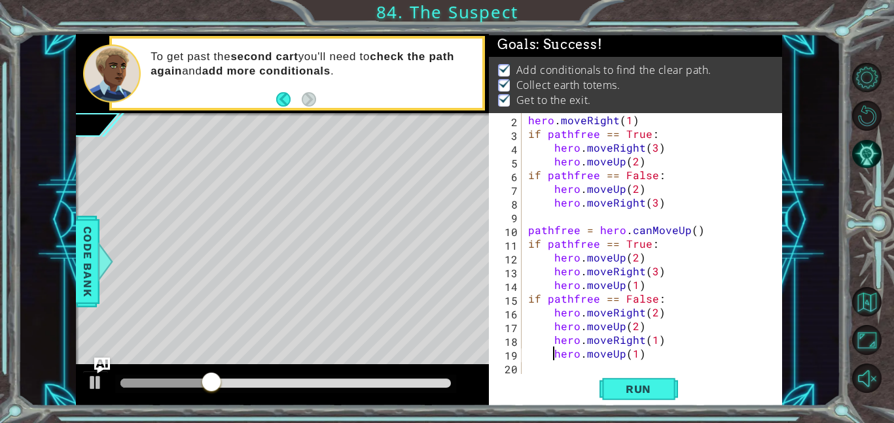
click at [423, 404] on div at bounding box center [282, 385] width 413 height 42
click at [408, 387] on div at bounding box center [285, 383] width 330 height 9
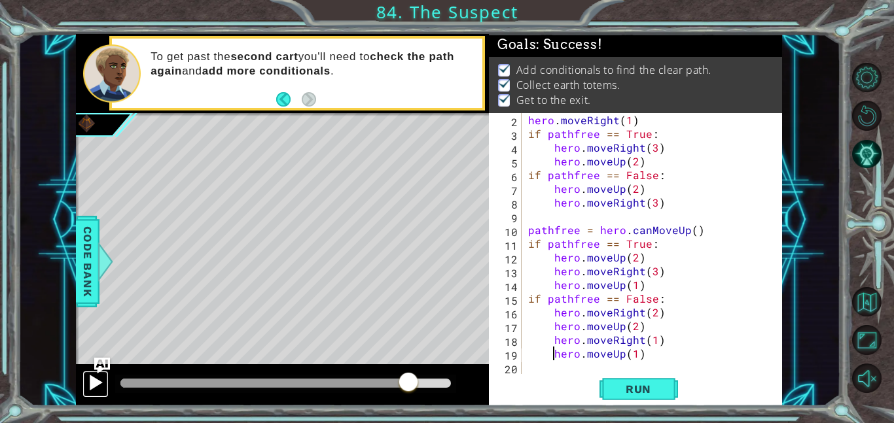
click at [86, 396] on button at bounding box center [95, 384] width 26 height 27
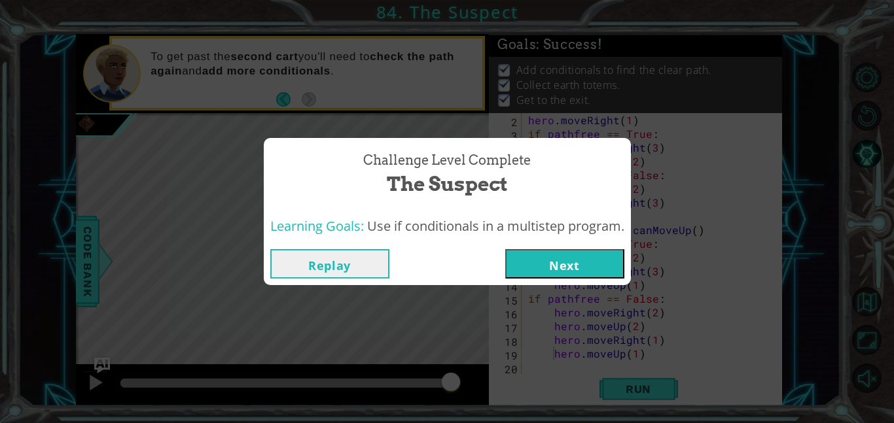
click at [556, 264] on button "Next" at bounding box center [564, 263] width 119 height 29
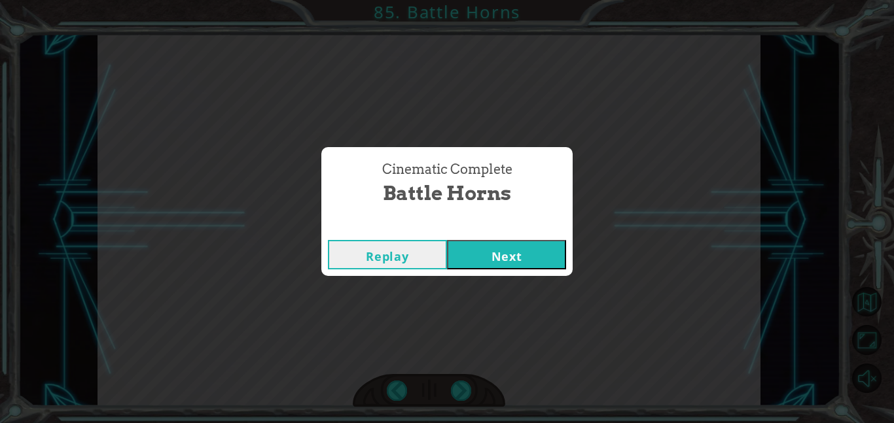
click at [540, 240] on button "Next" at bounding box center [506, 254] width 119 height 29
click at [552, 249] on button "Next" at bounding box center [506, 254] width 119 height 29
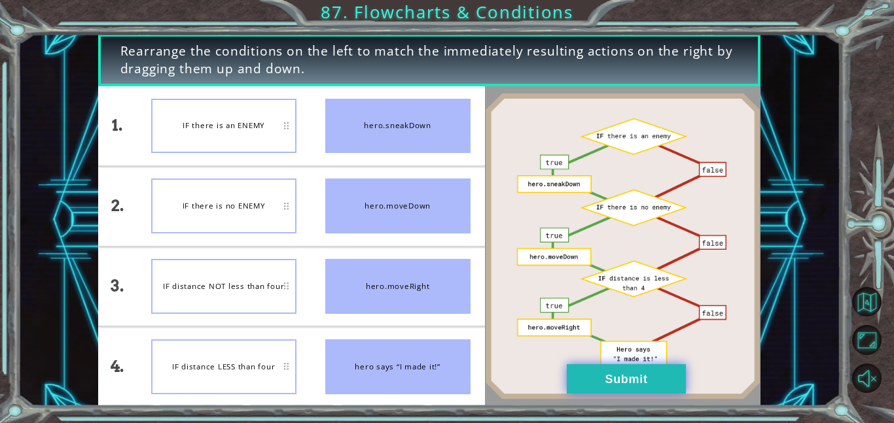
click at [631, 385] on button "Submit" at bounding box center [626, 378] width 119 height 29
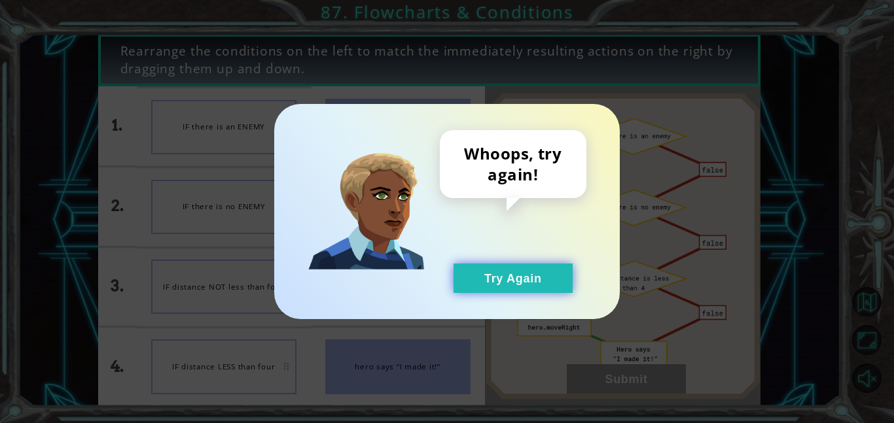
click at [495, 279] on button "Try Again" at bounding box center [512, 278] width 119 height 29
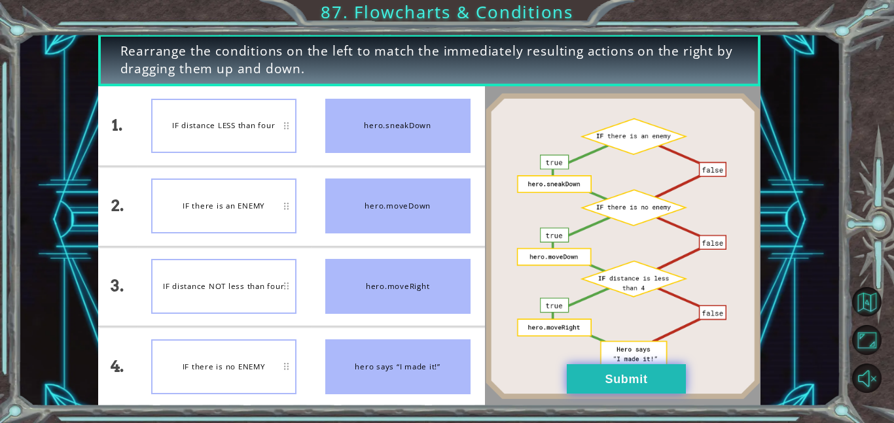
click at [611, 381] on button "Submit" at bounding box center [626, 378] width 119 height 29
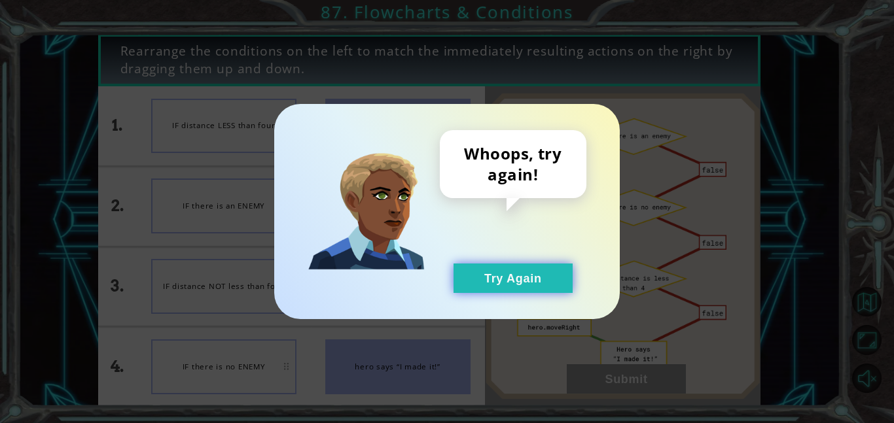
click at [509, 287] on button "Try Again" at bounding box center [512, 278] width 119 height 29
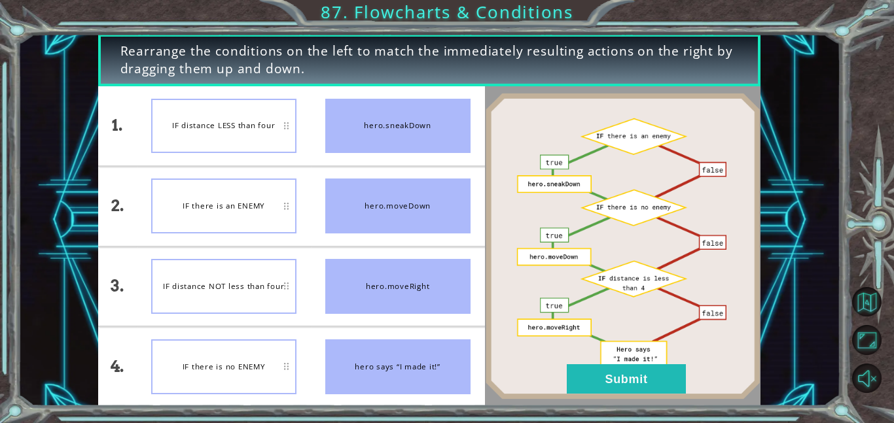
click at [597, 357] on img at bounding box center [622, 247] width 275 height 308
click at [627, 376] on button "Submit" at bounding box center [626, 378] width 119 height 29
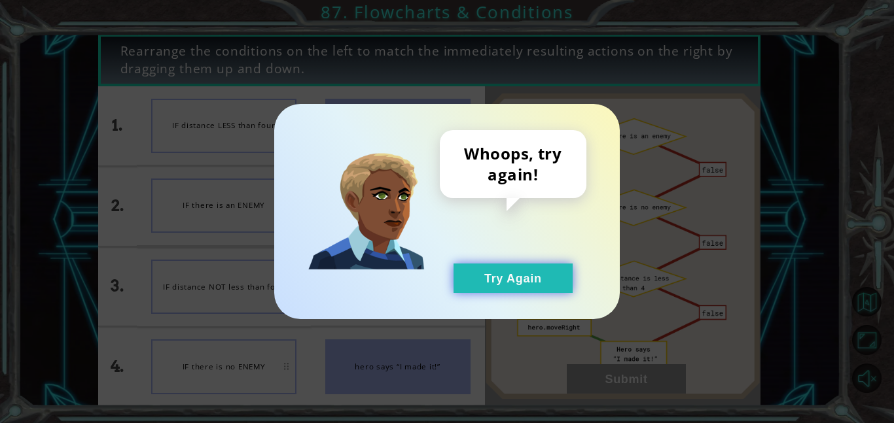
click at [507, 285] on button "Try Again" at bounding box center [512, 278] width 119 height 29
click at [516, 274] on button "Try Again" at bounding box center [512, 278] width 119 height 29
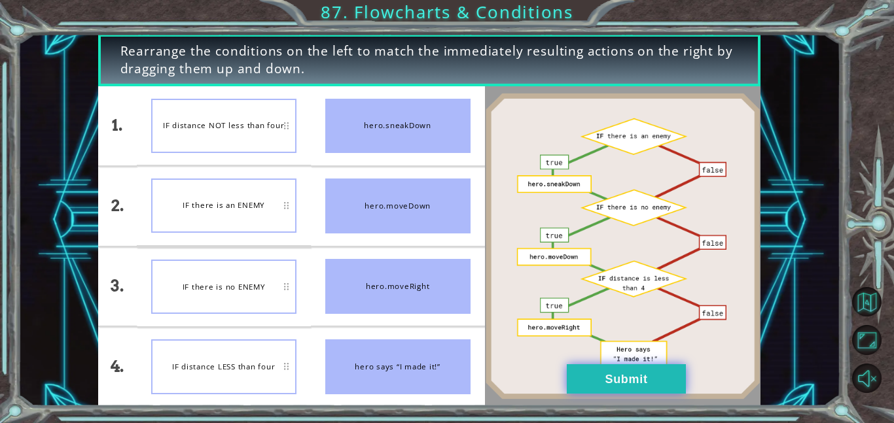
click at [637, 382] on button "Submit" at bounding box center [626, 378] width 119 height 29
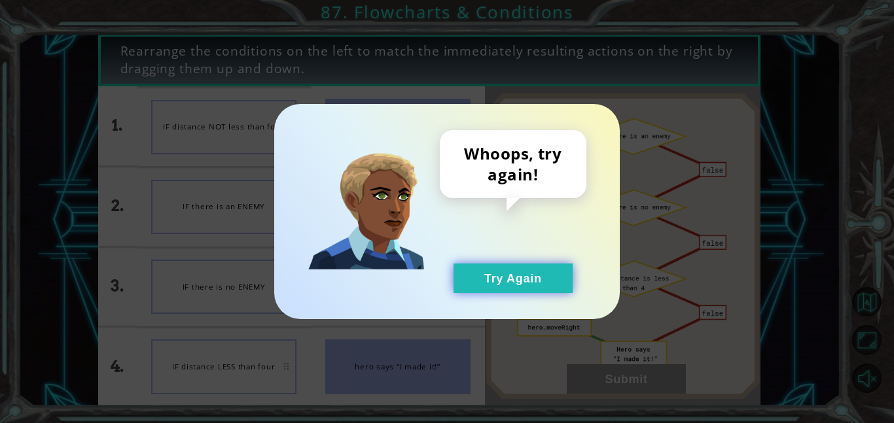
click at [559, 278] on button "Try Again" at bounding box center [512, 278] width 119 height 29
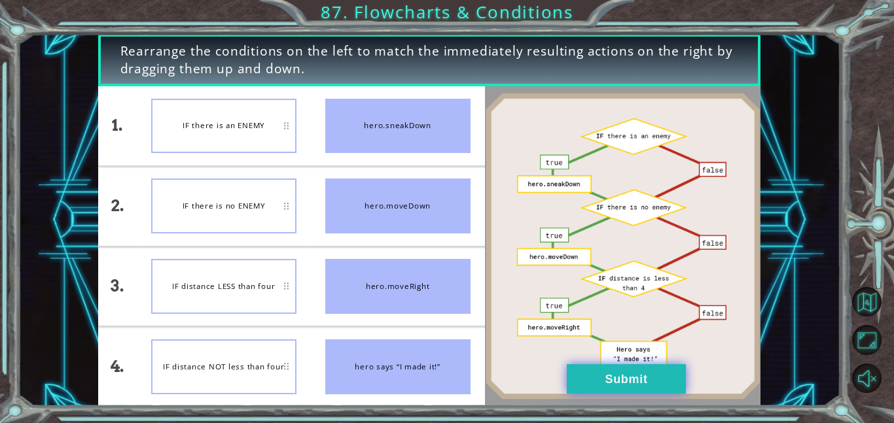
click at [627, 382] on button "Submit" at bounding box center [626, 378] width 119 height 29
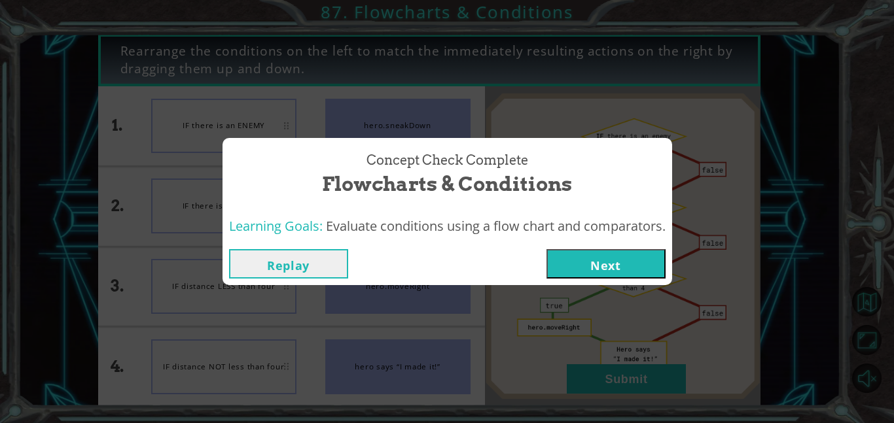
click at [615, 249] on button "Next" at bounding box center [605, 263] width 119 height 29
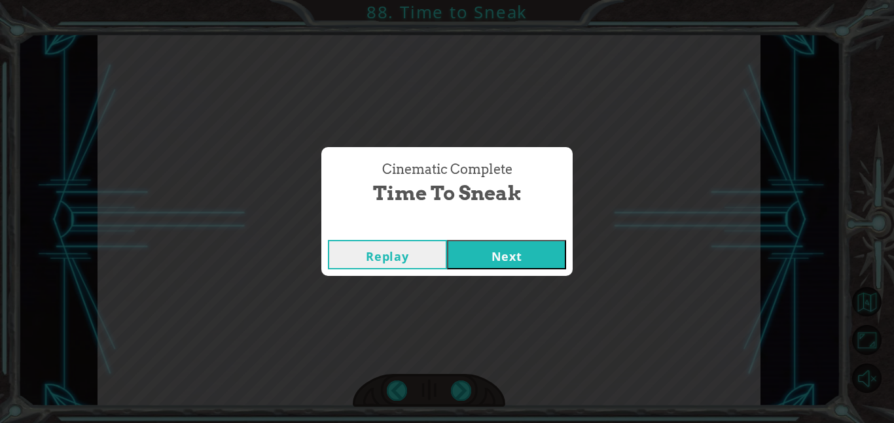
click at [535, 238] on div "Replay Next" at bounding box center [446, 255] width 251 height 43
click at [512, 262] on button "Next" at bounding box center [506, 254] width 119 height 29
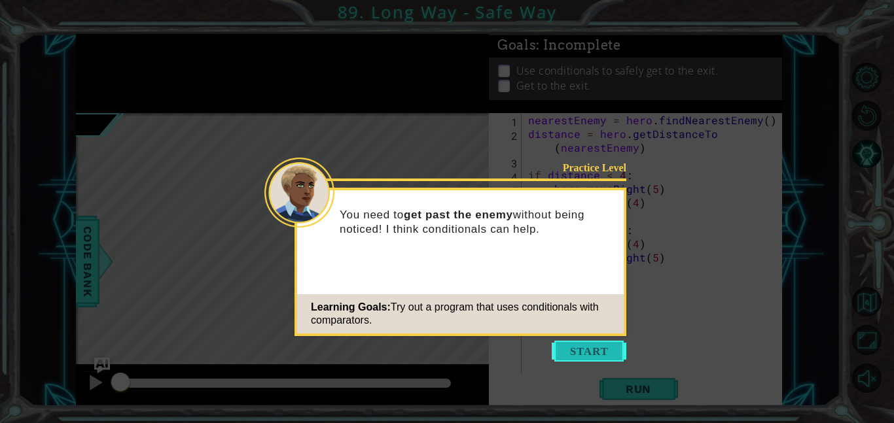
click at [580, 351] on button "Start" at bounding box center [589, 351] width 75 height 21
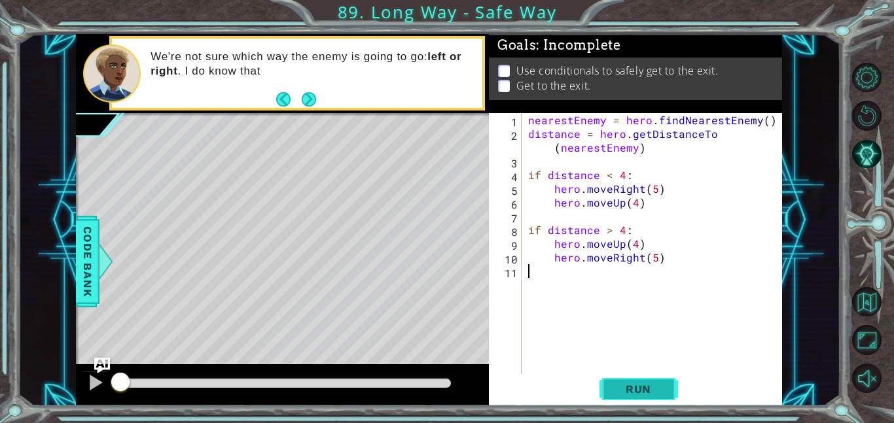
click at [626, 385] on span "Run" at bounding box center [638, 389] width 52 height 13
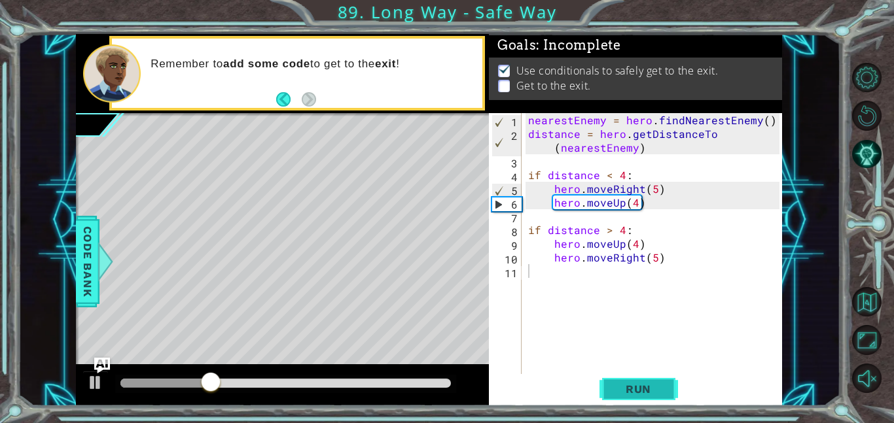
click at [626, 385] on span "Run" at bounding box center [638, 389] width 52 height 13
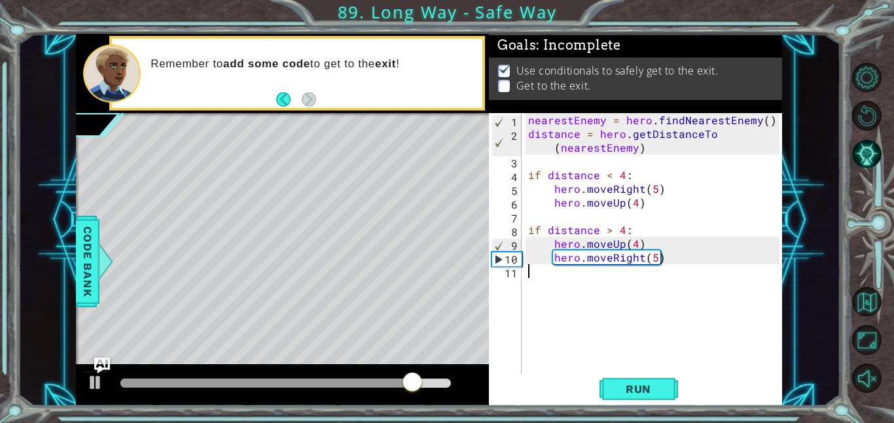
click at [590, 287] on div "nearestEnemy = hero . findNearestEnemy ( ) distance = hero . getDistanceTo ( ne…" at bounding box center [655, 257] width 260 height 289
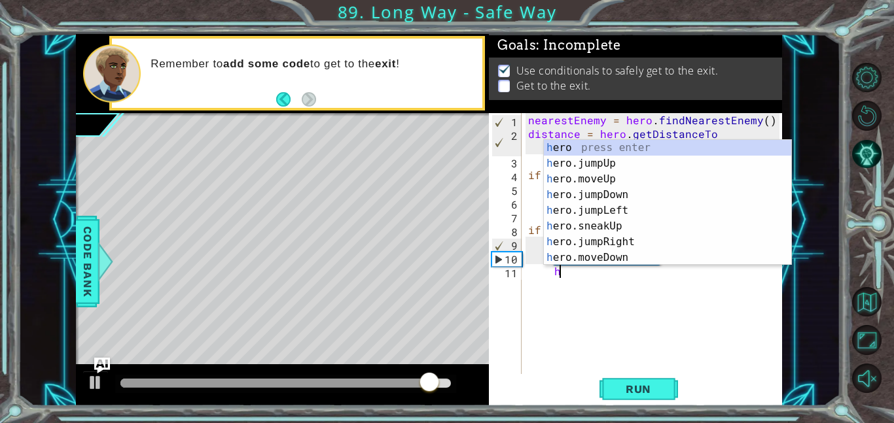
scroll to position [0, 1]
click at [664, 175] on div "h ero press enter h ero.jumpUp press enter h ero.moveUp press enter h ero.jumpD…" at bounding box center [667, 218] width 247 height 157
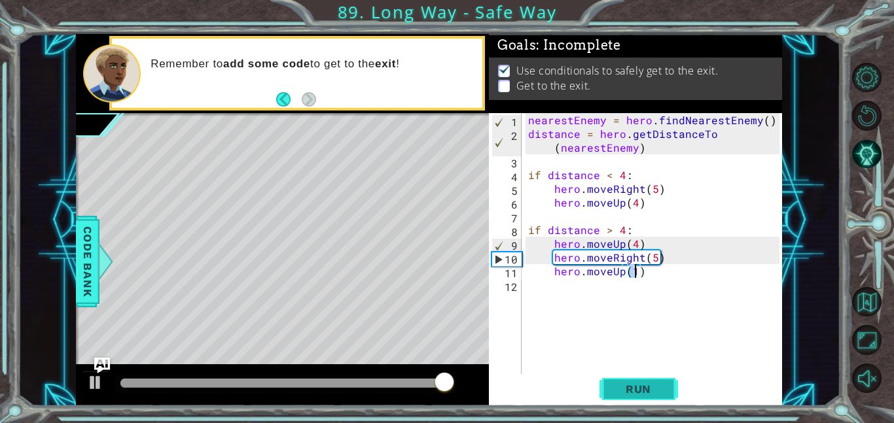
type textarea "hero.moveUp(1)"
click at [653, 378] on button "Run" at bounding box center [638, 388] width 79 height 29
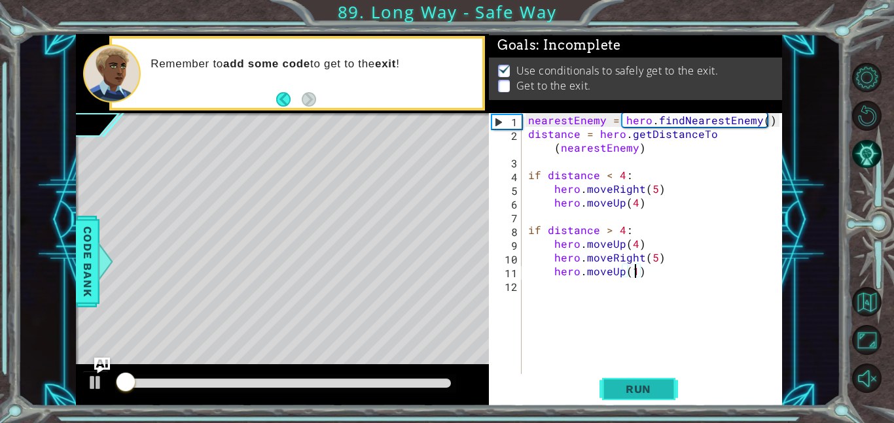
click at [653, 378] on button "Run" at bounding box center [638, 388] width 79 height 29
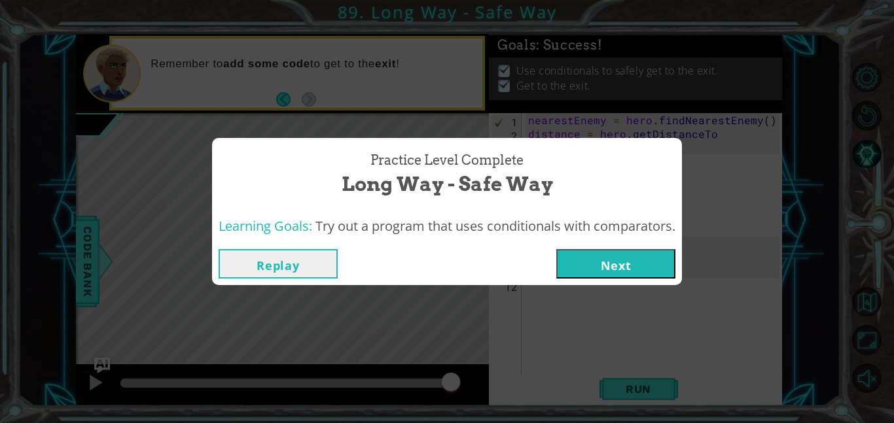
click at [600, 270] on button "Next" at bounding box center [615, 263] width 119 height 29
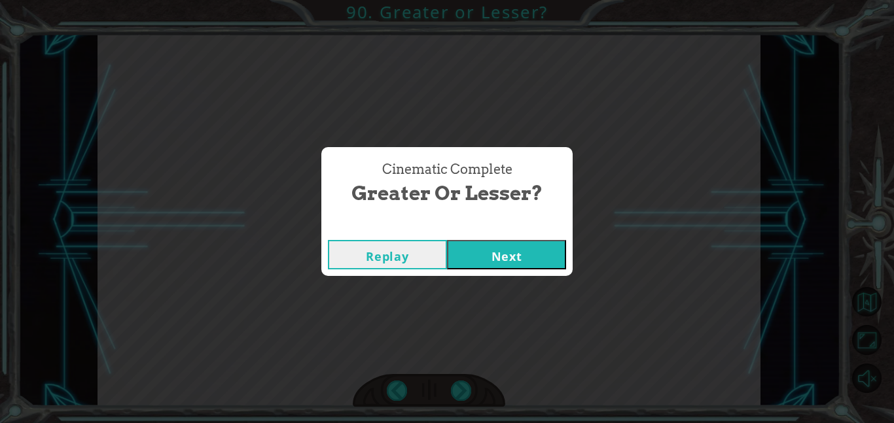
click at [454, 250] on button "Next" at bounding box center [506, 254] width 119 height 29
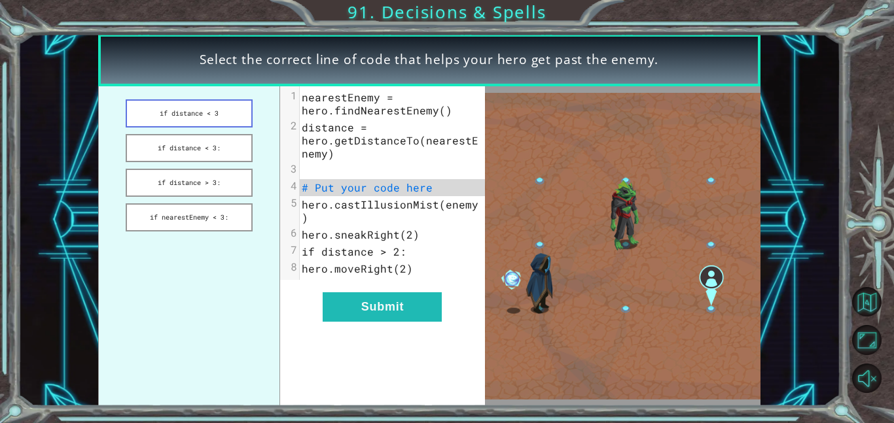
click at [150, 118] on button "if distance < 3" at bounding box center [189, 113] width 127 height 28
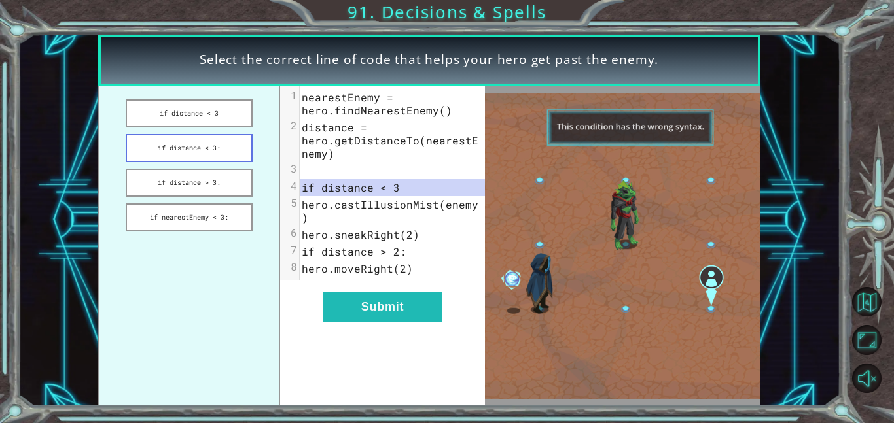
click at [154, 158] on button "if distance < 3:" at bounding box center [189, 148] width 127 height 28
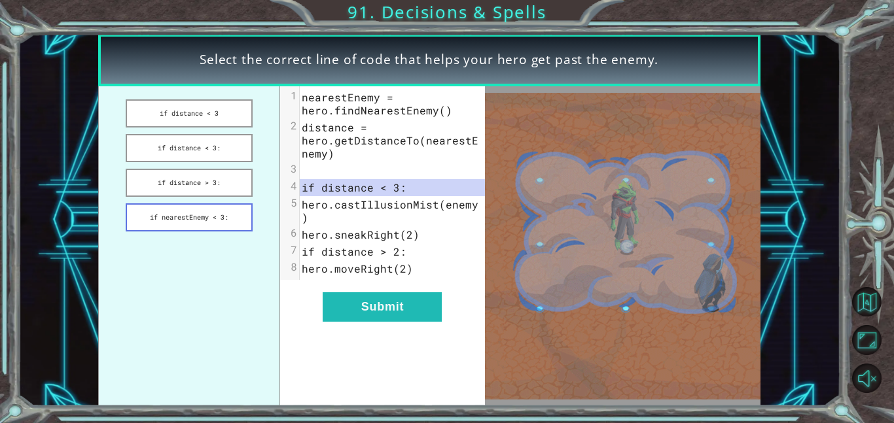
click at [149, 203] on button "if nearestEnemy < 3:" at bounding box center [189, 217] width 127 height 28
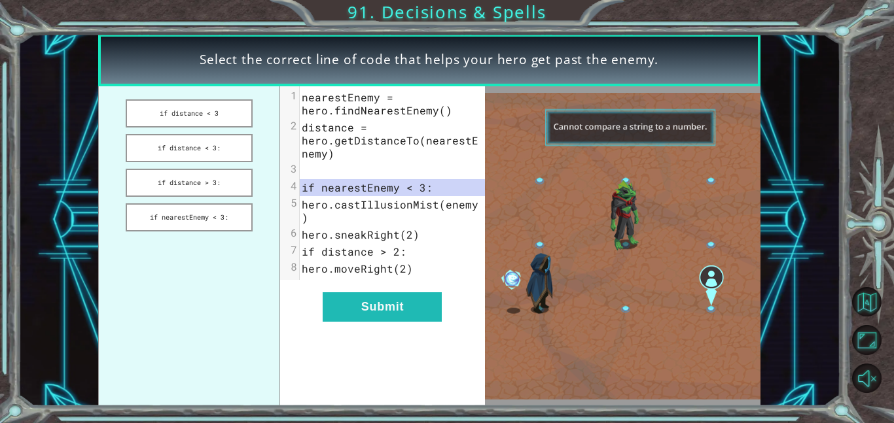
click at [151, 251] on ul "if distance < 3 if distance < 3: if distance > 3: if nearestEnemy < 3:" at bounding box center [189, 246] width 183 height 320
click at [145, 221] on button "if nearestEnemy < 3:" at bounding box center [189, 217] width 127 height 28
click at [375, 319] on button "Submit" at bounding box center [382, 306] width 119 height 29
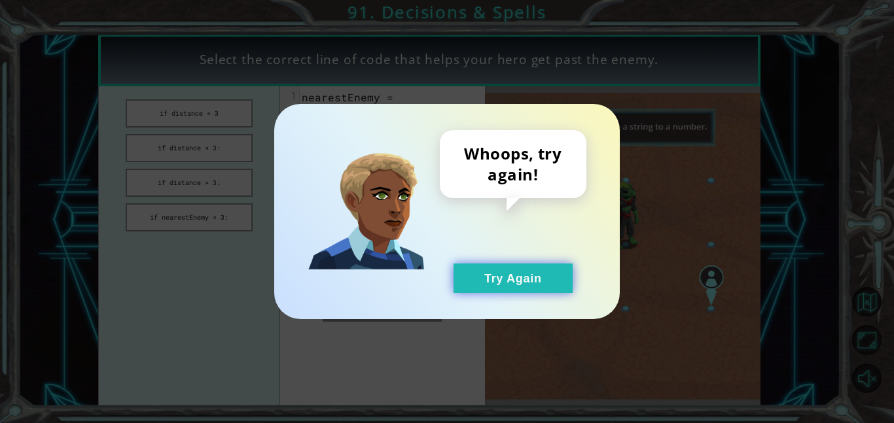
click at [472, 292] on button "Try Again" at bounding box center [512, 278] width 119 height 29
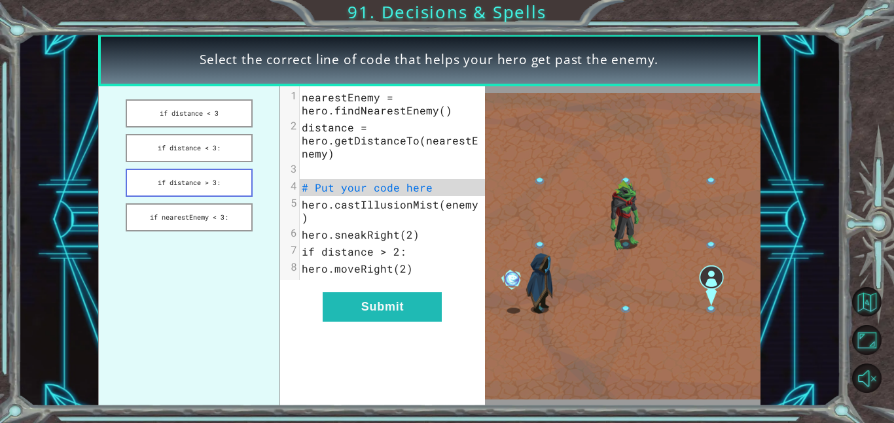
click at [150, 186] on button "if distance > 3:" at bounding box center [189, 183] width 127 height 28
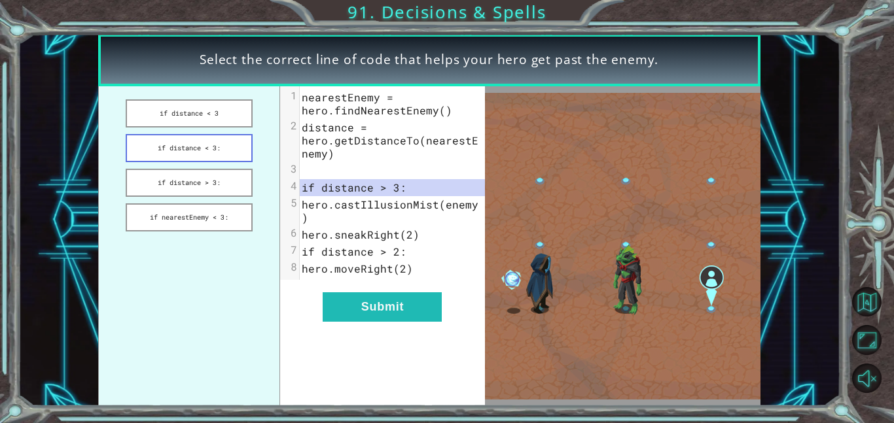
click at [161, 151] on button "if distance < 3:" at bounding box center [189, 148] width 127 height 28
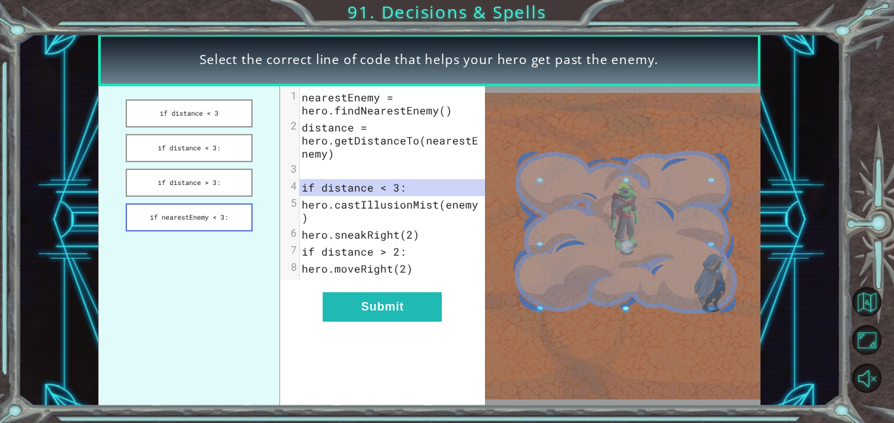
click at [236, 203] on button "if nearestEnemy < 3:" at bounding box center [189, 217] width 127 height 28
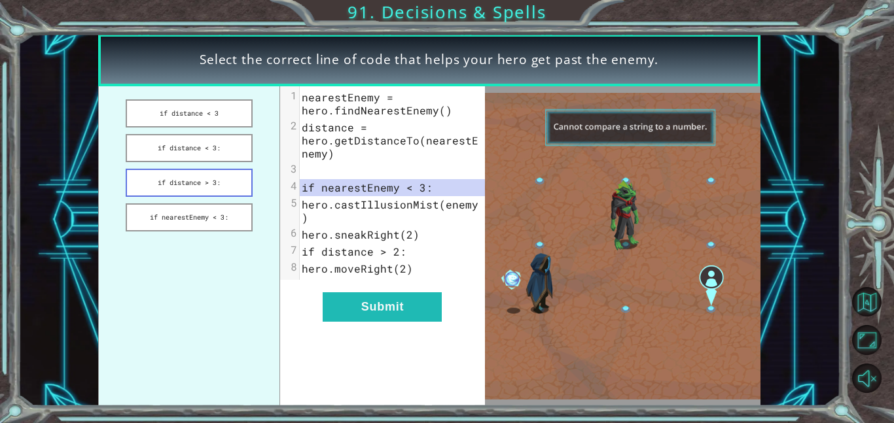
click at [237, 193] on button "if distance > 3:" at bounding box center [189, 183] width 127 height 28
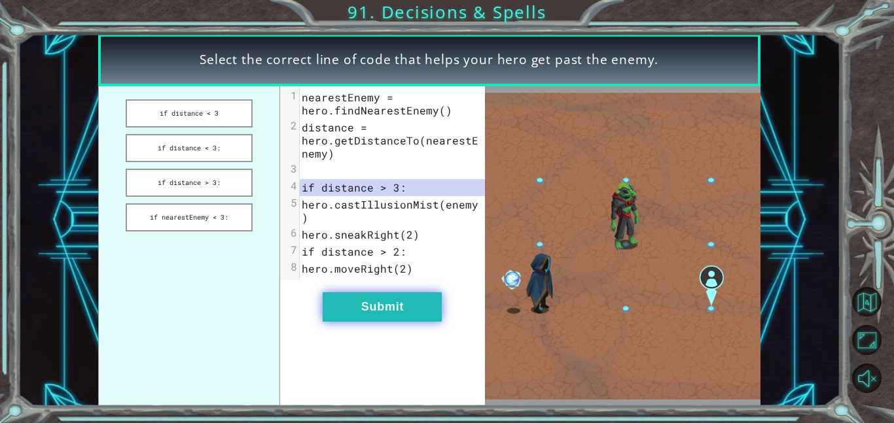
click at [354, 319] on button "Submit" at bounding box center [382, 306] width 119 height 29
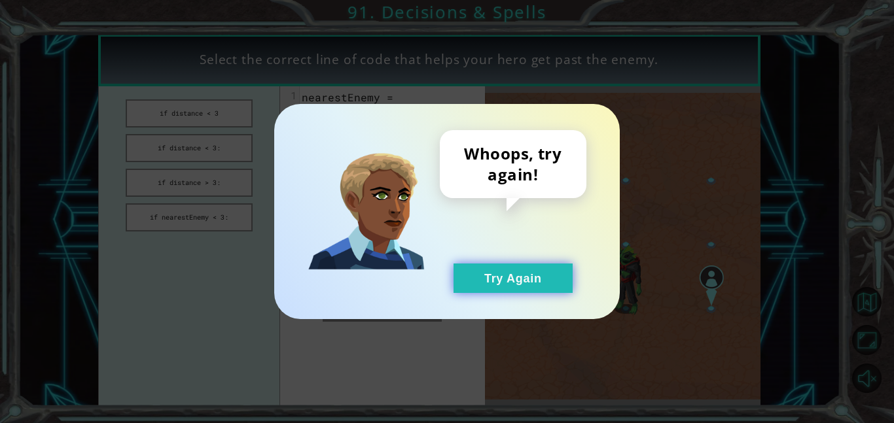
click at [470, 289] on button "Try Again" at bounding box center [512, 278] width 119 height 29
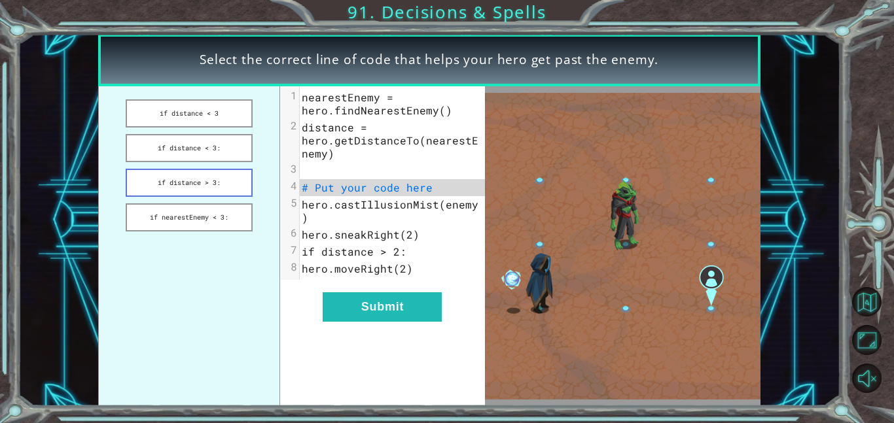
click at [157, 186] on button "if distance > 3:" at bounding box center [189, 183] width 127 height 28
click at [212, 141] on button "if distance < 3:" at bounding box center [189, 148] width 127 height 28
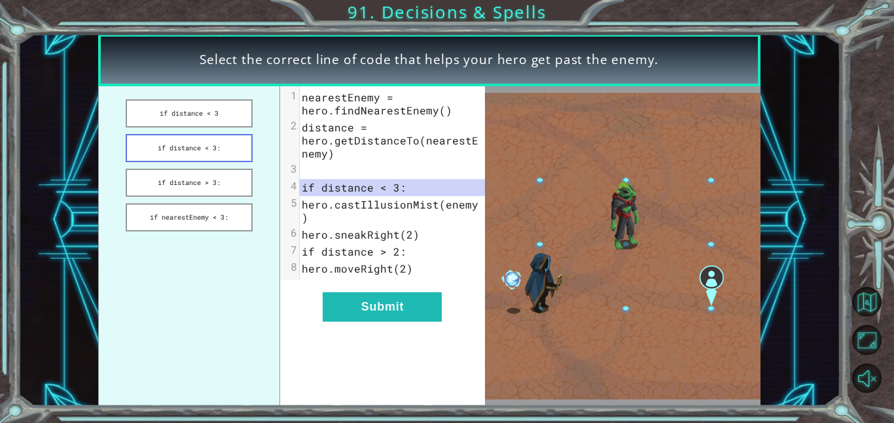
click at [207, 155] on button "if distance < 3:" at bounding box center [189, 148] width 127 height 28
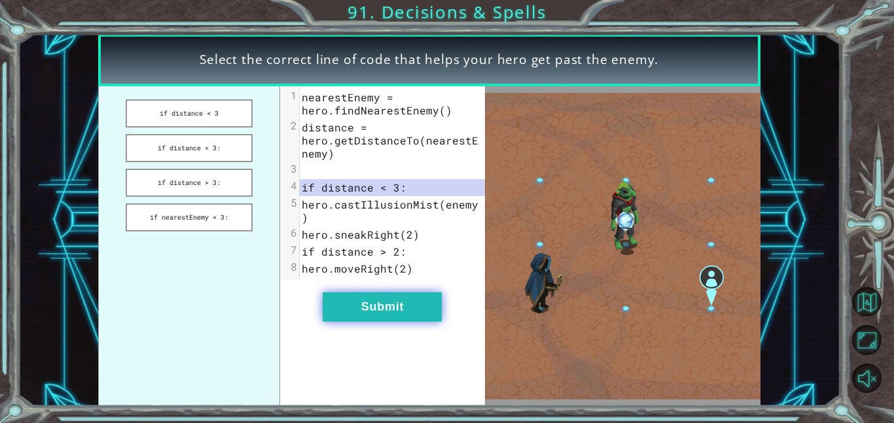
click at [353, 319] on button "Submit" at bounding box center [382, 306] width 119 height 29
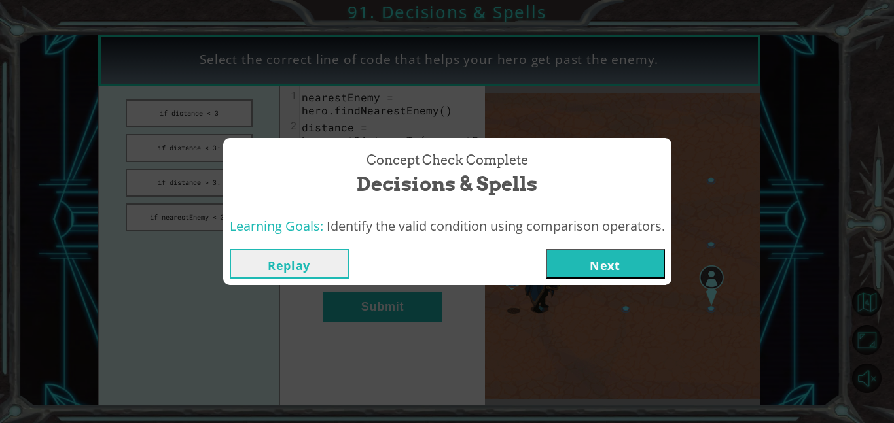
click at [639, 307] on div "Concept Check Complete Decisions & Spells Learning Goals: Identify the valid co…" at bounding box center [447, 211] width 894 height 423
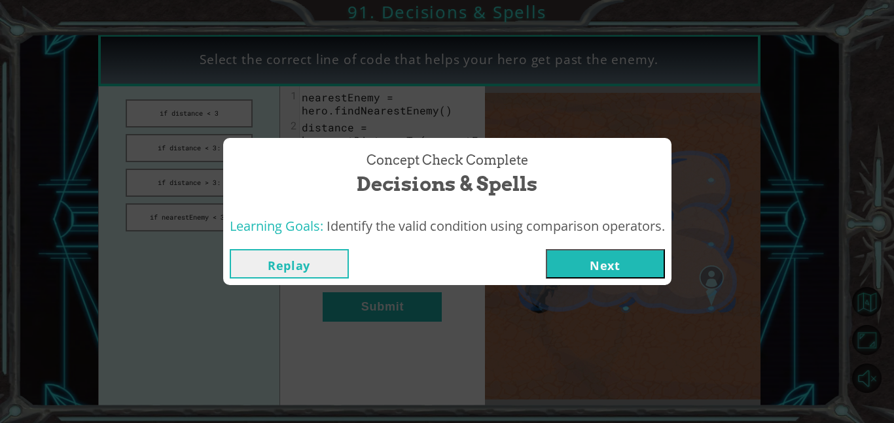
click at [621, 275] on button "Next" at bounding box center [605, 263] width 119 height 29
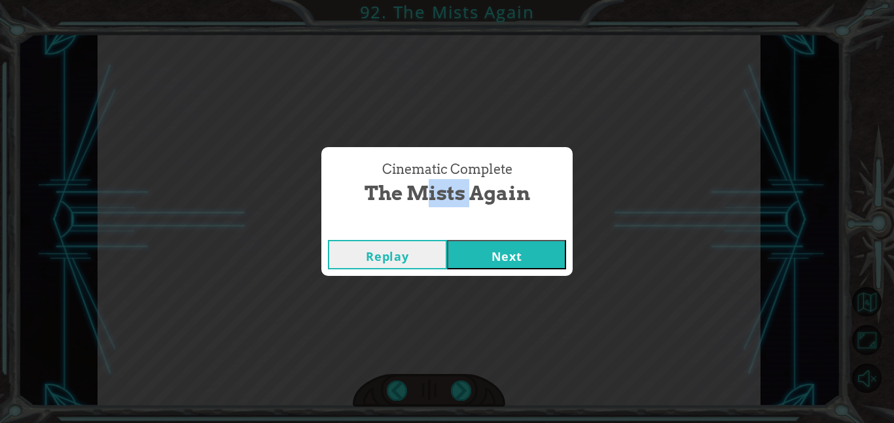
click at [496, 249] on button "Next" at bounding box center [506, 254] width 119 height 29
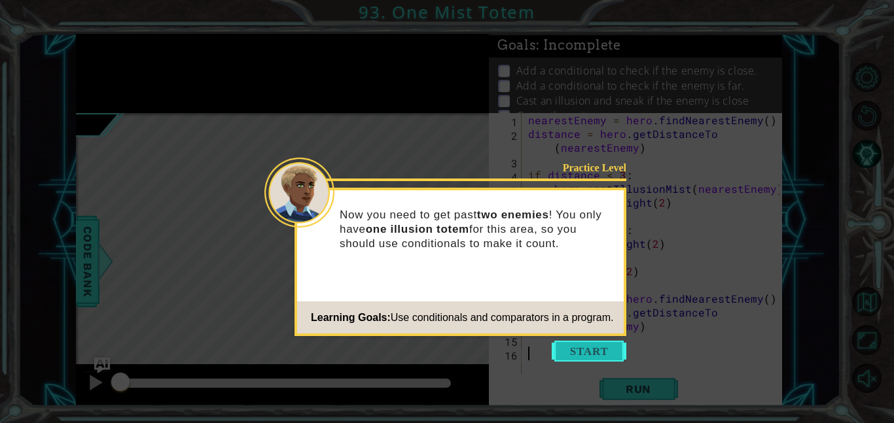
click at [565, 353] on button "Start" at bounding box center [589, 351] width 75 height 21
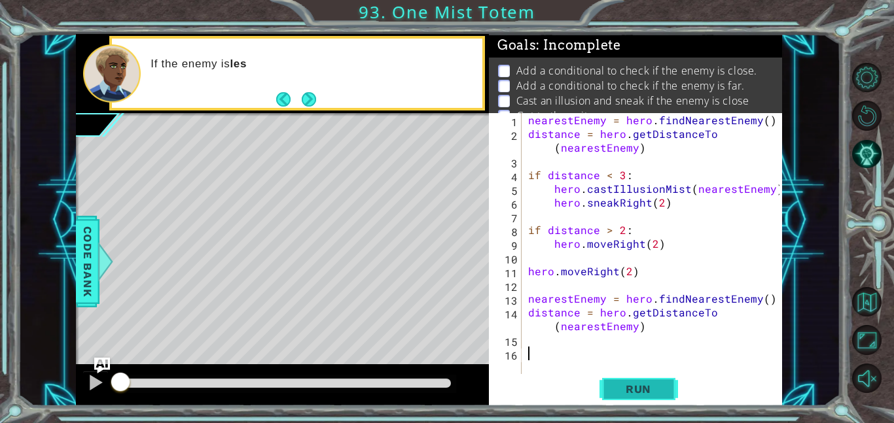
click at [655, 395] on span "Run" at bounding box center [638, 389] width 52 height 13
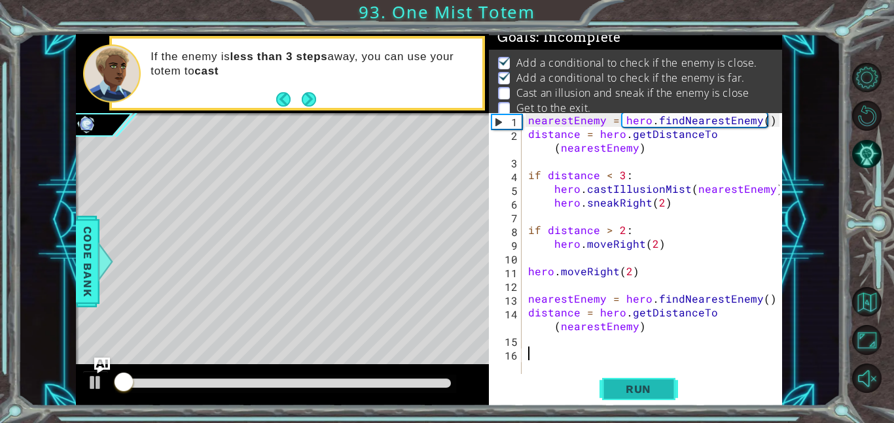
scroll to position [9, 0]
